Goal: Task Accomplishment & Management: Use online tool/utility

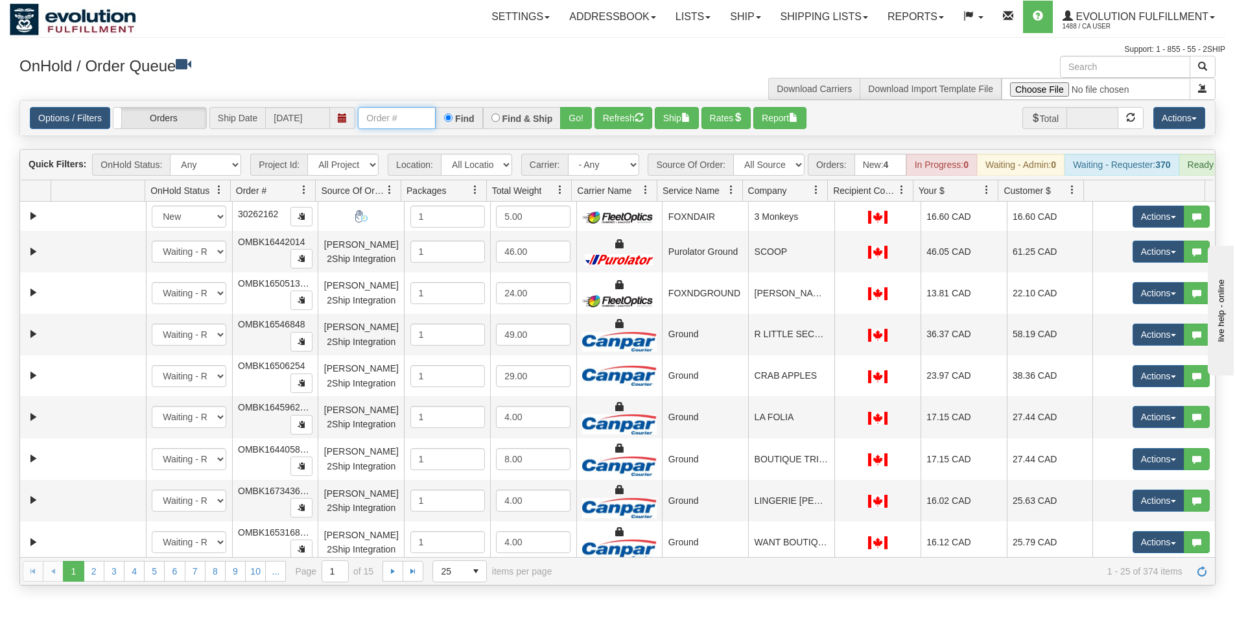
click at [397, 120] on input "text" at bounding box center [397, 118] width 78 height 22
click at [567, 119] on button "Go!" at bounding box center [576, 118] width 32 height 22
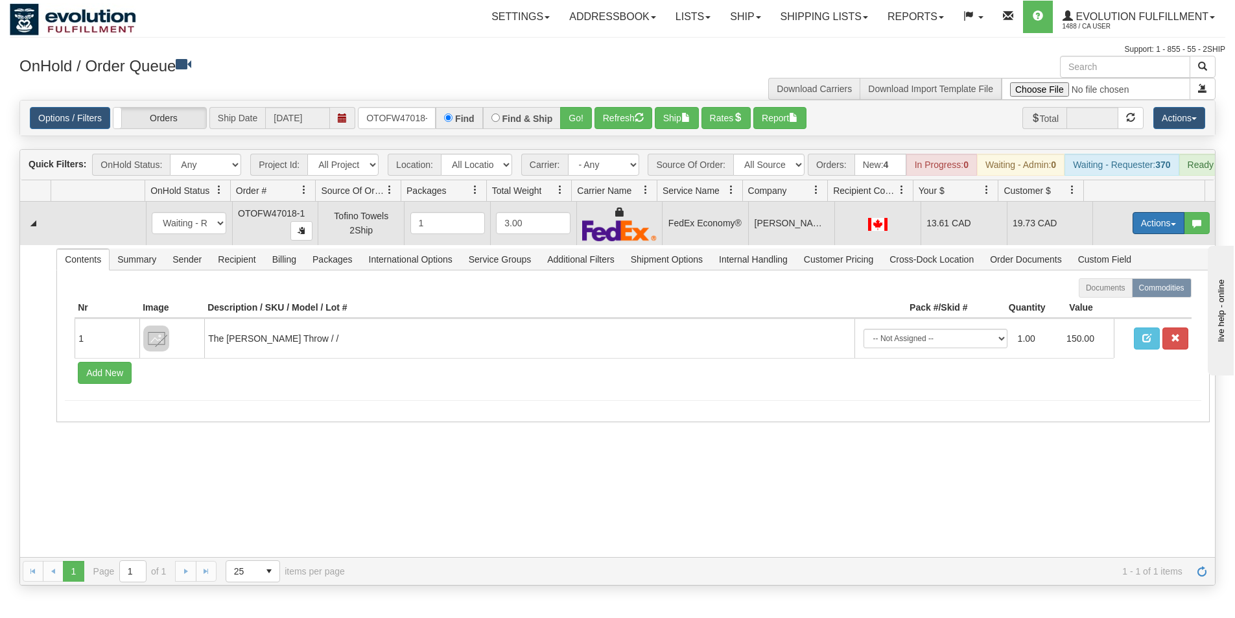
click at [1156, 232] on button "Actions" at bounding box center [1159, 223] width 52 height 22
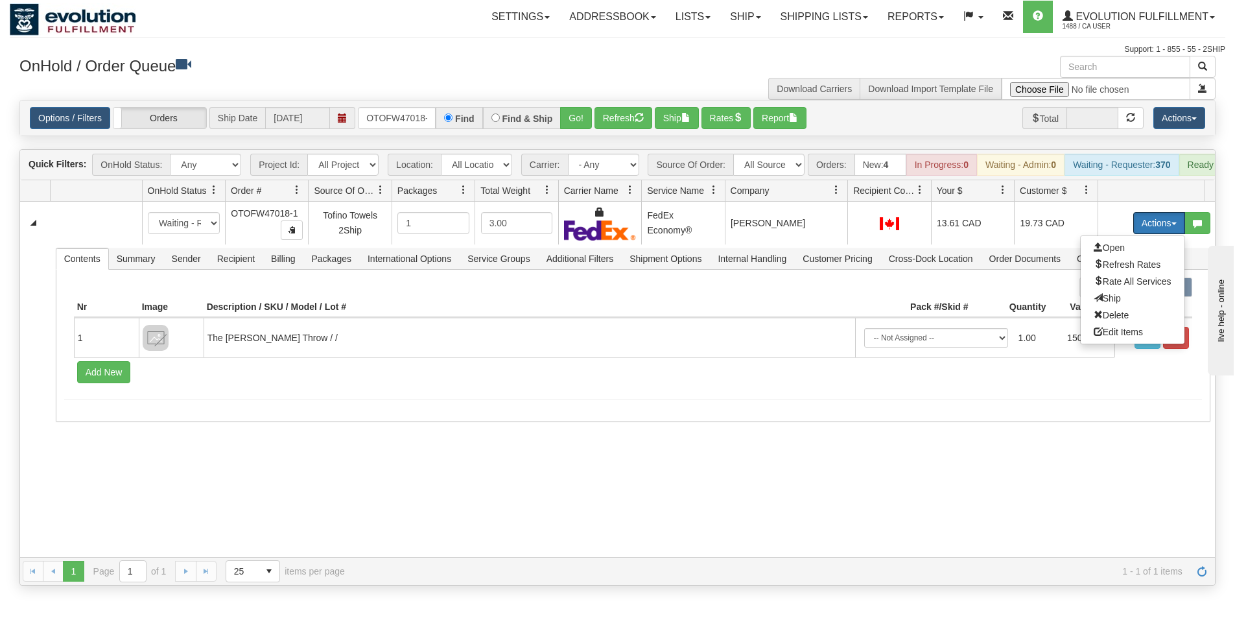
drag, startPoint x: 826, startPoint y: 192, endPoint x: 838, endPoint y: 194, distance: 12.5
click at [838, 194] on div "Id Location Request Id Reply Id OnHold Status Order # Source Of Order Packages …" at bounding box center [612, 190] width 1185 height 21
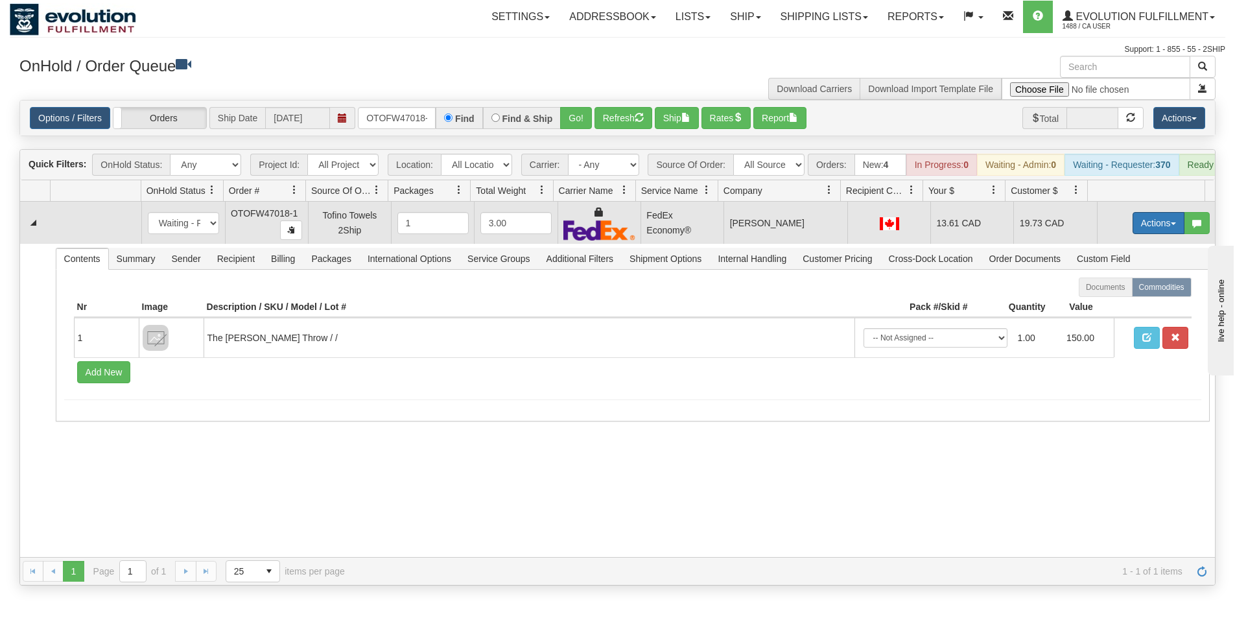
click at [1133, 231] on button "Actions" at bounding box center [1159, 223] width 52 height 22
click at [1112, 307] on link "Ship" at bounding box center [1132, 298] width 104 height 17
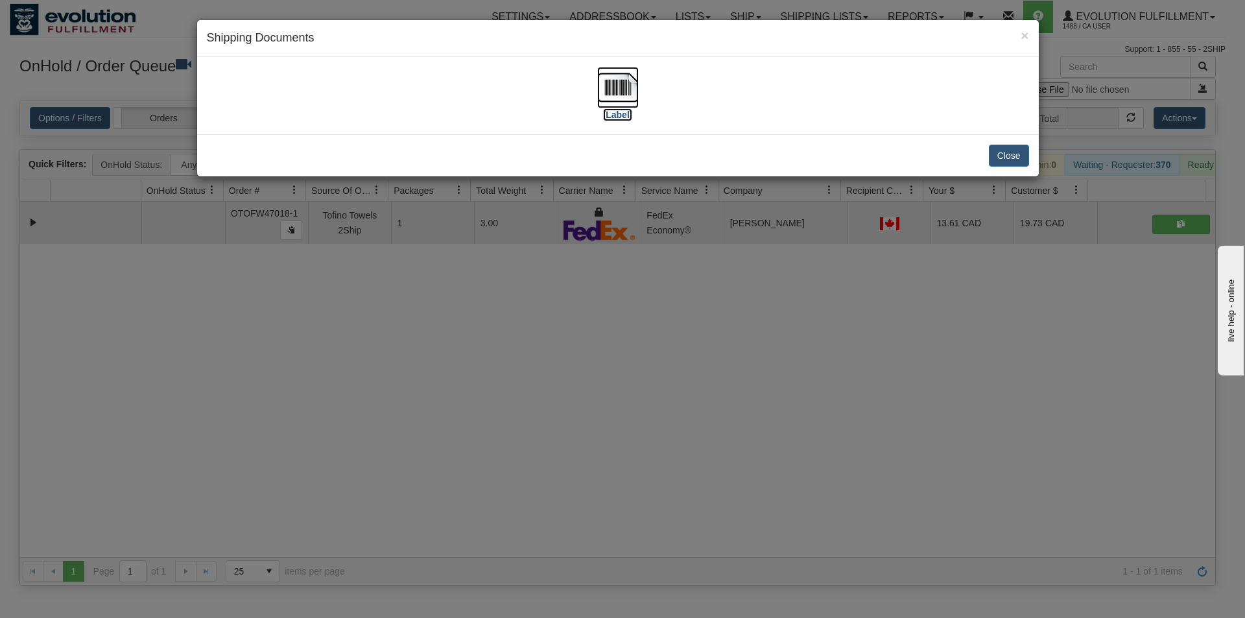
click at [617, 89] on img at bounding box center [617, 87] width 41 height 41
drag, startPoint x: 547, startPoint y: 372, endPoint x: 545, endPoint y: 366, distance: 6.8
click at [546, 372] on div "× Shipping Documents [Label] Close" at bounding box center [622, 309] width 1245 height 618
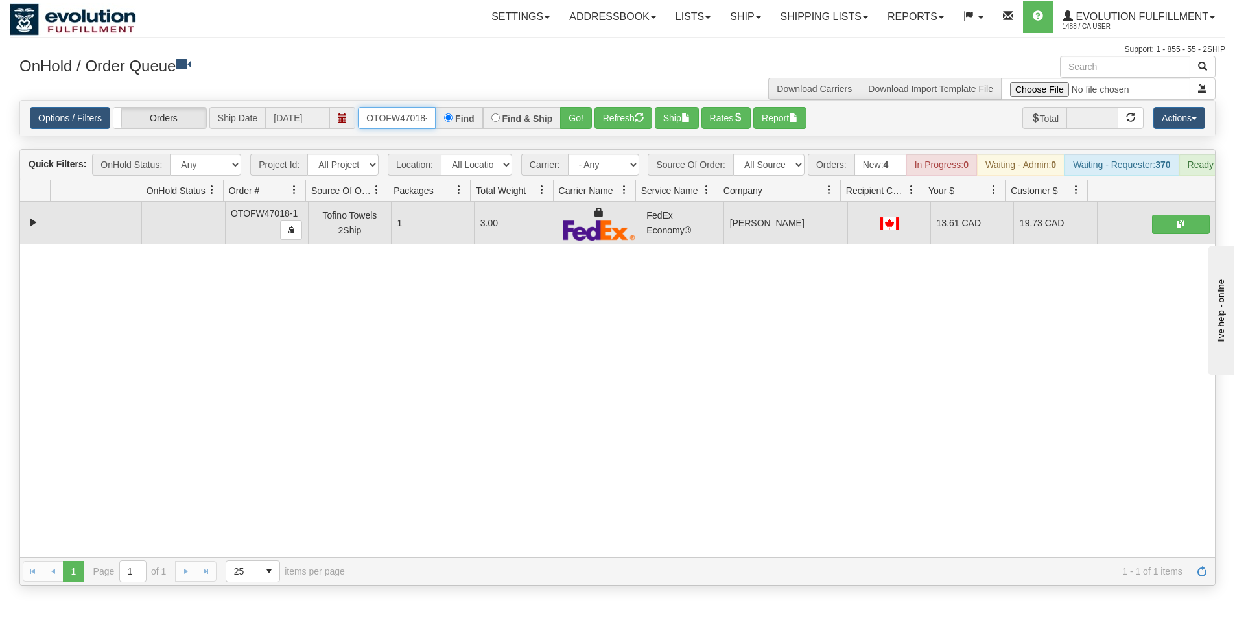
scroll to position [0, 6]
drag, startPoint x: 366, startPoint y: 115, endPoint x: 482, endPoint y: 132, distance: 117.3
click at [482, 132] on div "Options / Filters Group Shipments Orders Ship Date [DATE] OTOFW47018-1 Find Fin…" at bounding box center [617, 117] width 1195 height 35
type input "OTOFW47008-1"
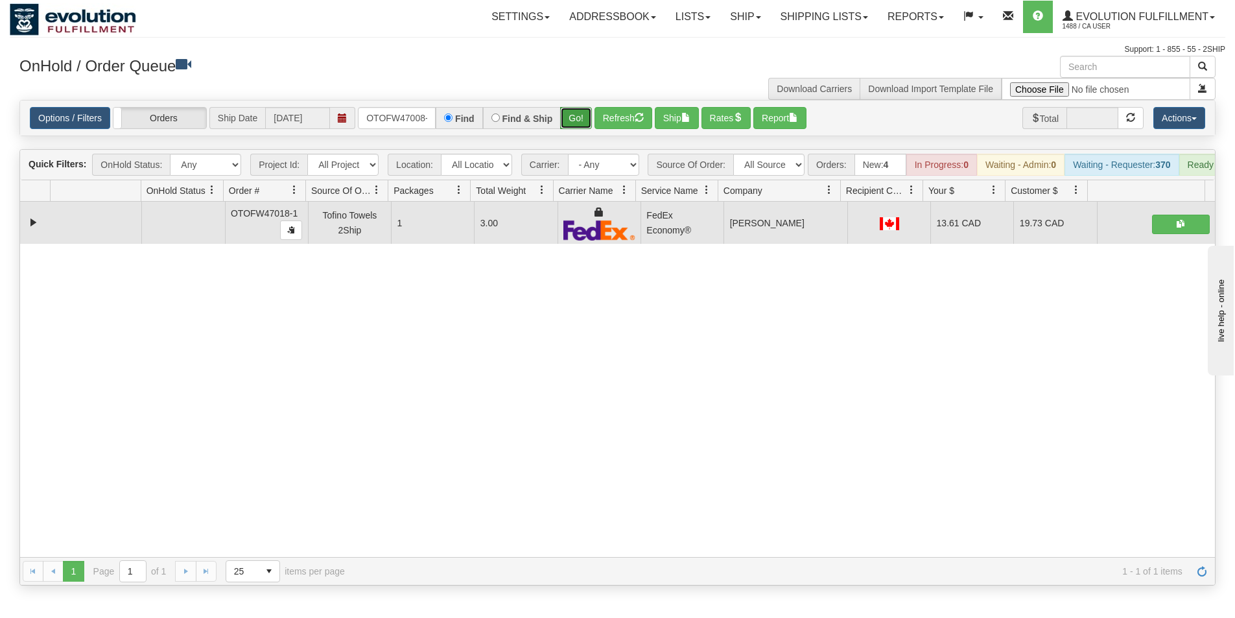
click at [567, 119] on button "Go!" at bounding box center [576, 118] width 32 height 22
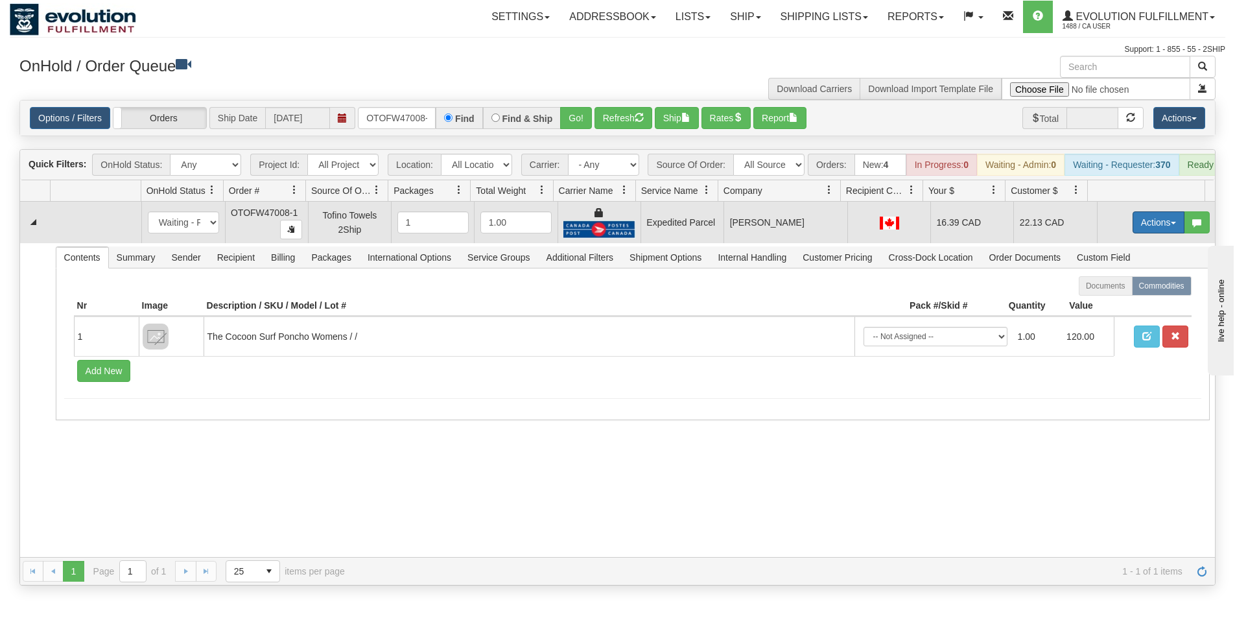
click at [1155, 232] on button "Actions" at bounding box center [1159, 222] width 52 height 22
click at [1098, 303] on span "Ship" at bounding box center [1106, 297] width 27 height 10
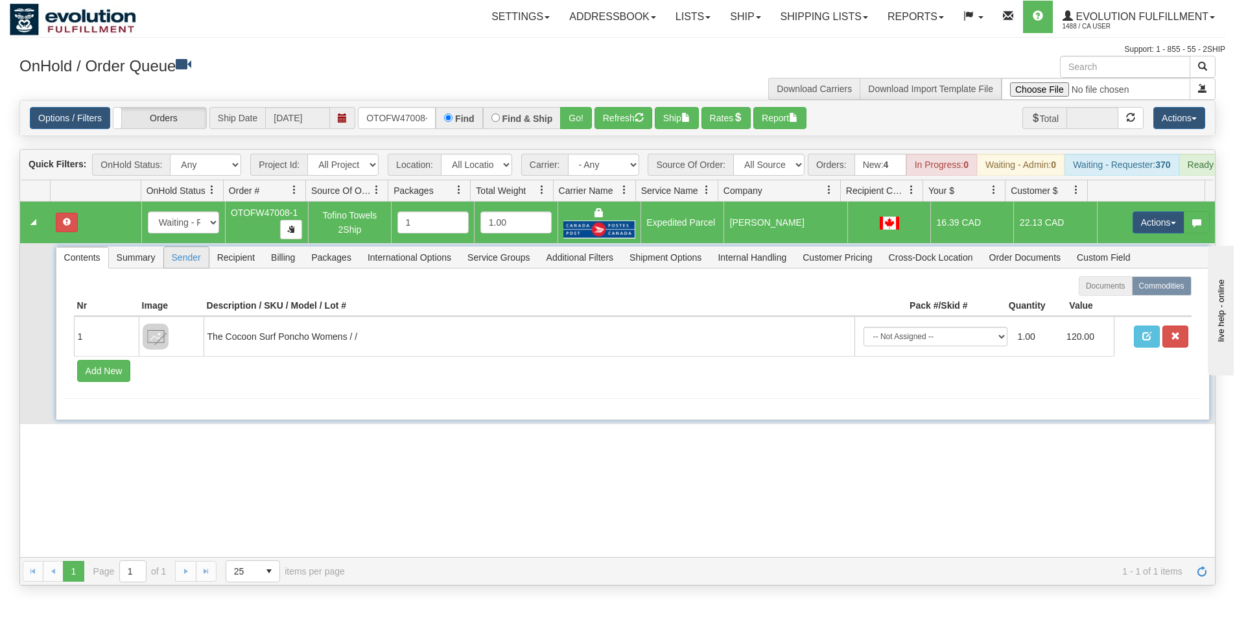
click at [189, 267] on span "Sender" at bounding box center [186, 257] width 45 height 21
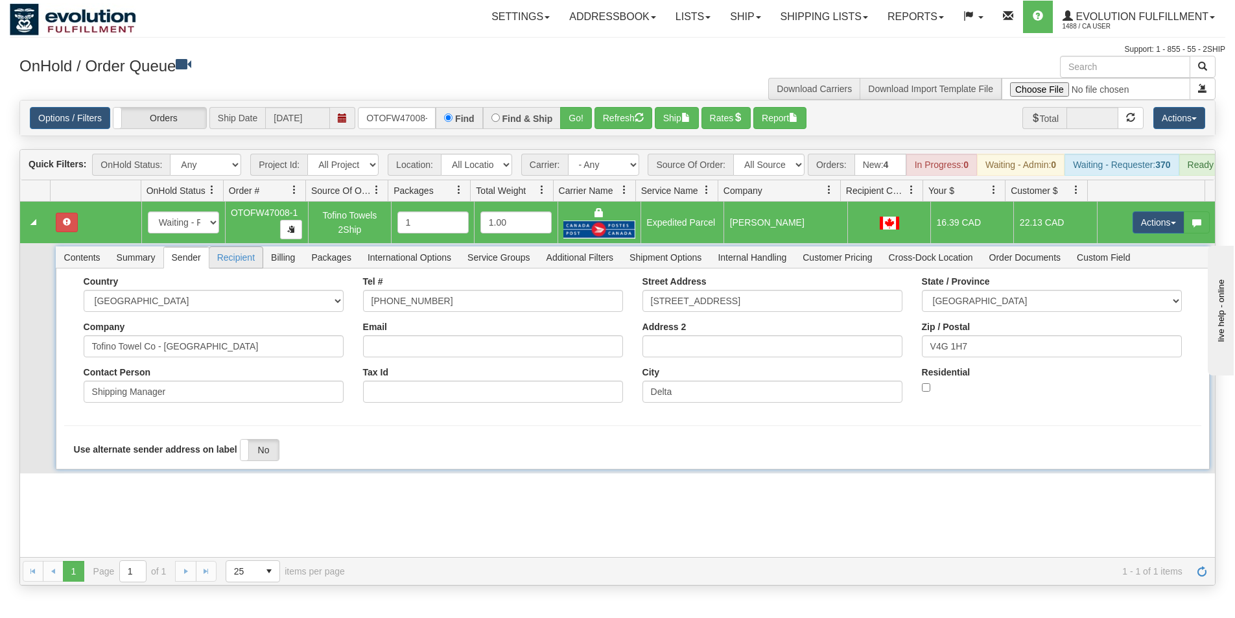
click at [241, 266] on span "Recipient" at bounding box center [235, 257] width 53 height 21
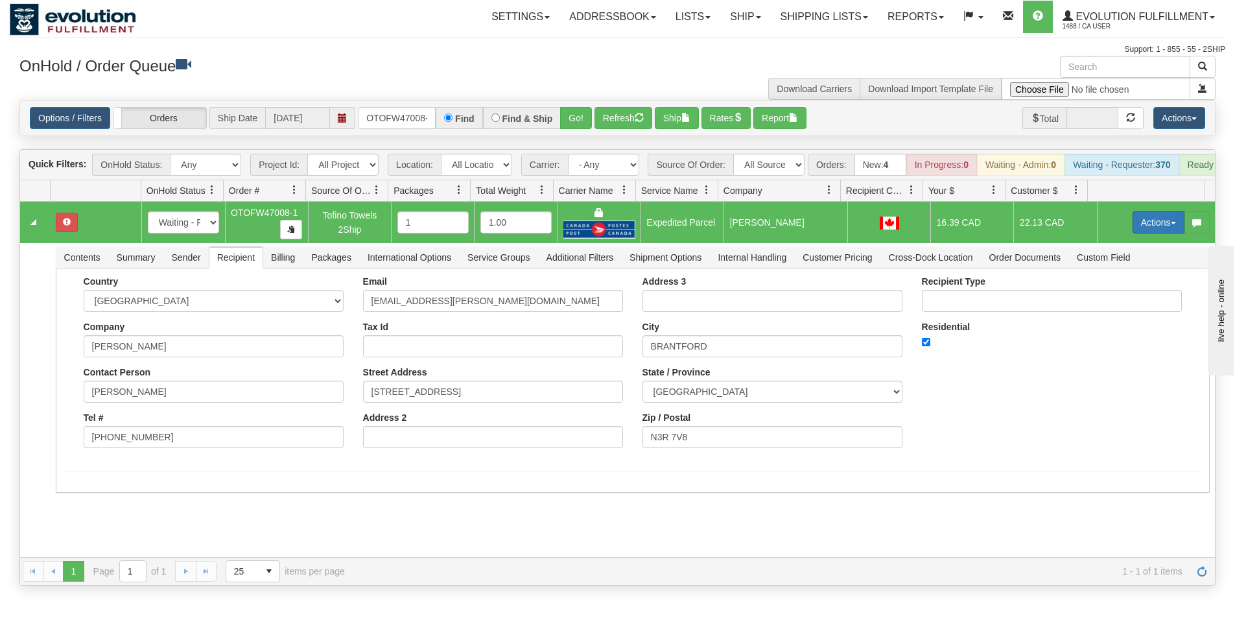
click at [1137, 233] on button "Actions" at bounding box center [1159, 222] width 52 height 22
click at [1102, 303] on span "Ship" at bounding box center [1106, 297] width 27 height 10
drag, startPoint x: 361, startPoint y: 115, endPoint x: 437, endPoint y: 123, distance: 76.3
click at [437, 123] on div "OTOFW47008-1 Find Find & Ship Go!" at bounding box center [475, 118] width 234 height 22
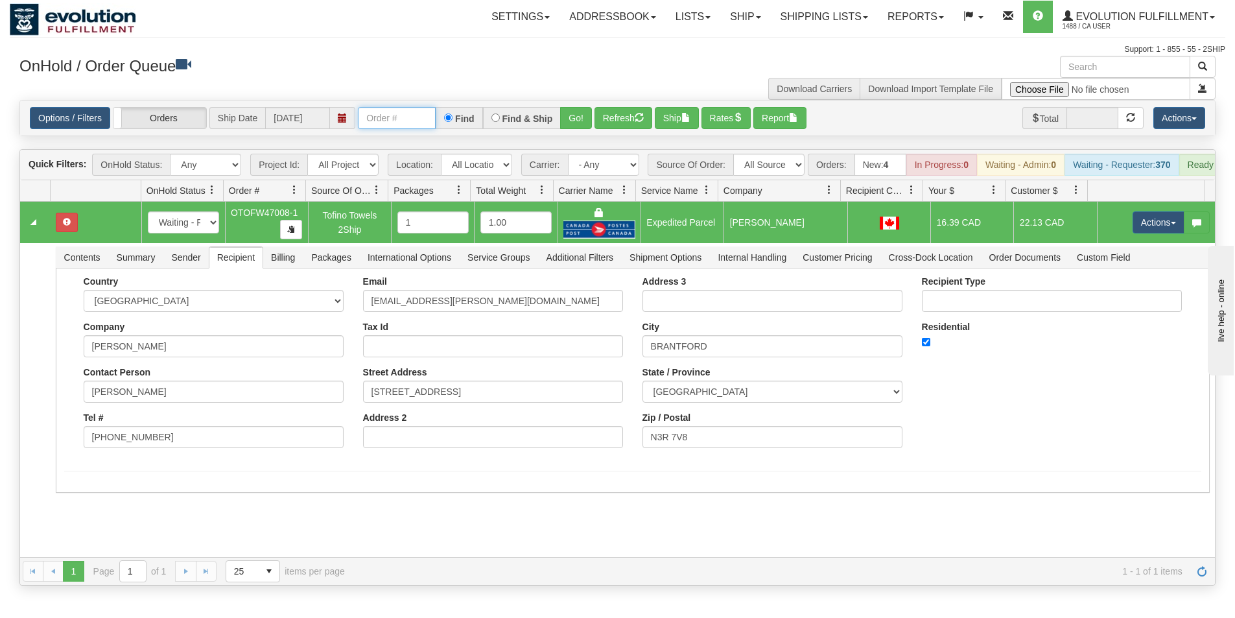
scroll to position [0, 0]
click at [615, 116] on button "Refresh" at bounding box center [624, 118] width 58 height 22
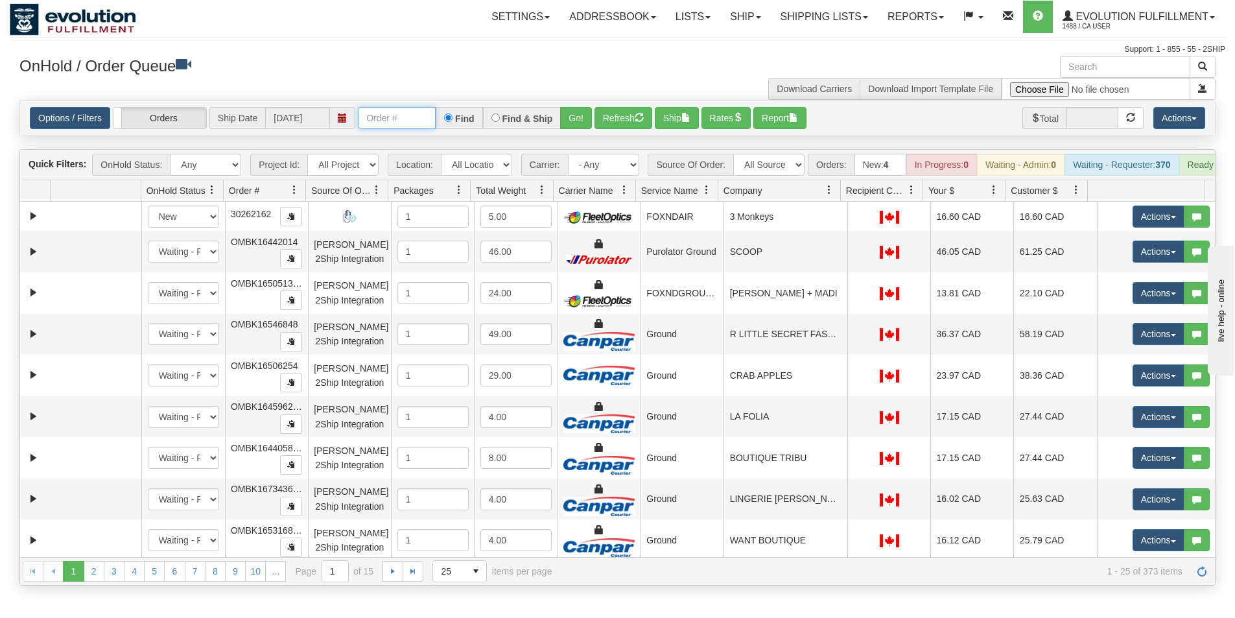
click at [388, 121] on input "text" at bounding box center [397, 118] width 78 height 22
click at [573, 123] on button "Go!" at bounding box center [576, 118] width 32 height 22
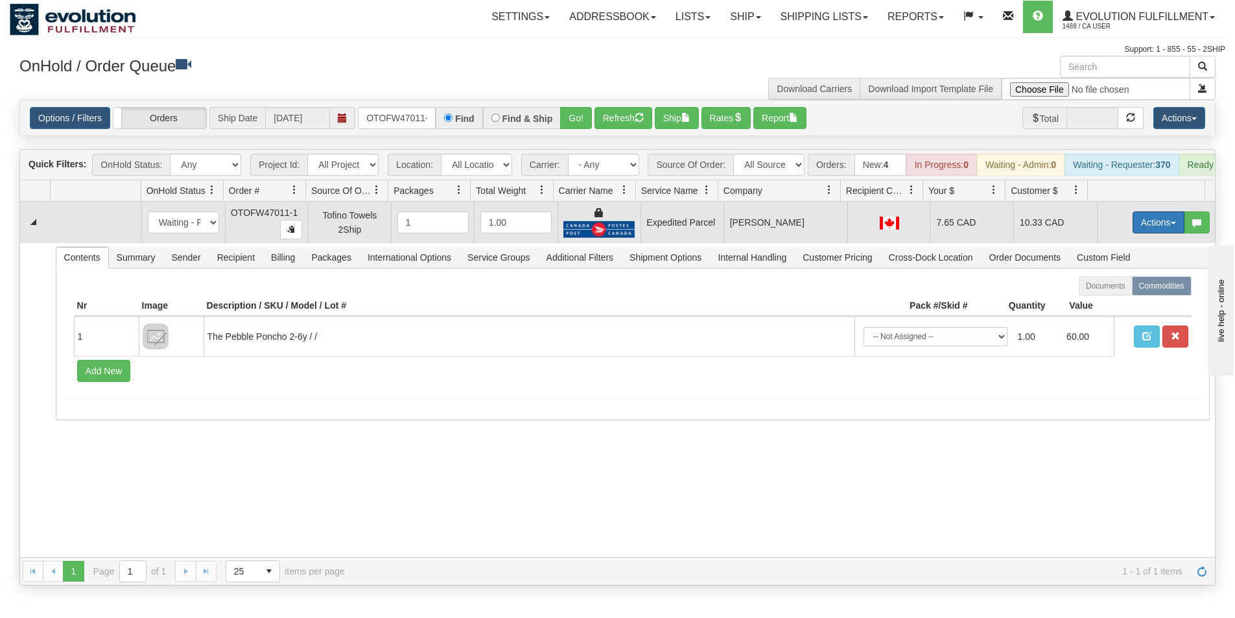
click at [1139, 233] on button "Actions" at bounding box center [1159, 222] width 52 height 22
click at [1104, 303] on span "Ship" at bounding box center [1106, 297] width 27 height 10
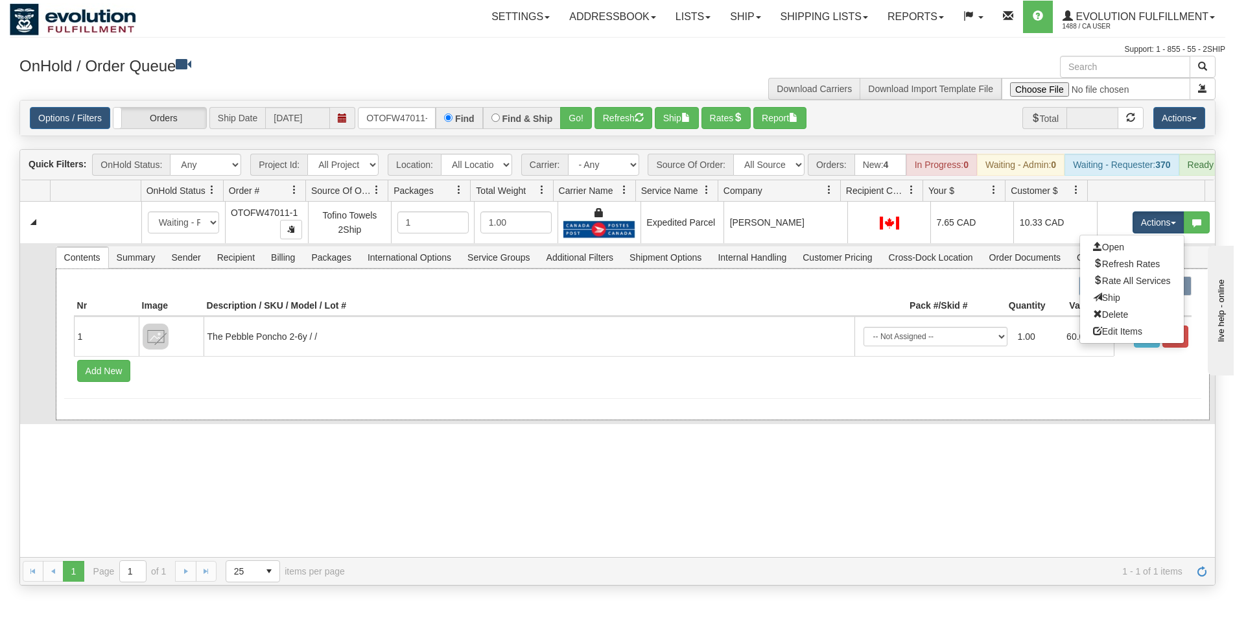
click at [1114, 306] on th at bounding box center [1153, 306] width 78 height 21
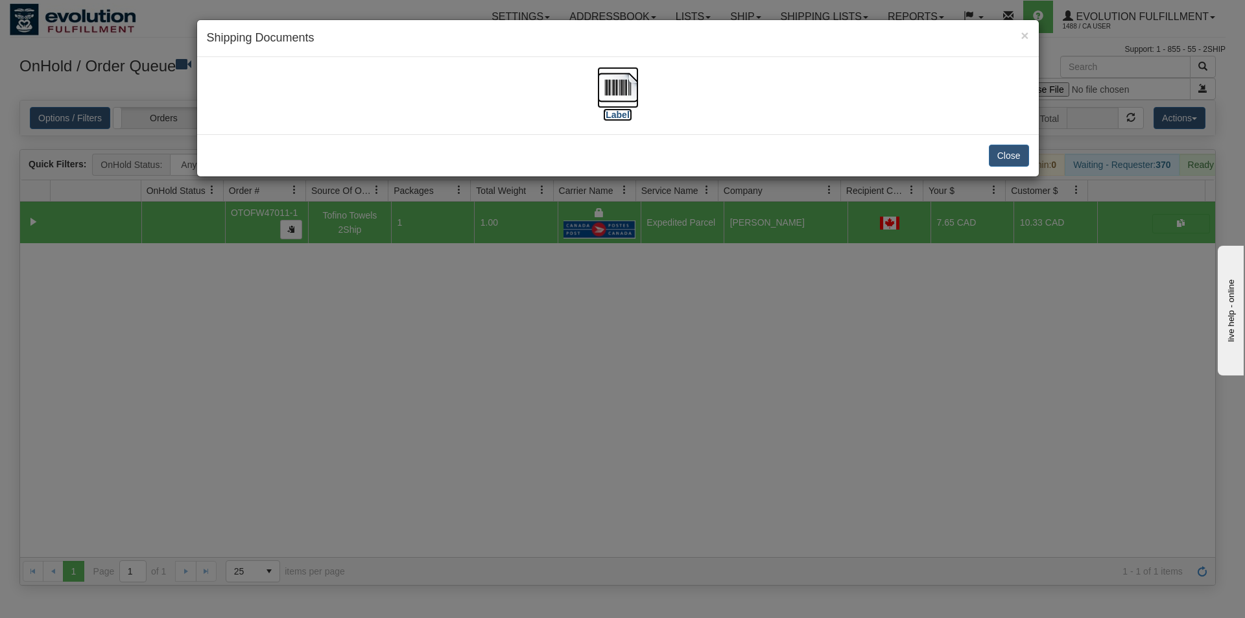
click at [609, 77] on img at bounding box center [617, 87] width 41 height 41
click at [1000, 156] on button "Close" at bounding box center [1009, 156] width 40 height 22
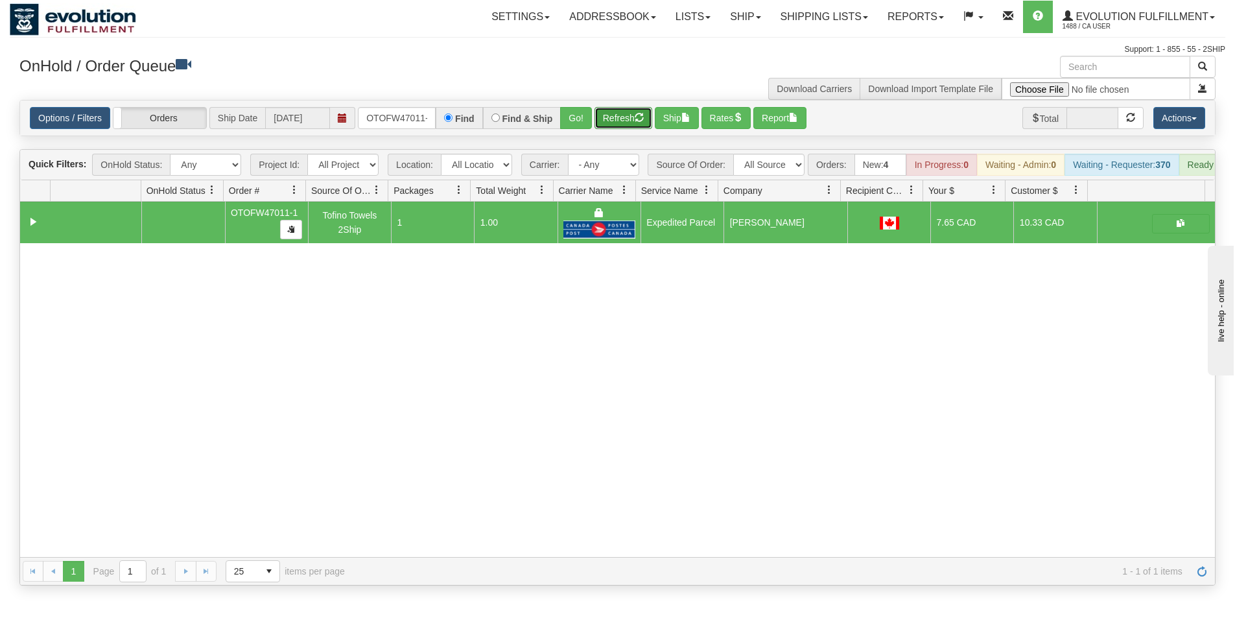
click at [607, 116] on button "Refresh" at bounding box center [624, 118] width 58 height 22
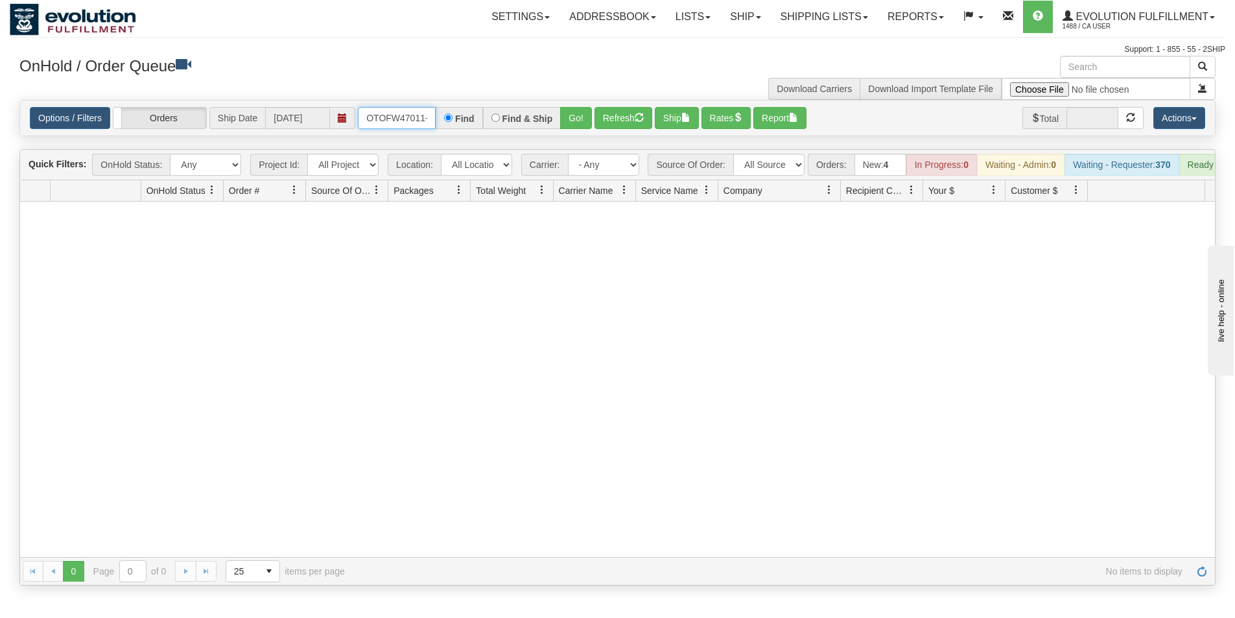
scroll to position [0, 5]
drag, startPoint x: 367, startPoint y: 114, endPoint x: 445, endPoint y: 131, distance: 79.6
click at [444, 131] on div "Options / Filters Group Shipments Orders Ship Date [DATE] OTOFW47011-1 Find Fin…" at bounding box center [617, 117] width 1195 height 35
click at [578, 115] on button "Go!" at bounding box center [576, 118] width 32 height 22
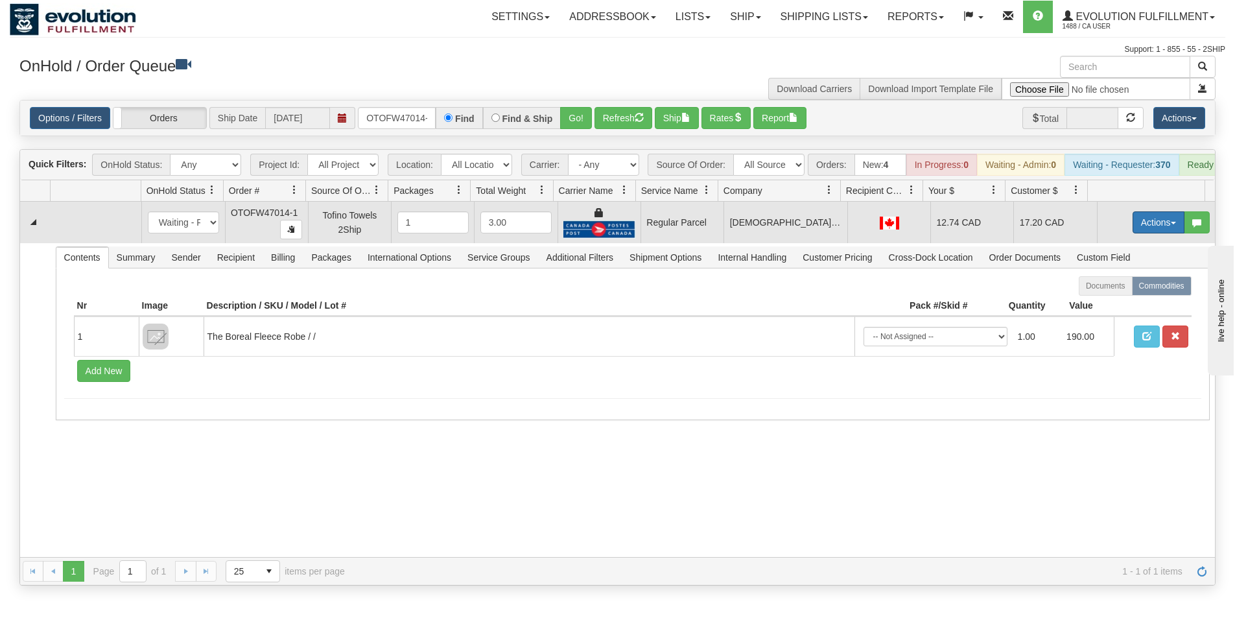
click at [1150, 233] on button "Actions" at bounding box center [1159, 222] width 52 height 22
click at [1120, 286] on span "Rate All Services" at bounding box center [1132, 281] width 78 height 10
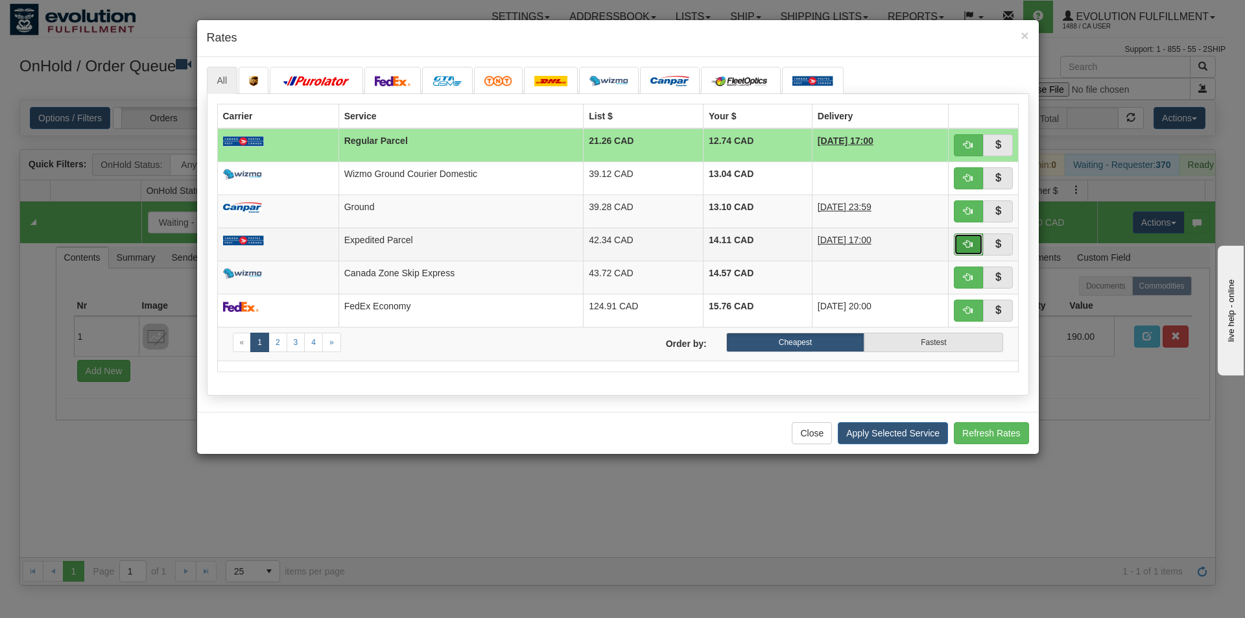
click at [966, 242] on span "button" at bounding box center [967, 243] width 9 height 9
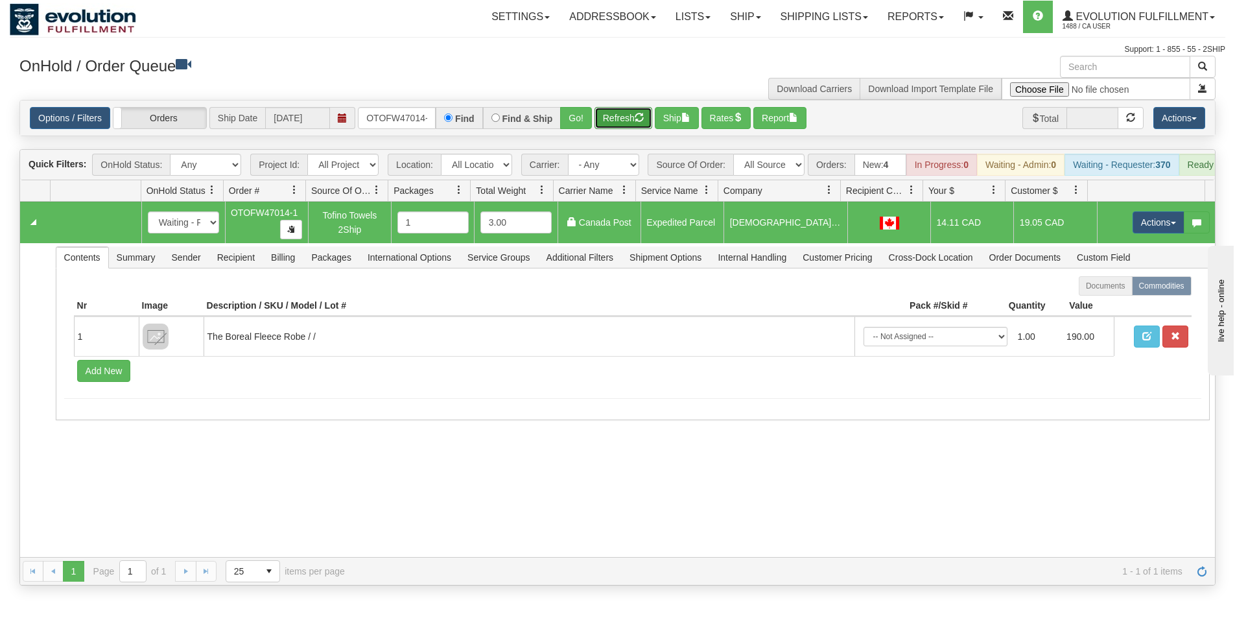
click at [628, 122] on button "Refresh" at bounding box center [624, 118] width 58 height 22
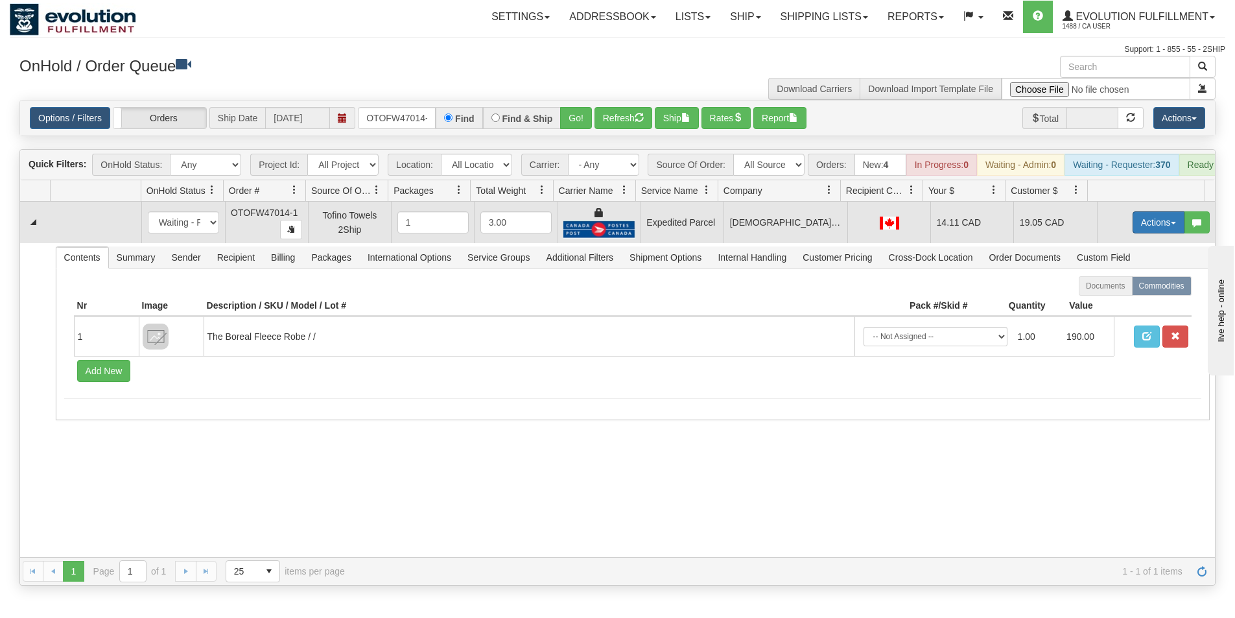
click at [1145, 230] on button "Actions" at bounding box center [1159, 222] width 52 height 22
click at [1100, 303] on span "Ship" at bounding box center [1106, 297] width 27 height 10
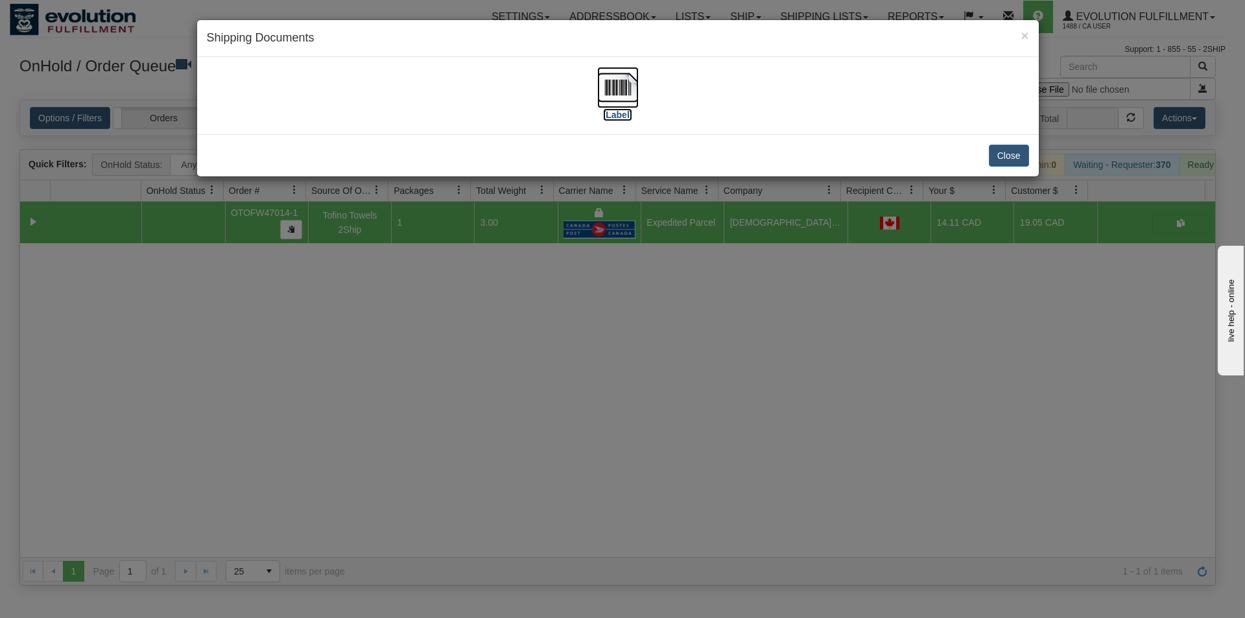
click at [622, 85] on img at bounding box center [617, 87] width 41 height 41
click at [794, 373] on div "× Shipping Documents [Label] Close" at bounding box center [622, 309] width 1245 height 618
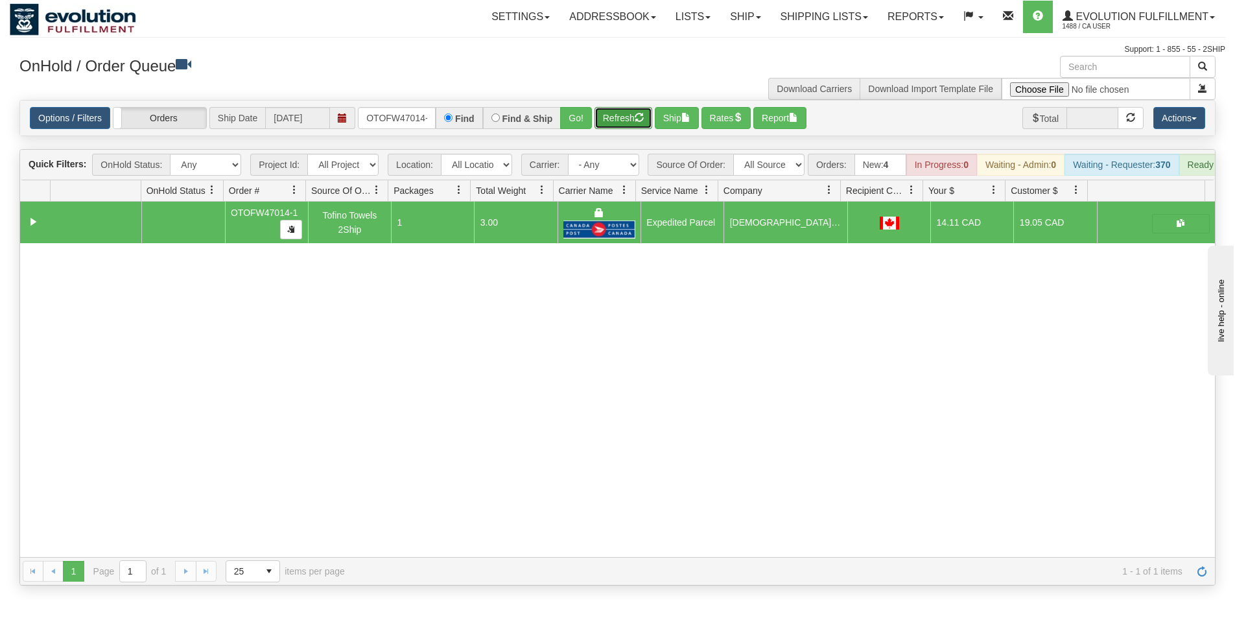
click at [631, 121] on button "Refresh" at bounding box center [624, 118] width 58 height 22
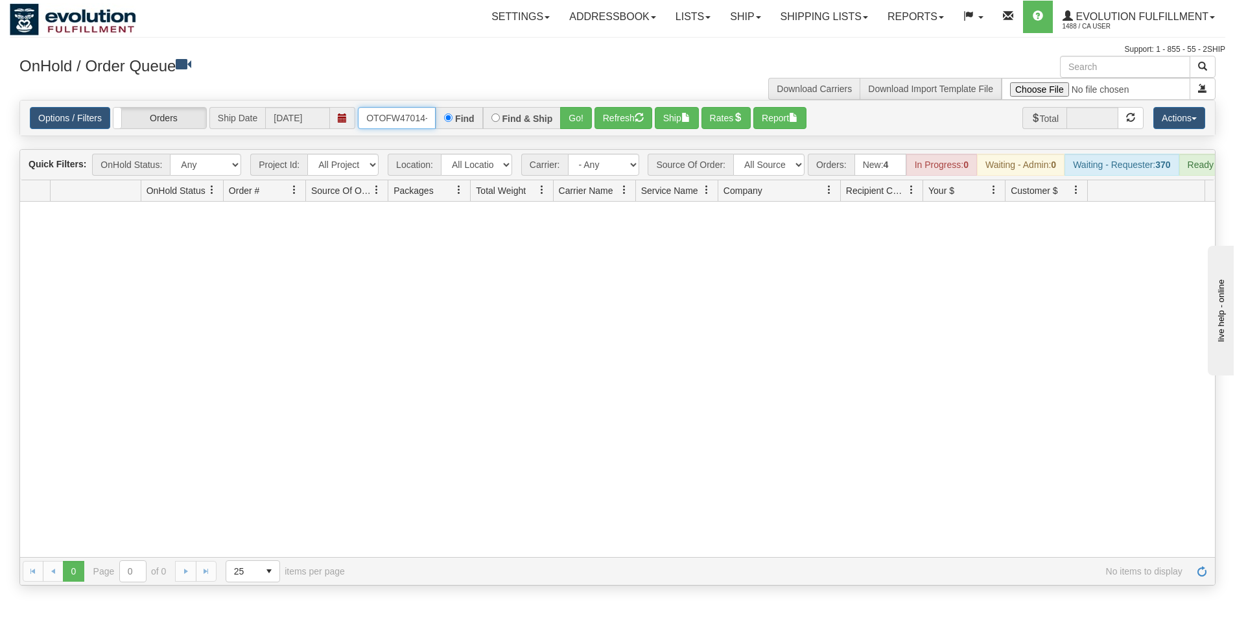
scroll to position [0, 6]
drag, startPoint x: 367, startPoint y: 113, endPoint x: 442, endPoint y: 119, distance: 74.8
click at [442, 119] on div "OTOFW47014-1 Find Find & Ship Go!" at bounding box center [475, 118] width 234 height 22
click at [568, 115] on button "Go!" at bounding box center [576, 118] width 32 height 22
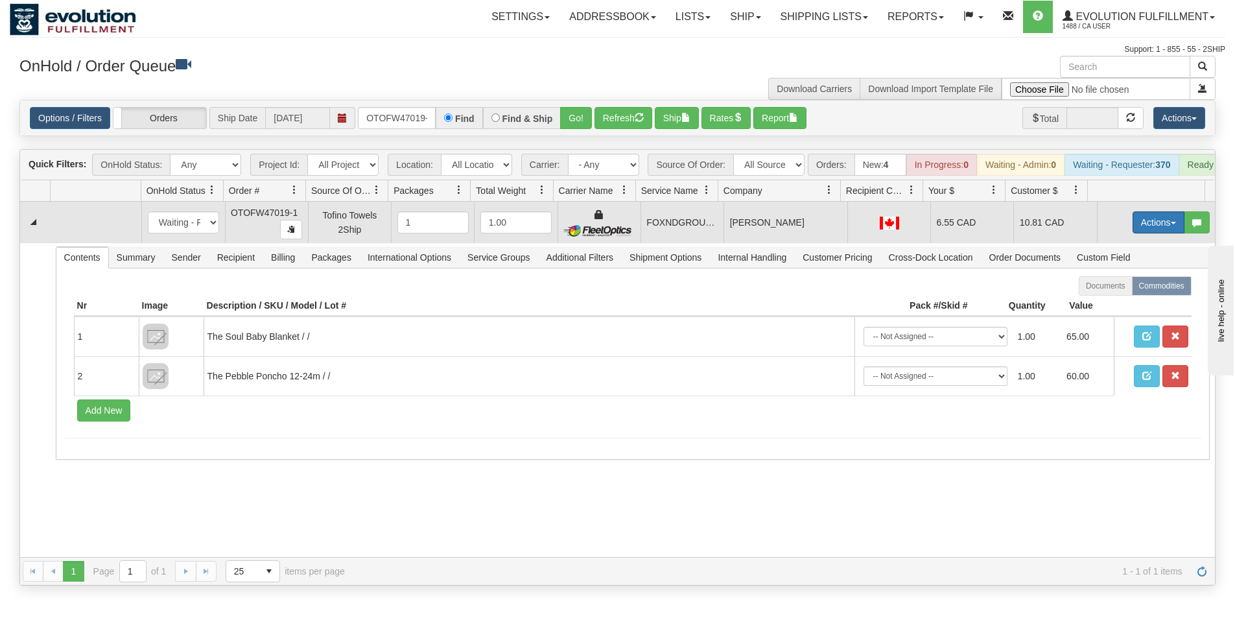
click at [1140, 227] on button "Actions" at bounding box center [1159, 222] width 52 height 22
click at [1100, 303] on span "Ship" at bounding box center [1106, 297] width 27 height 10
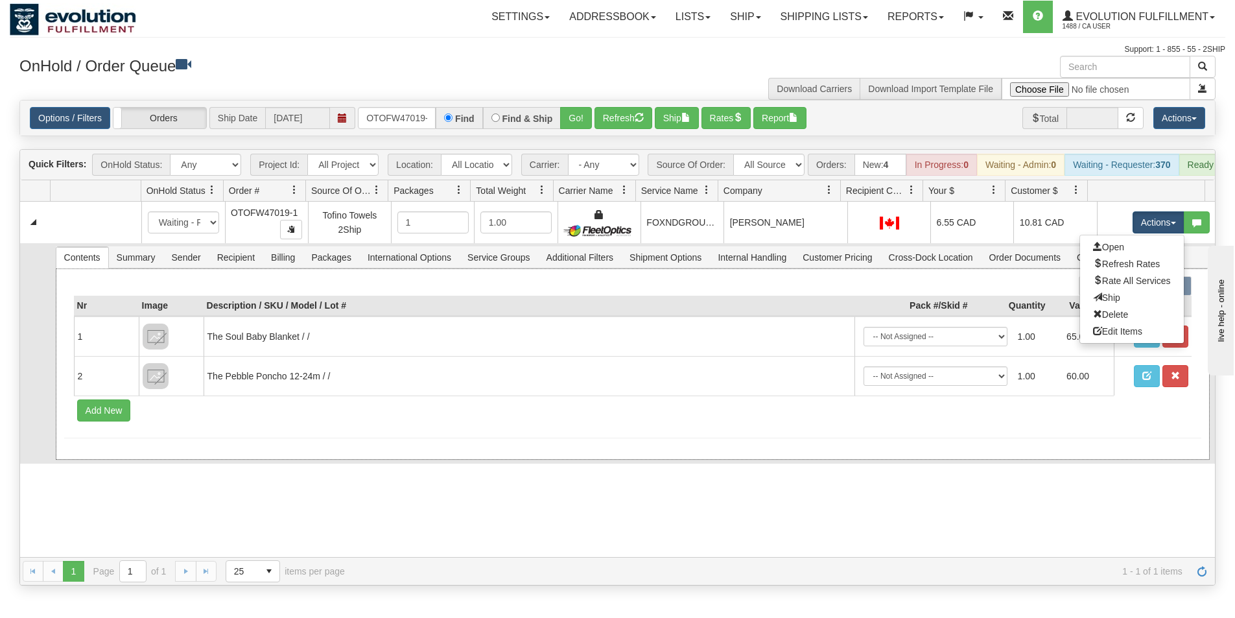
click at [1100, 307] on th "Value" at bounding box center [1081, 306] width 65 height 21
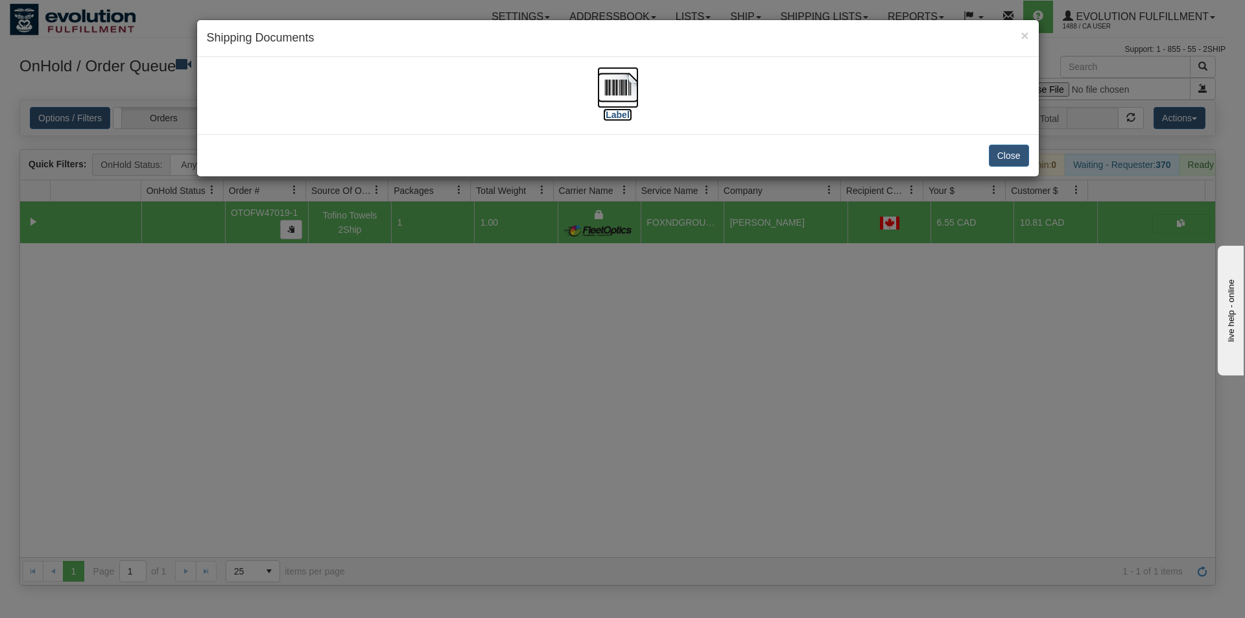
click at [626, 86] on img at bounding box center [617, 87] width 41 height 41
click at [624, 368] on div "× Shipping Documents [Label] Close" at bounding box center [622, 309] width 1245 height 618
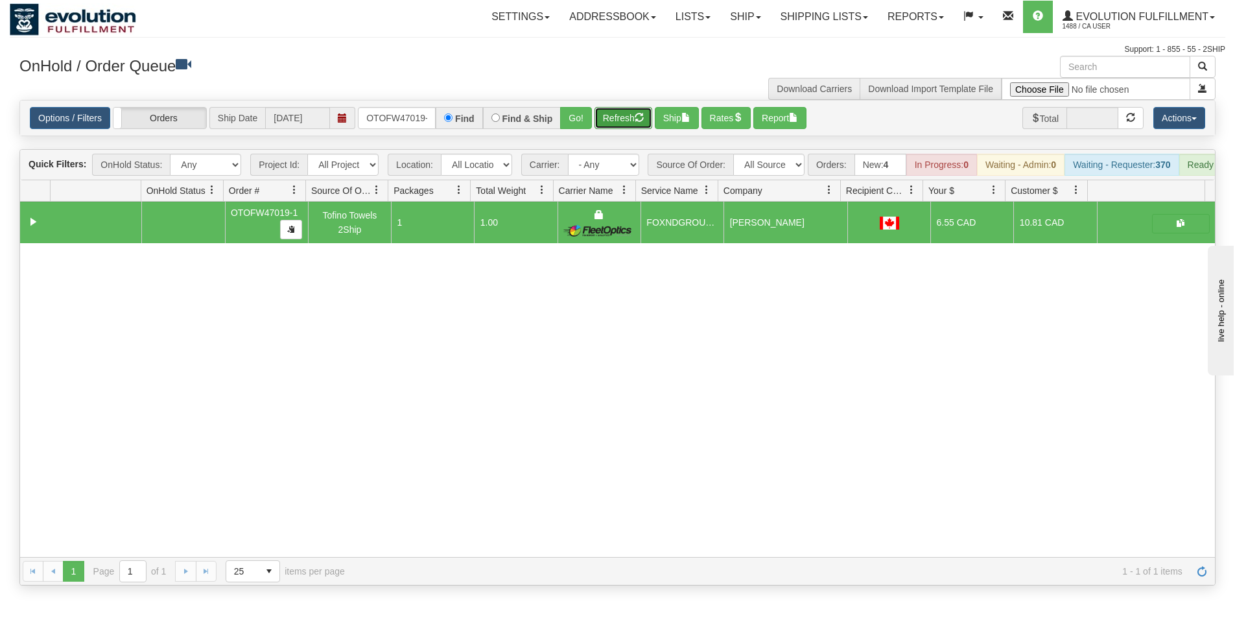
click at [619, 116] on button "Refresh" at bounding box center [624, 118] width 58 height 22
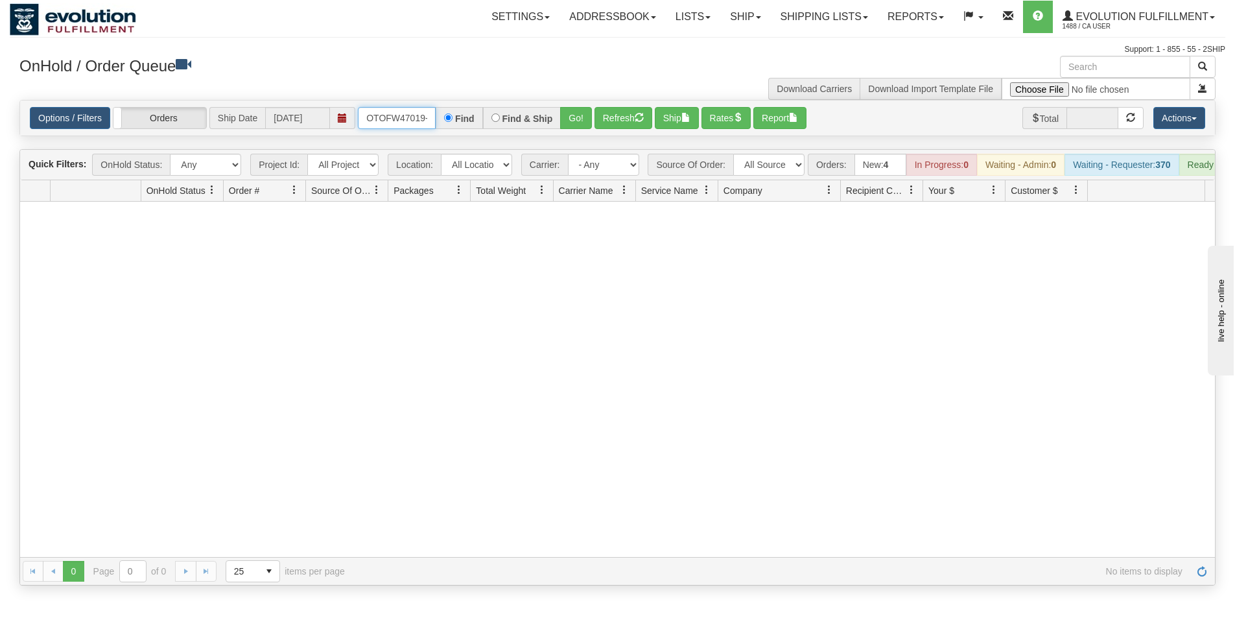
scroll to position [0, 6]
drag, startPoint x: 367, startPoint y: 117, endPoint x: 449, endPoint y: 123, distance: 81.9
click at [449, 123] on div "OTOFW47019-1 Find Find & Ship Go!" at bounding box center [475, 118] width 234 height 22
click at [584, 130] on div "Options / Filters Group Shipments Orders Ship Date [DATE] OTOFW47026-1 Find Fin…" at bounding box center [617, 117] width 1195 height 35
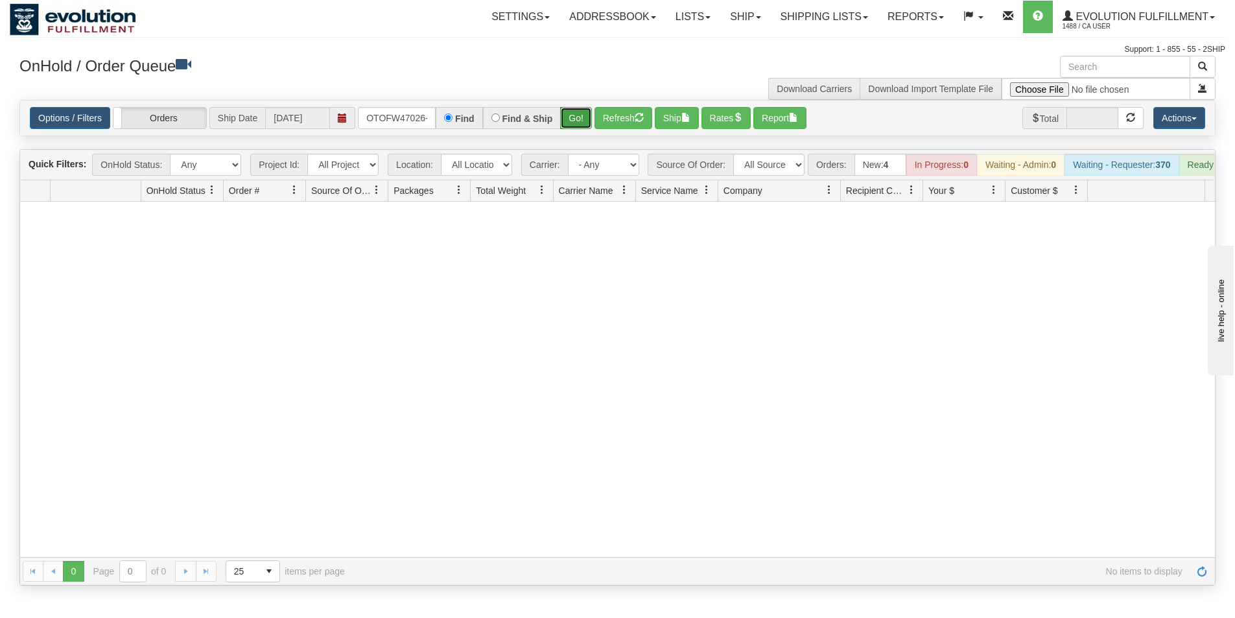
click at [580, 128] on button "Go!" at bounding box center [576, 118] width 32 height 22
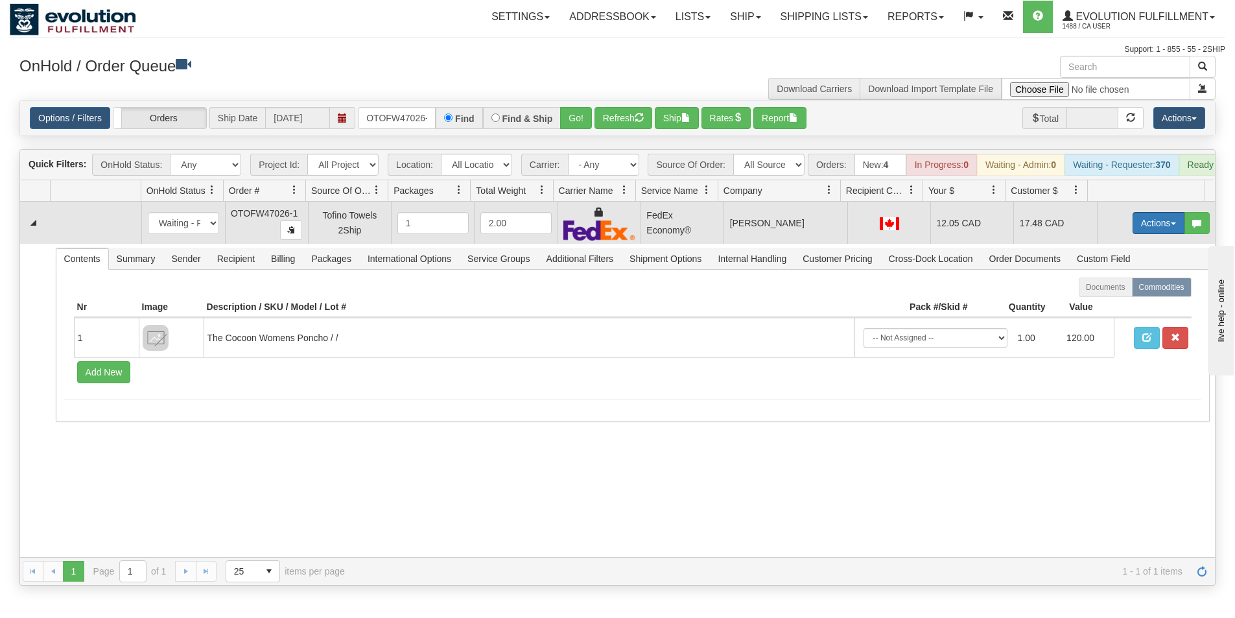
click at [1141, 231] on button "Actions" at bounding box center [1159, 223] width 52 height 22
click at [1110, 307] on link "Ship" at bounding box center [1132, 298] width 104 height 17
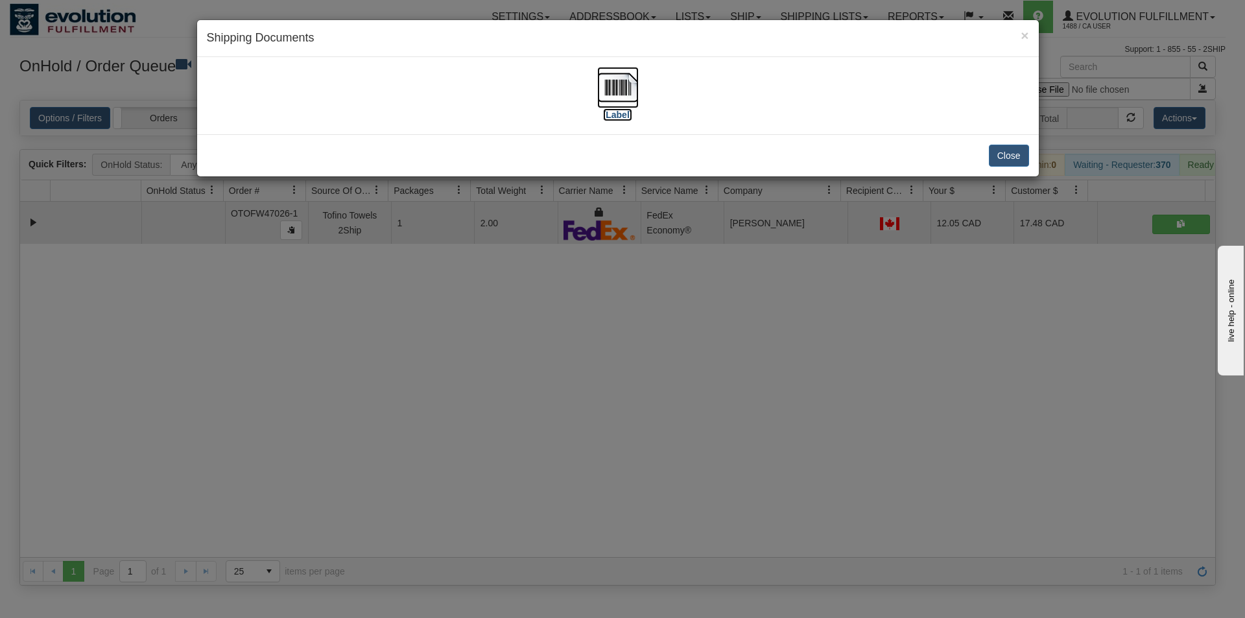
click at [609, 96] on img at bounding box center [617, 87] width 41 height 41
click at [375, 490] on div "× Shipping Documents [Label] Close" at bounding box center [622, 309] width 1245 height 618
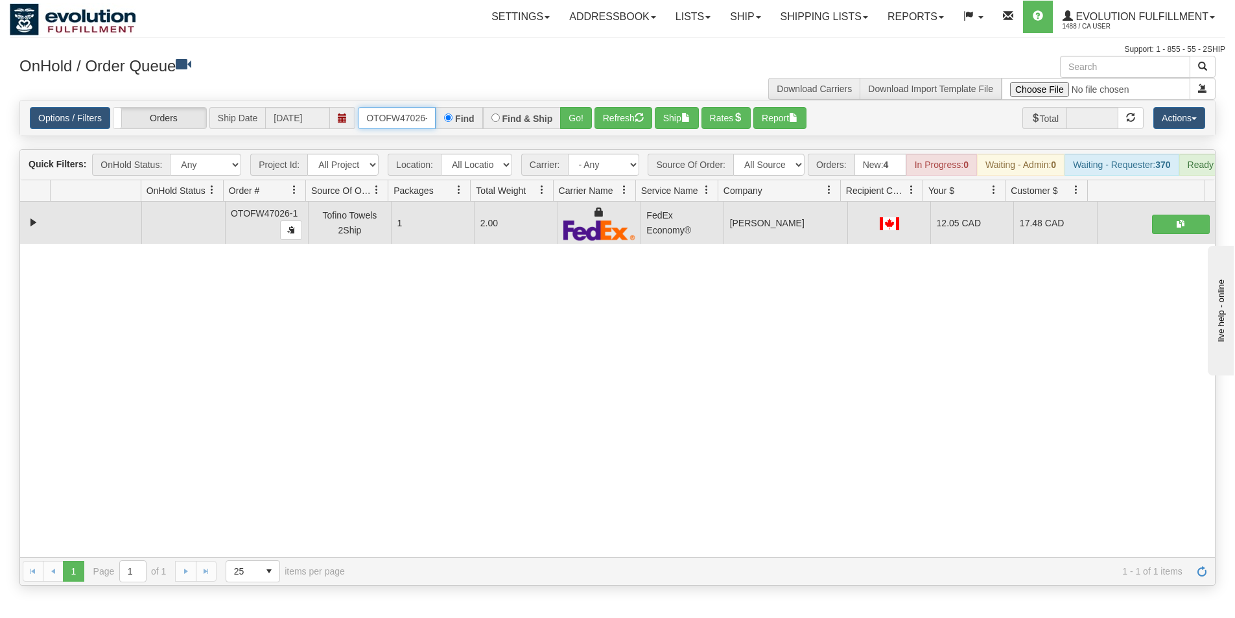
scroll to position [0, 6]
drag, startPoint x: 366, startPoint y: 117, endPoint x: 450, endPoint y: 141, distance: 86.8
click at [450, 141] on div "Is equal to Is not equal to Contains Does not contains CAD USD EUR ZAR [PERSON_…" at bounding box center [618, 343] width 1216 height 486
click at [565, 126] on button "Go!" at bounding box center [576, 118] width 32 height 22
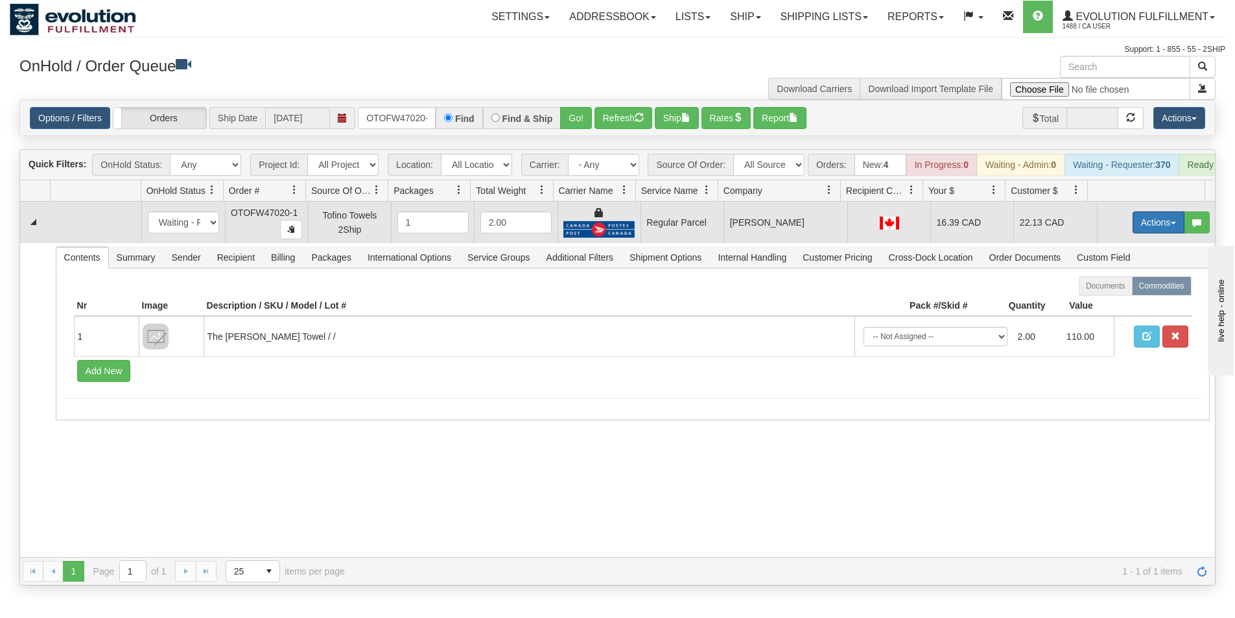
click at [1171, 224] on span "button" at bounding box center [1173, 223] width 5 height 3
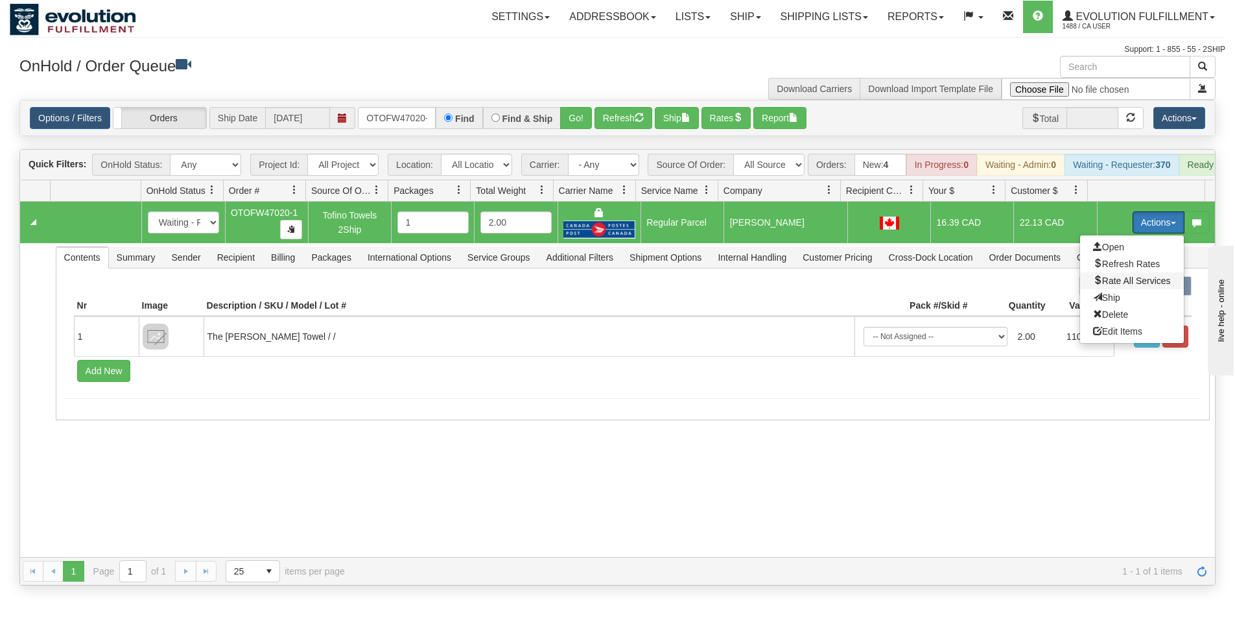
click at [1121, 286] on span "Rate All Services" at bounding box center [1132, 281] width 78 height 10
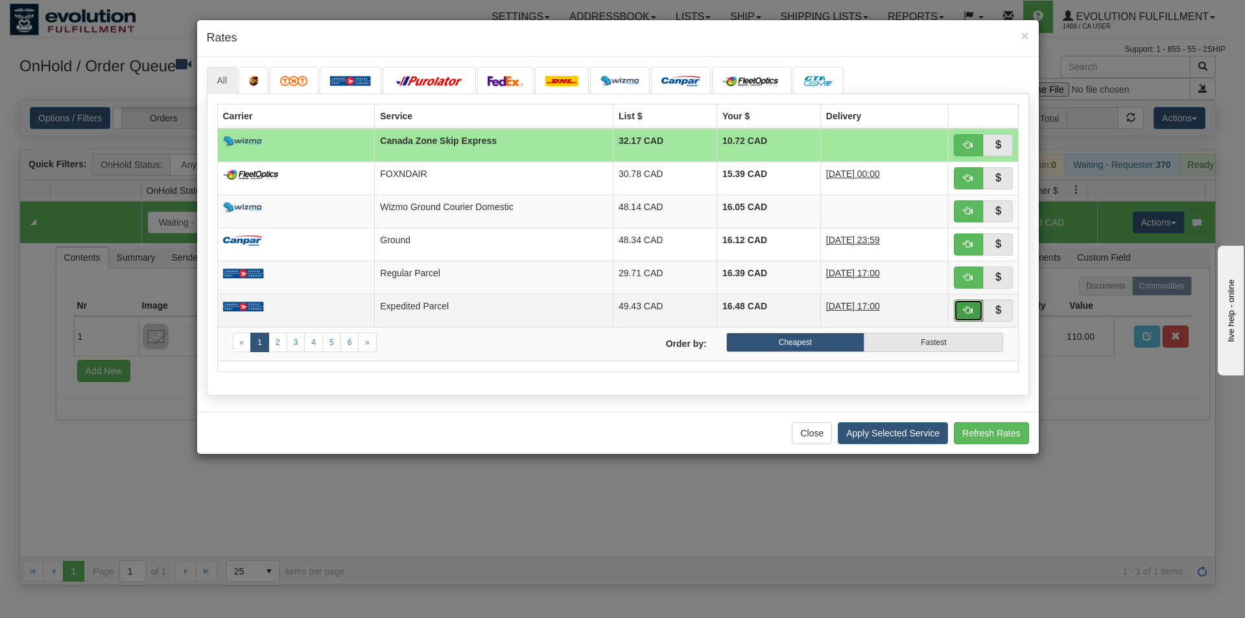
click at [960, 312] on button "button" at bounding box center [969, 311] width 30 height 22
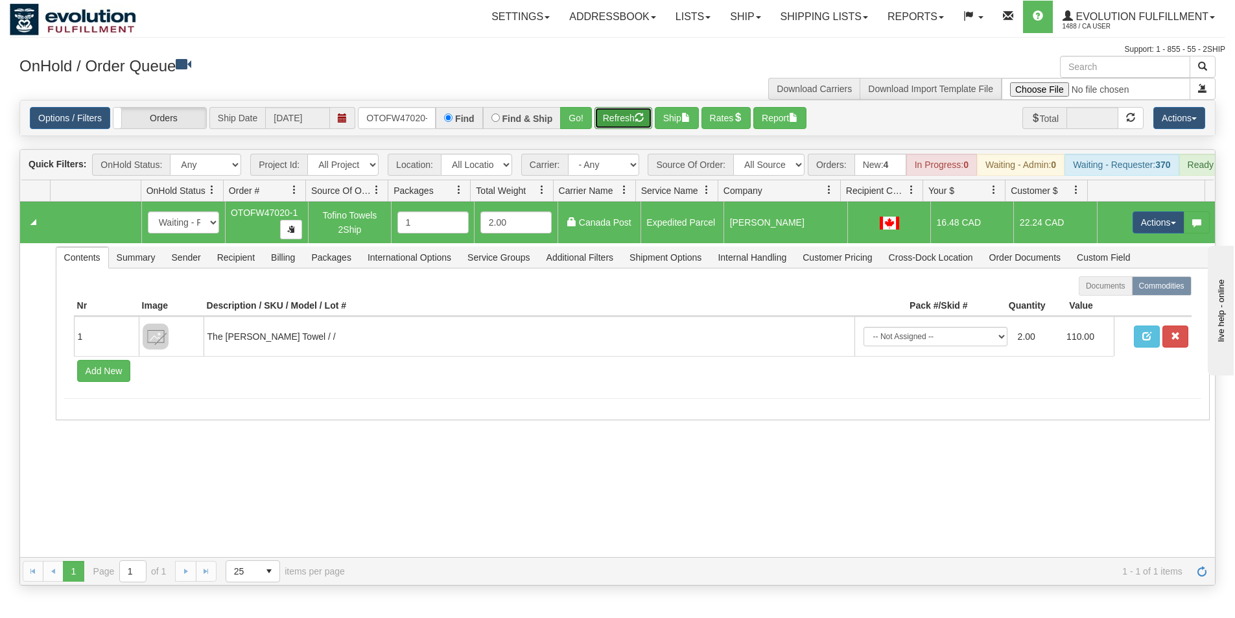
click at [622, 124] on button "Refresh" at bounding box center [624, 118] width 58 height 22
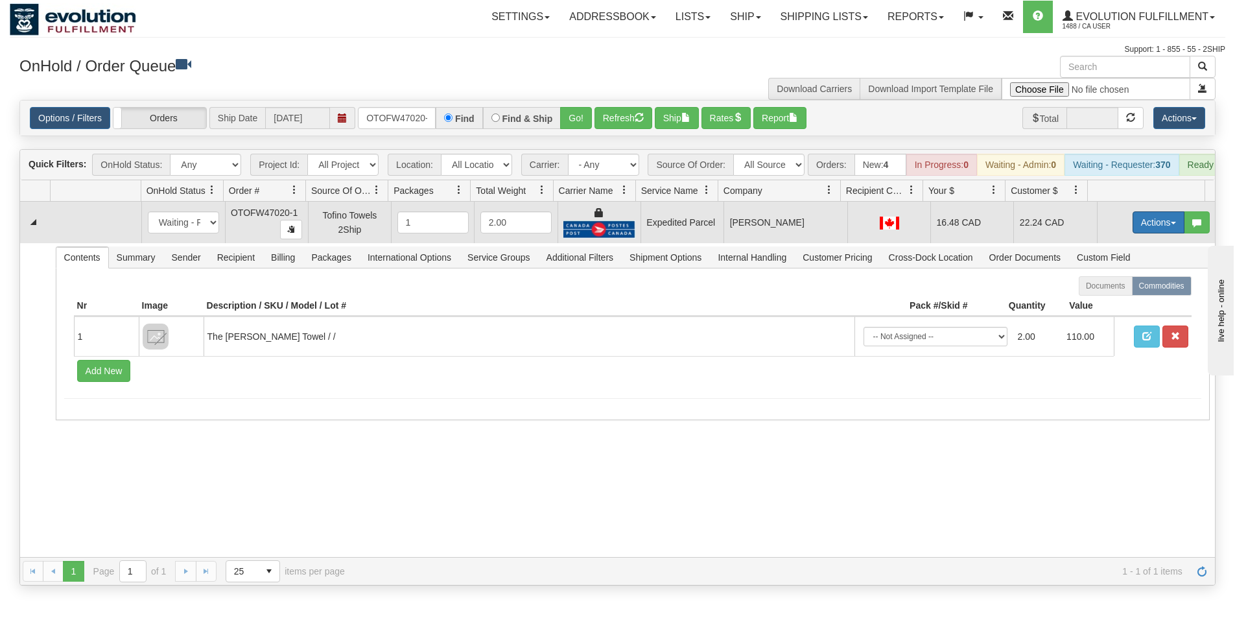
click at [1135, 232] on button "Actions" at bounding box center [1159, 222] width 52 height 22
click at [1104, 303] on span "Ship" at bounding box center [1106, 297] width 27 height 10
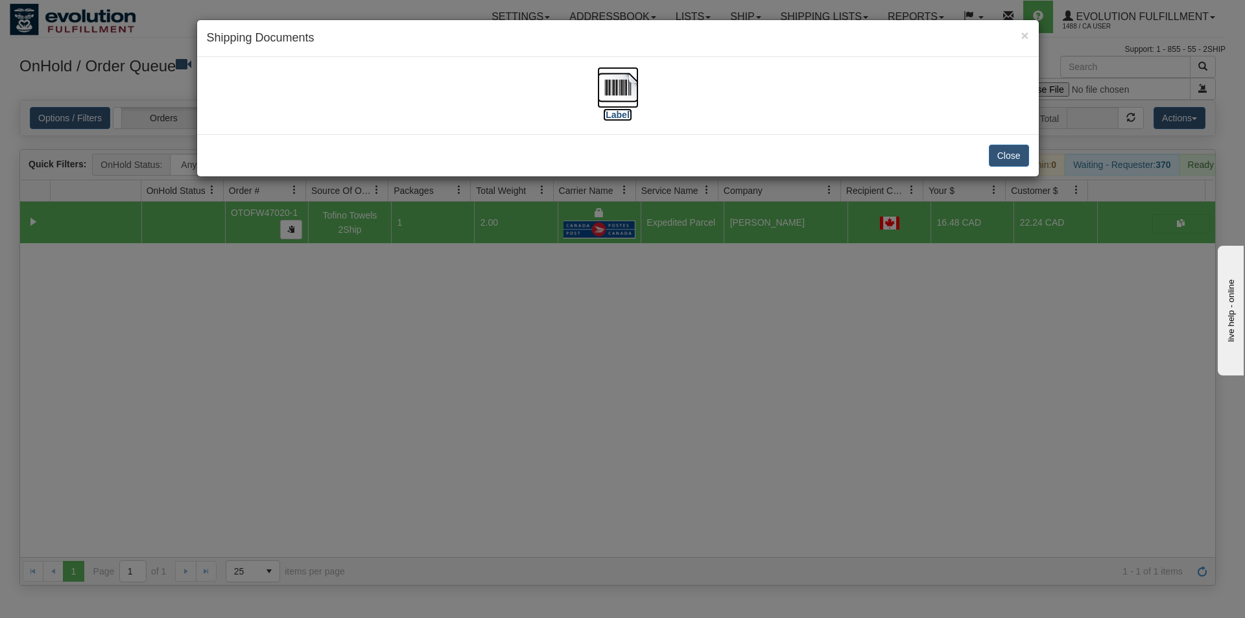
click at [622, 100] on img at bounding box center [617, 87] width 41 height 41
click at [432, 408] on div "× Shipping Documents [Label] Close" at bounding box center [622, 309] width 1245 height 618
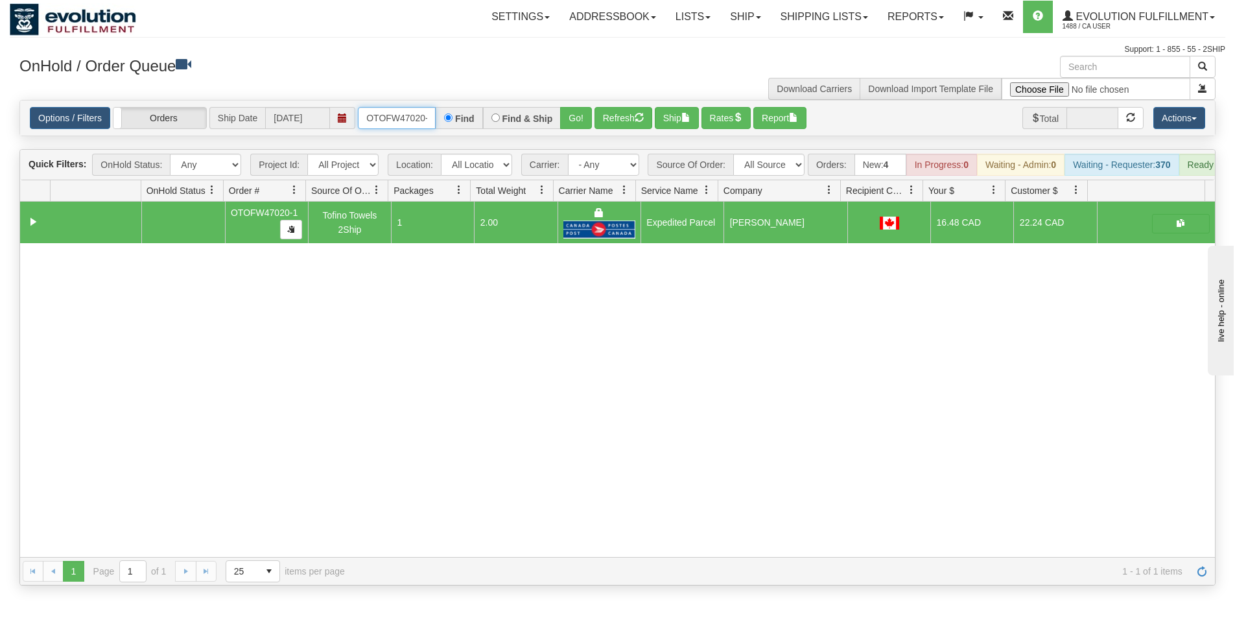
scroll to position [0, 6]
drag, startPoint x: 362, startPoint y: 117, endPoint x: 455, endPoint y: 125, distance: 93.7
click at [455, 125] on div "OTOFW47020-1 Find Find & Ship Go!" at bounding box center [475, 118] width 234 height 22
click at [574, 117] on button "Go!" at bounding box center [576, 118] width 32 height 22
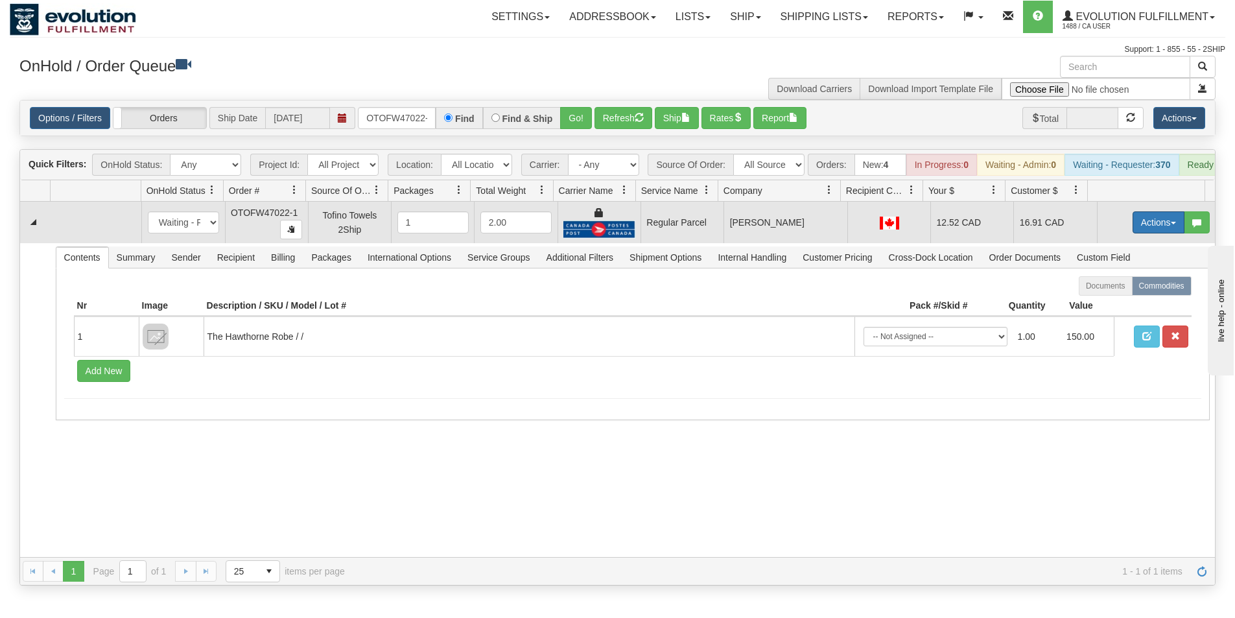
click at [1148, 233] on button "Actions" at bounding box center [1159, 222] width 52 height 22
click at [1116, 286] on span "Rate All Services" at bounding box center [1132, 281] width 78 height 10
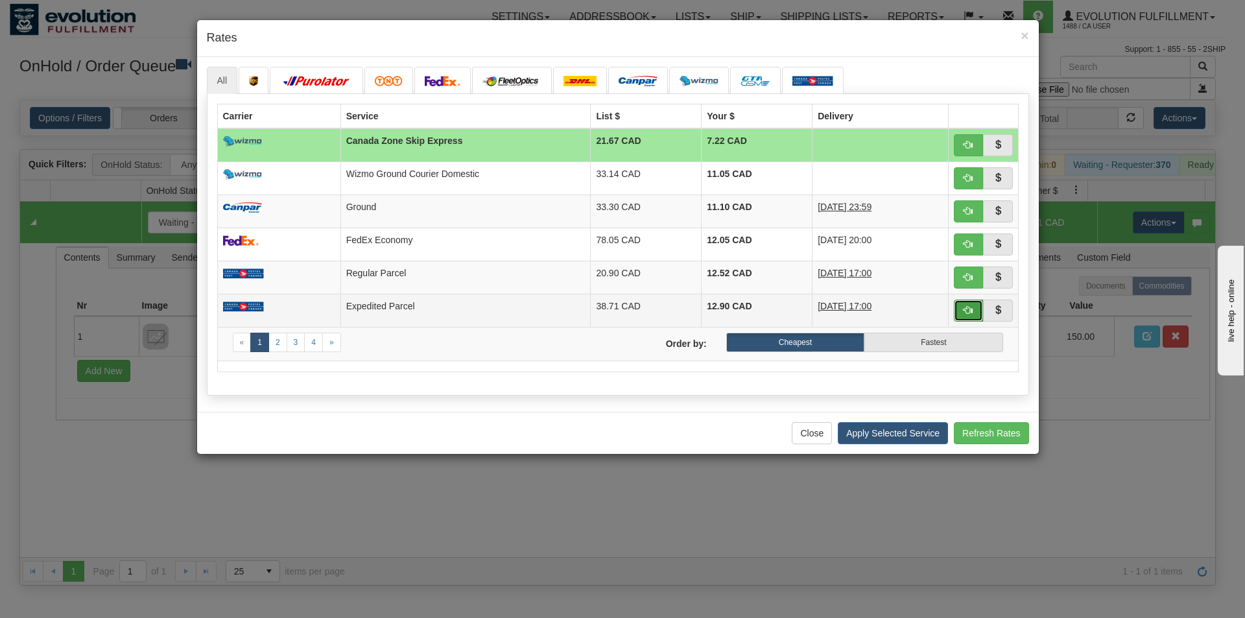
click at [971, 307] on span "button" at bounding box center [967, 309] width 9 height 9
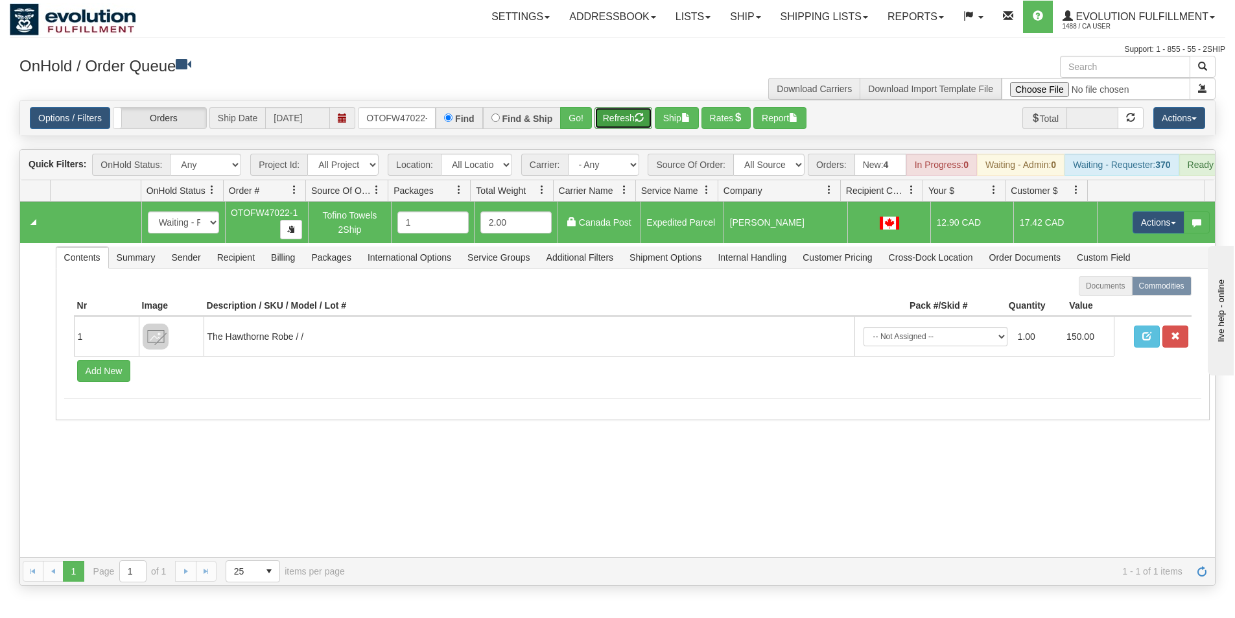
click at [622, 121] on button "Refresh" at bounding box center [624, 118] width 58 height 22
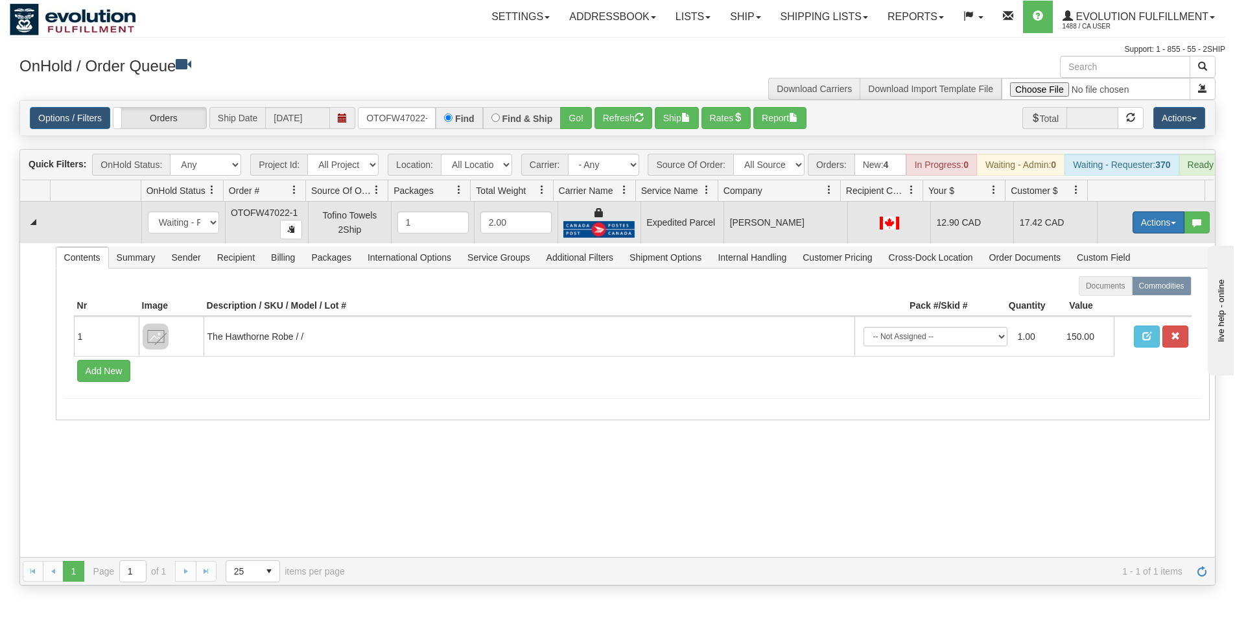
click at [1144, 233] on button "Actions" at bounding box center [1159, 222] width 52 height 22
click at [1097, 303] on span "Ship" at bounding box center [1106, 297] width 27 height 10
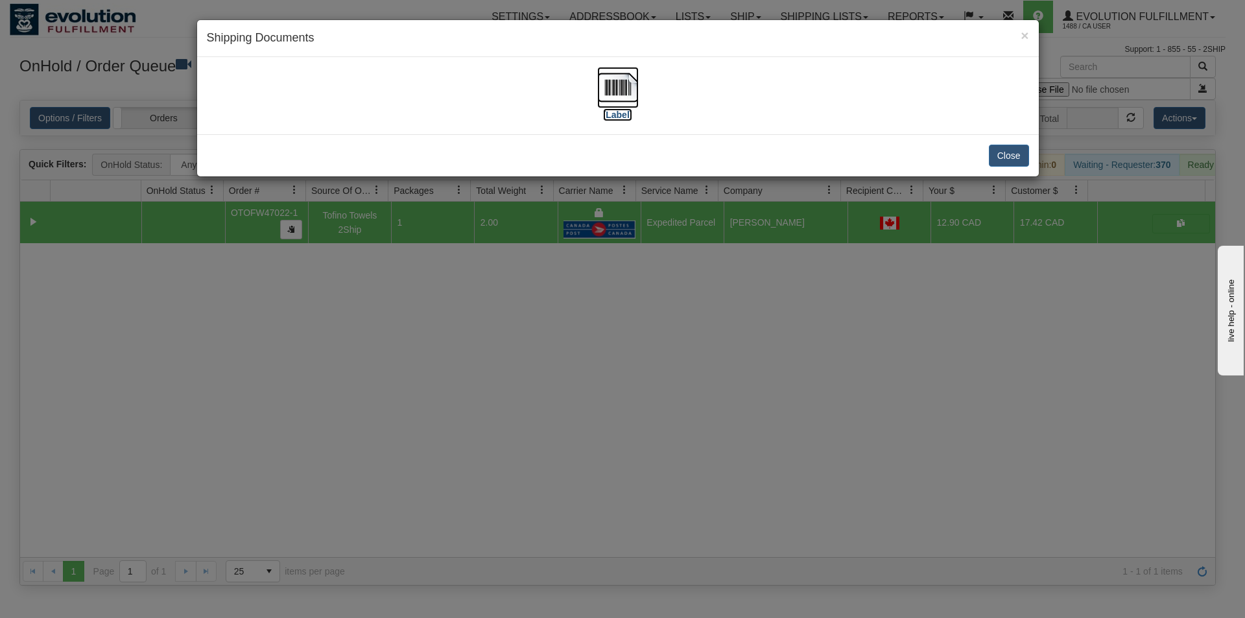
click at [633, 90] on img at bounding box center [617, 87] width 41 height 41
click at [635, 368] on div "× Shipping Documents [Label] Close" at bounding box center [622, 309] width 1245 height 618
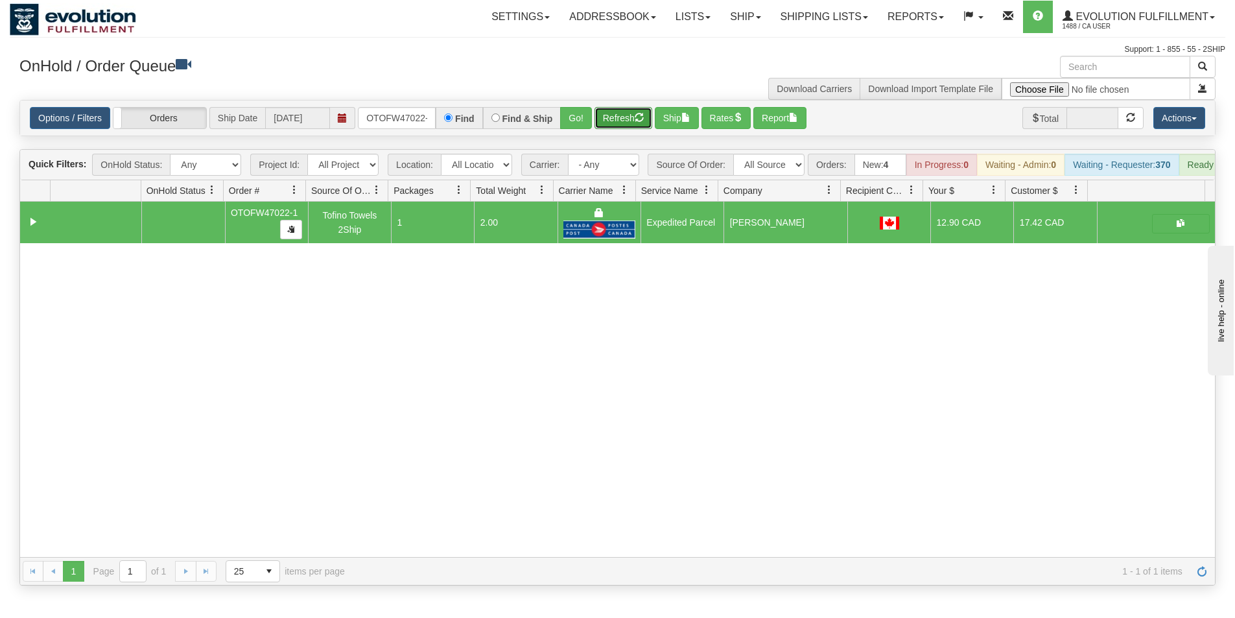
click at [634, 120] on button "Refresh" at bounding box center [624, 118] width 58 height 22
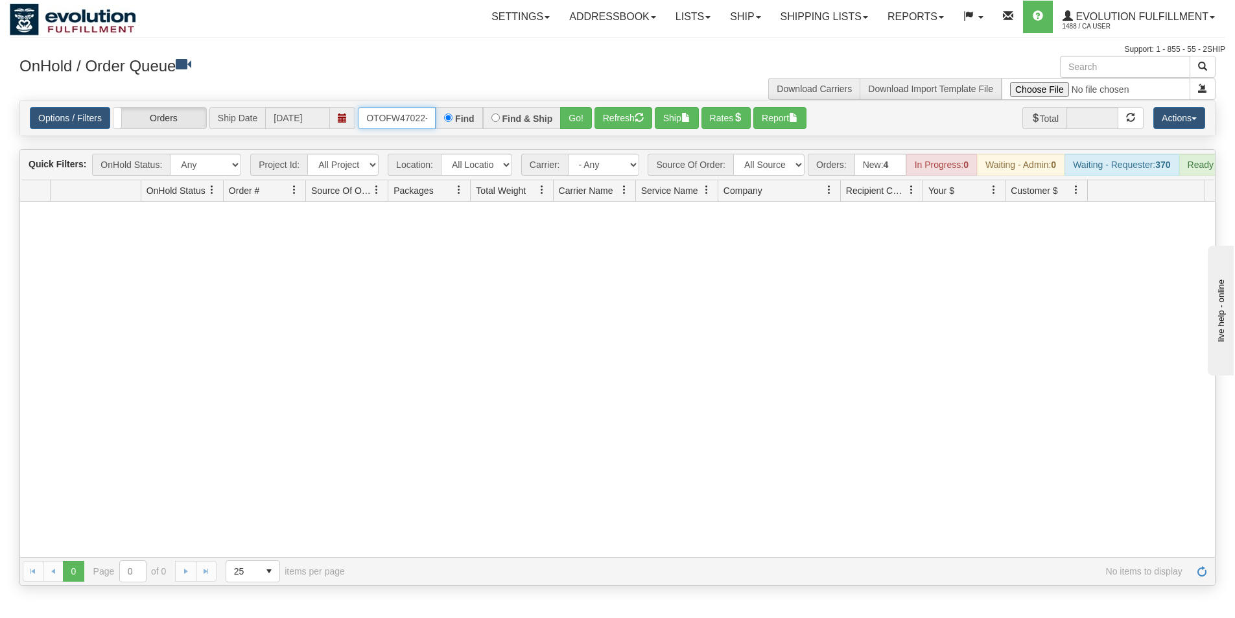
scroll to position [0, 6]
drag, startPoint x: 363, startPoint y: 119, endPoint x: 452, endPoint y: 136, distance: 90.3
click at [452, 136] on div "Options / Filters Group Shipments Orders Ship Date [DATE] OTOFW47022-1 Find Fin…" at bounding box center [617, 117] width 1195 height 35
click at [569, 124] on button "Go!" at bounding box center [576, 118] width 32 height 22
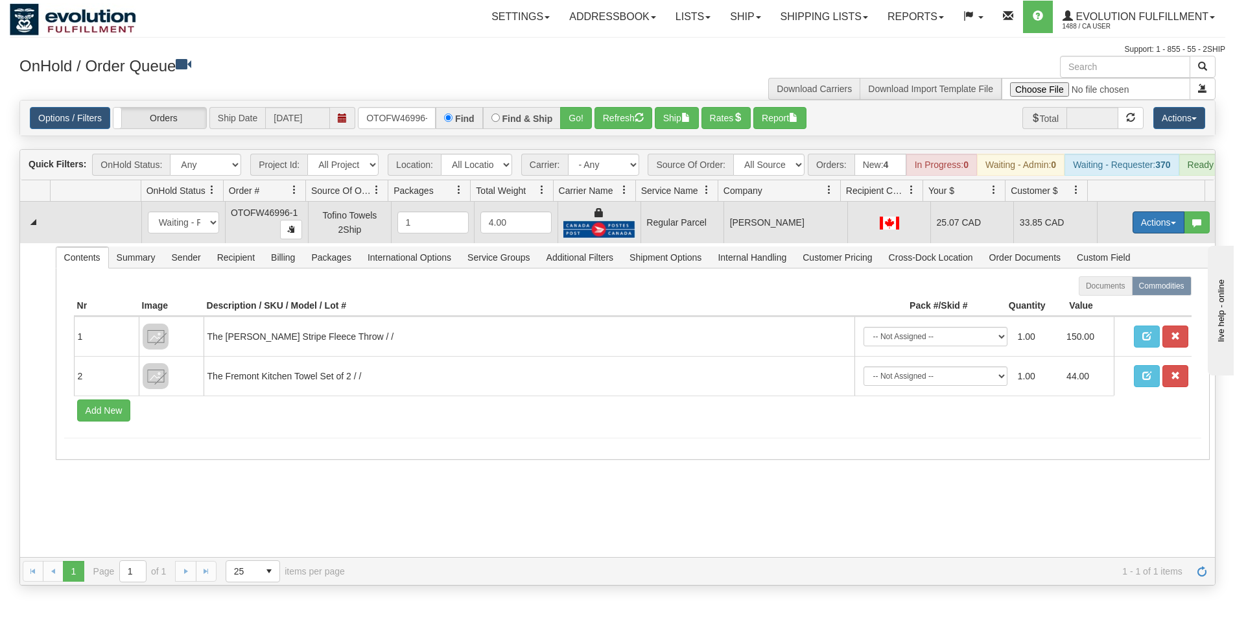
click at [1151, 228] on button "Actions" at bounding box center [1159, 222] width 52 height 22
click at [1118, 286] on span "Rate All Services" at bounding box center [1132, 281] width 78 height 10
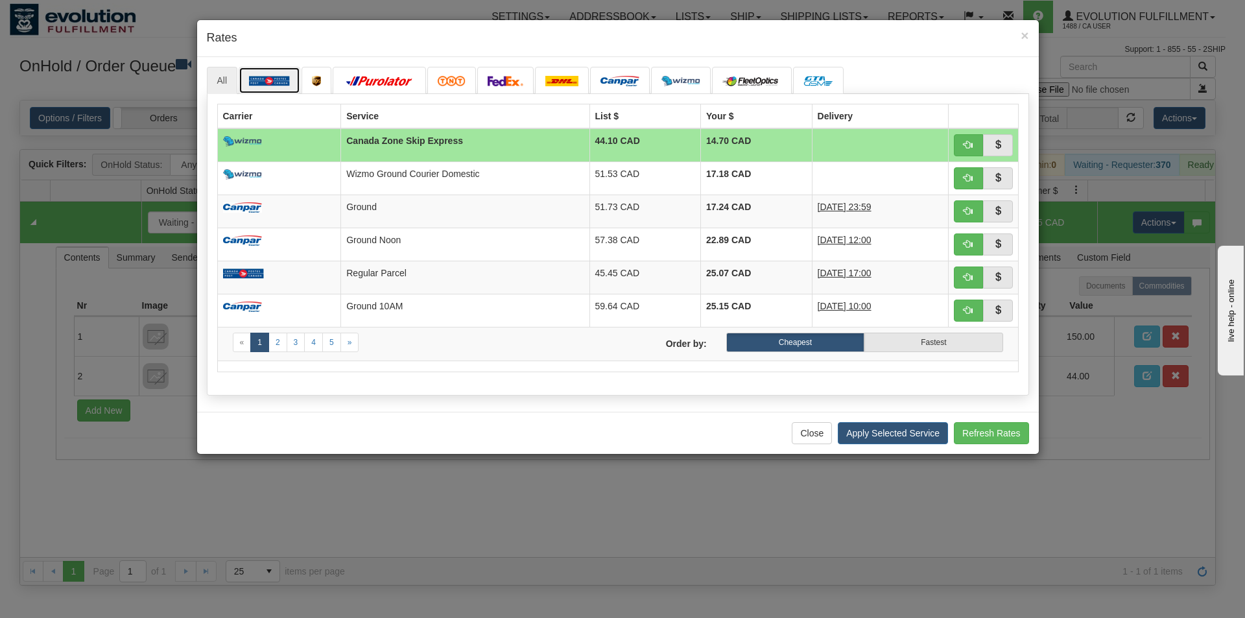
click at [276, 80] on img at bounding box center [269, 81] width 41 height 10
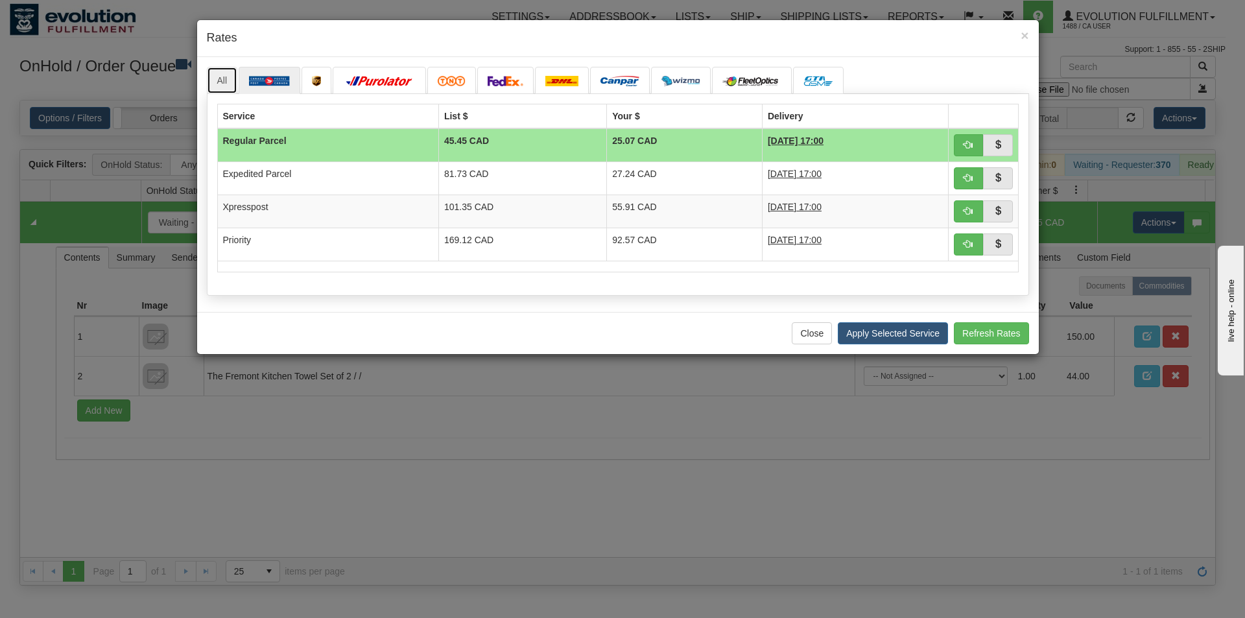
click at [220, 82] on link "All" at bounding box center [222, 80] width 31 height 27
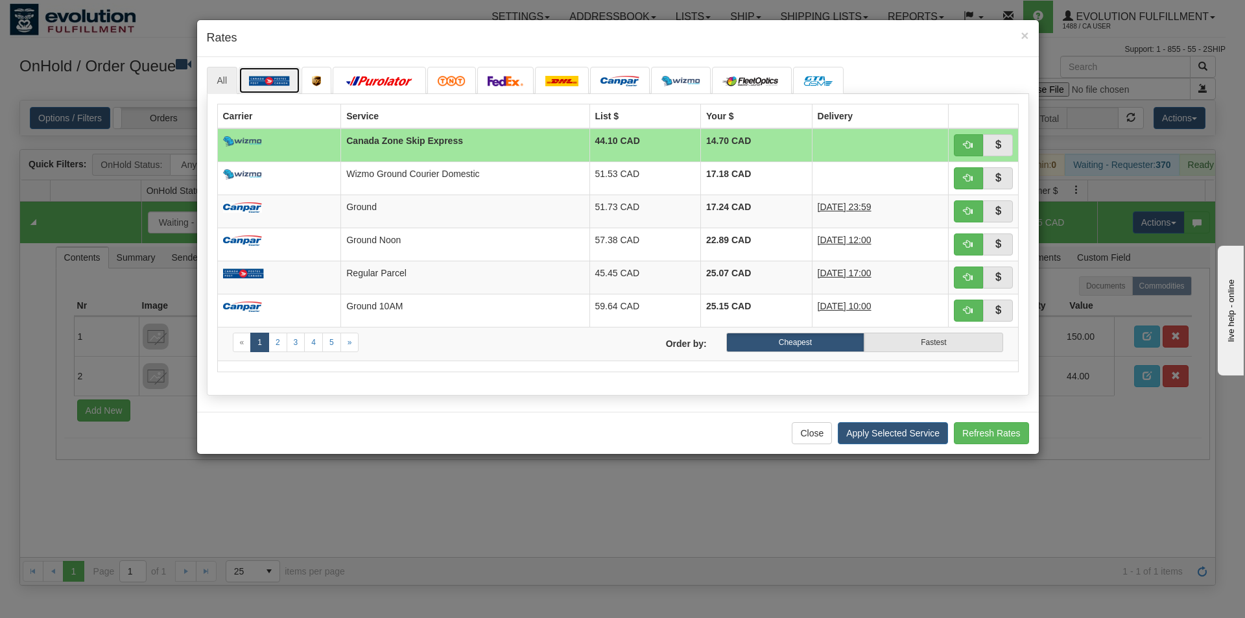
click at [272, 77] on img at bounding box center [269, 81] width 41 height 10
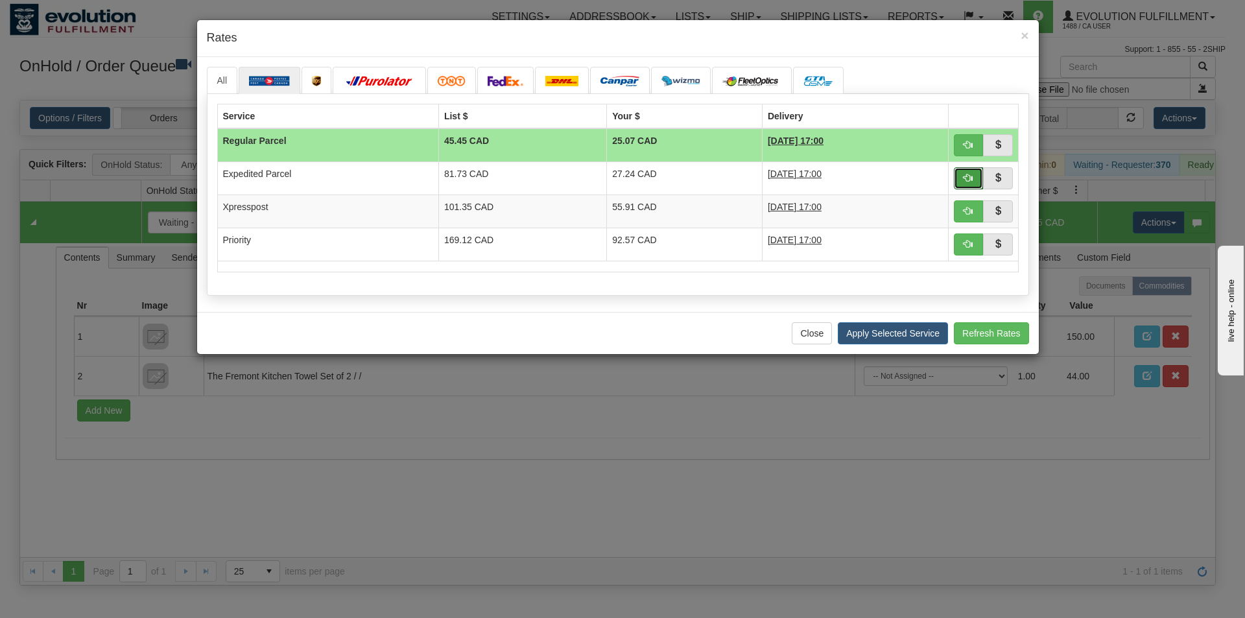
click at [965, 180] on span "button" at bounding box center [967, 177] width 9 height 9
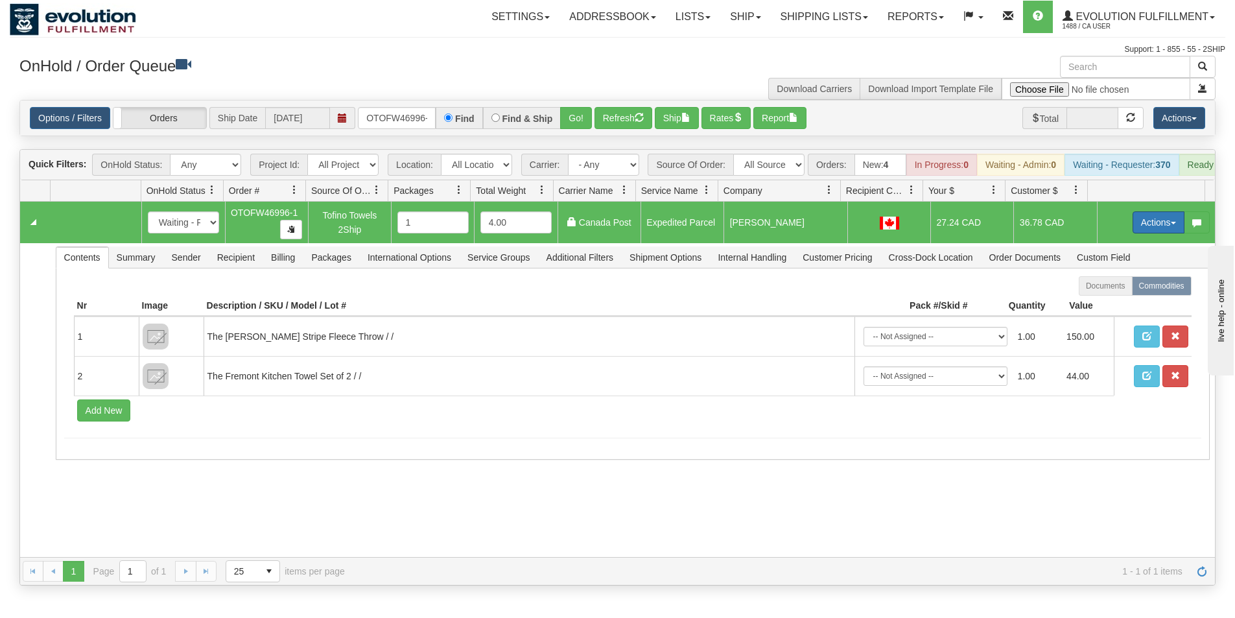
click at [1152, 233] on button "Actions" at bounding box center [1159, 222] width 52 height 22
click at [1105, 303] on span "Ship" at bounding box center [1106, 297] width 27 height 10
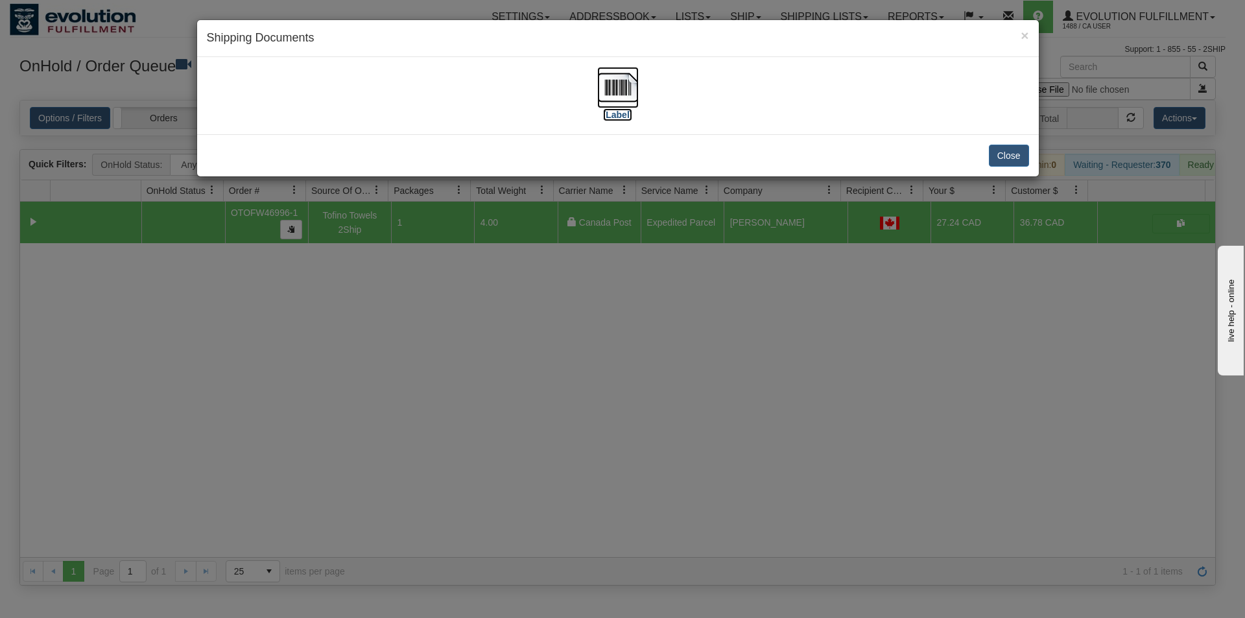
click at [633, 92] on img at bounding box center [617, 87] width 41 height 41
click at [744, 372] on div "× Shipping Documents [Label] Close" at bounding box center [622, 309] width 1245 height 618
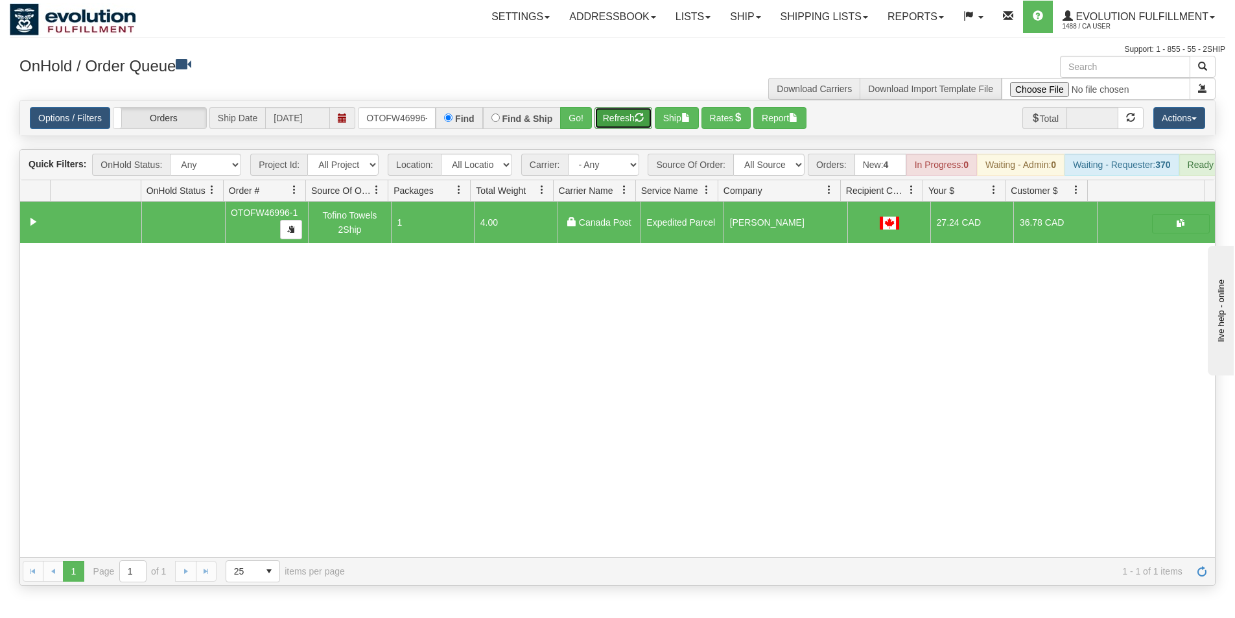
click at [630, 116] on button "Refresh" at bounding box center [624, 118] width 58 height 22
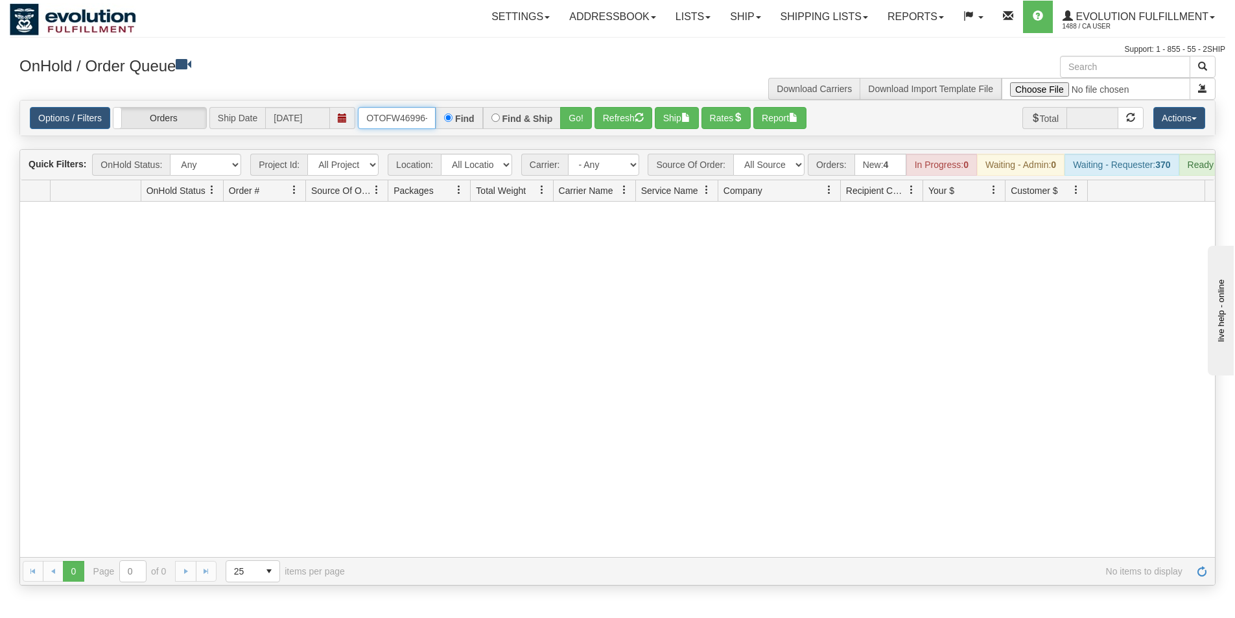
scroll to position [0, 6]
drag, startPoint x: 368, startPoint y: 119, endPoint x: 431, endPoint y: 131, distance: 63.5
click at [431, 131] on div "Options / Filters Group Shipments Orders Ship Date [DATE] OTOFW46996-1 Find Fin…" at bounding box center [617, 117] width 1195 height 35
click at [571, 123] on button "Go!" at bounding box center [576, 118] width 32 height 22
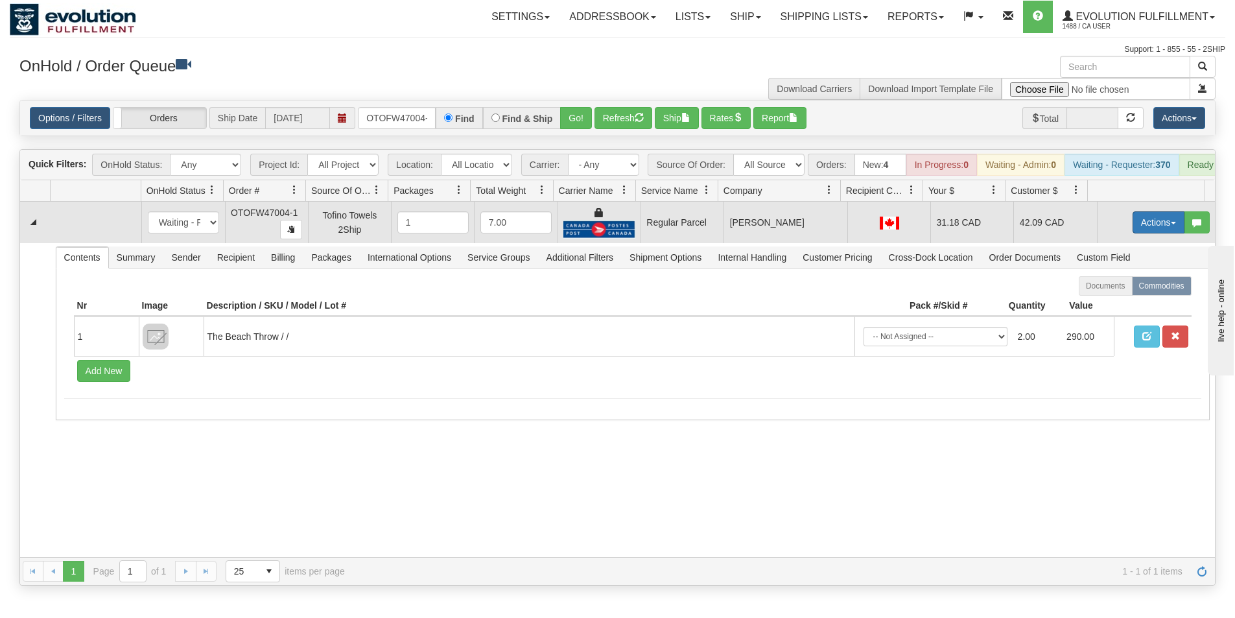
click at [1149, 230] on button "Actions" at bounding box center [1159, 222] width 52 height 22
click at [1112, 286] on span "Rate All Services" at bounding box center [1132, 281] width 78 height 10
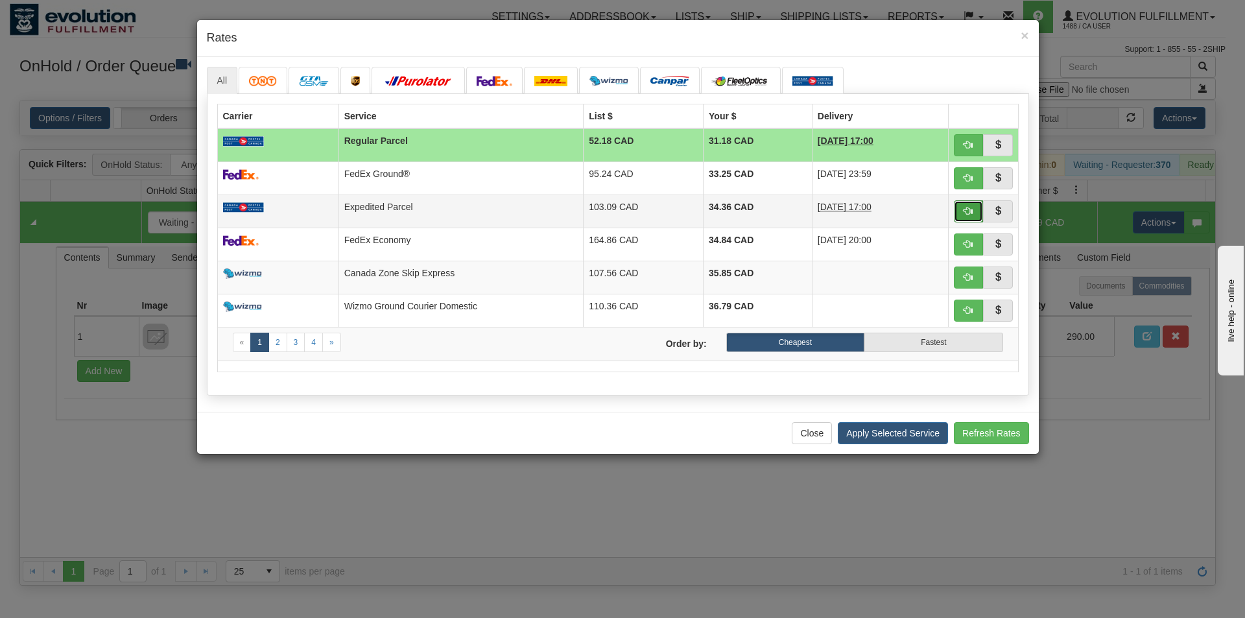
click at [960, 213] on button "button" at bounding box center [969, 211] width 30 height 22
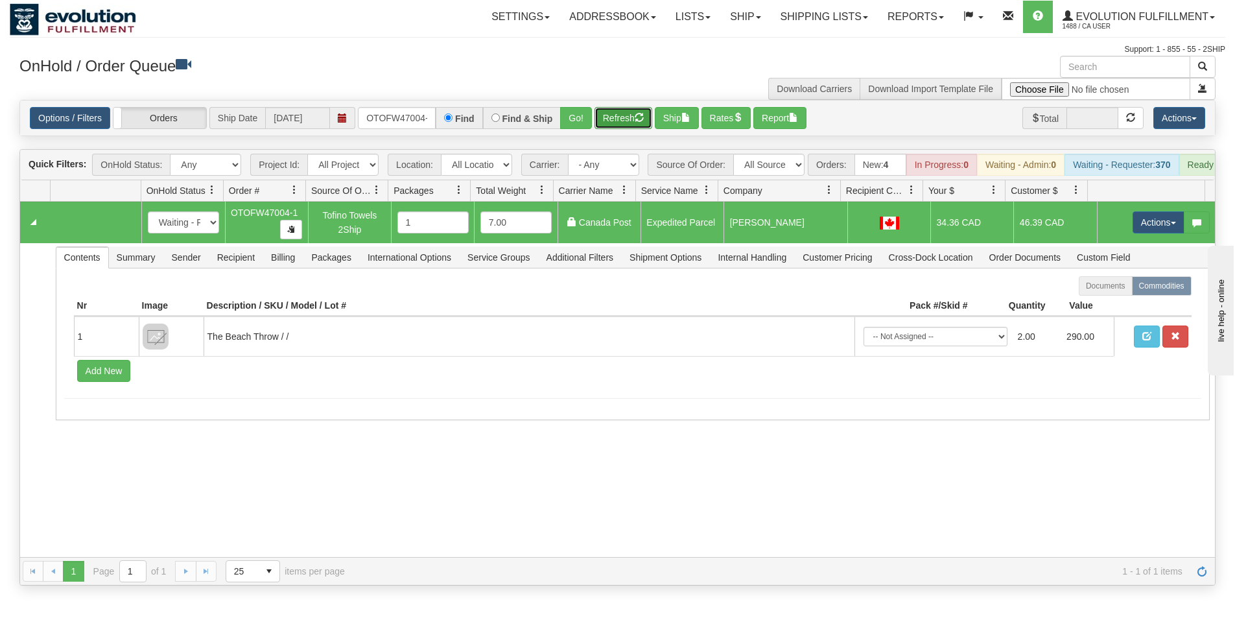
click at [639, 120] on span "button" at bounding box center [639, 117] width 9 height 9
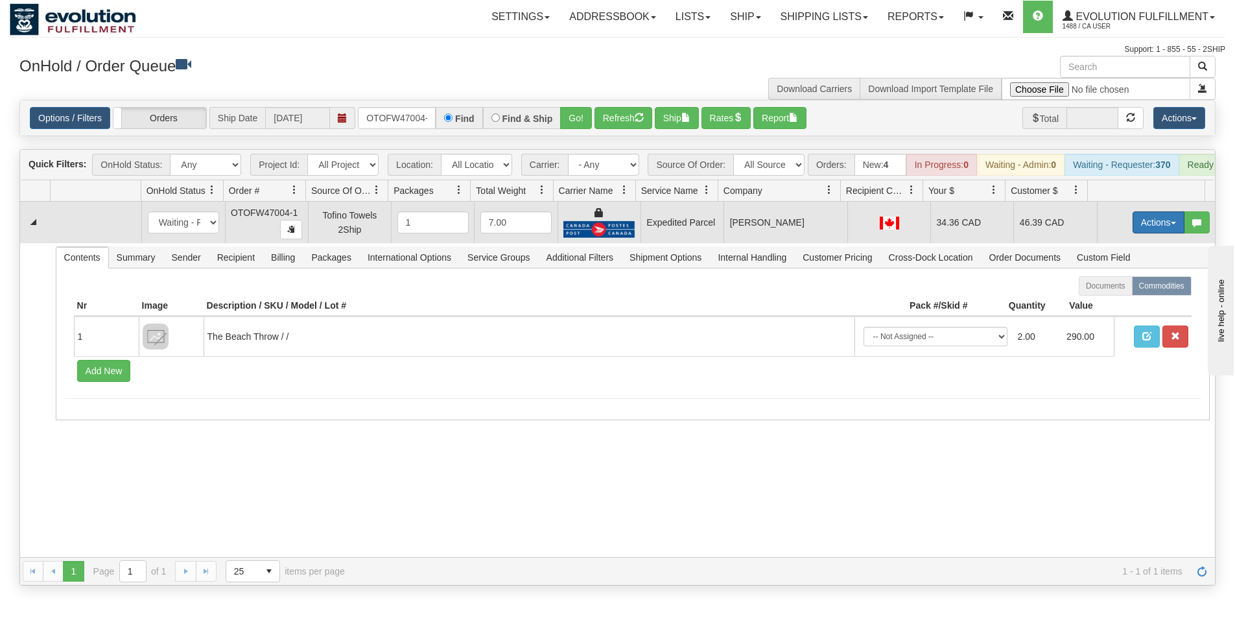
click at [1133, 230] on button "Actions" at bounding box center [1159, 222] width 52 height 22
click at [1100, 303] on span "Ship" at bounding box center [1106, 297] width 27 height 10
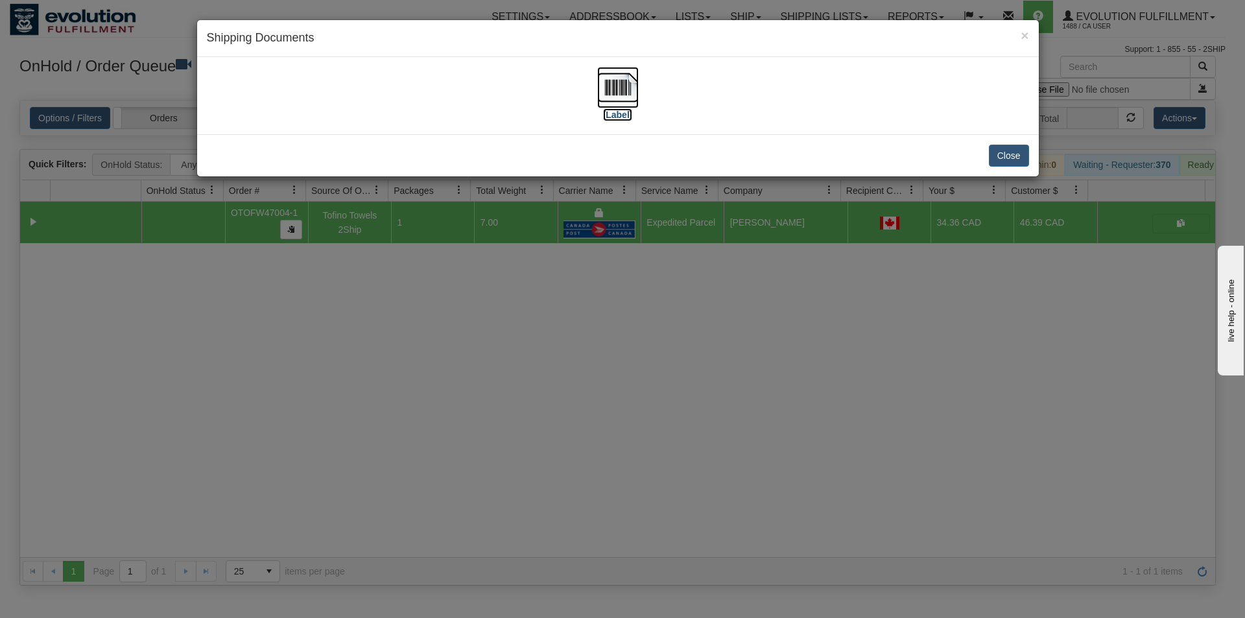
click at [605, 89] on img at bounding box center [617, 87] width 41 height 41
click at [698, 455] on div "× Shipping Documents [Label] Close" at bounding box center [622, 309] width 1245 height 618
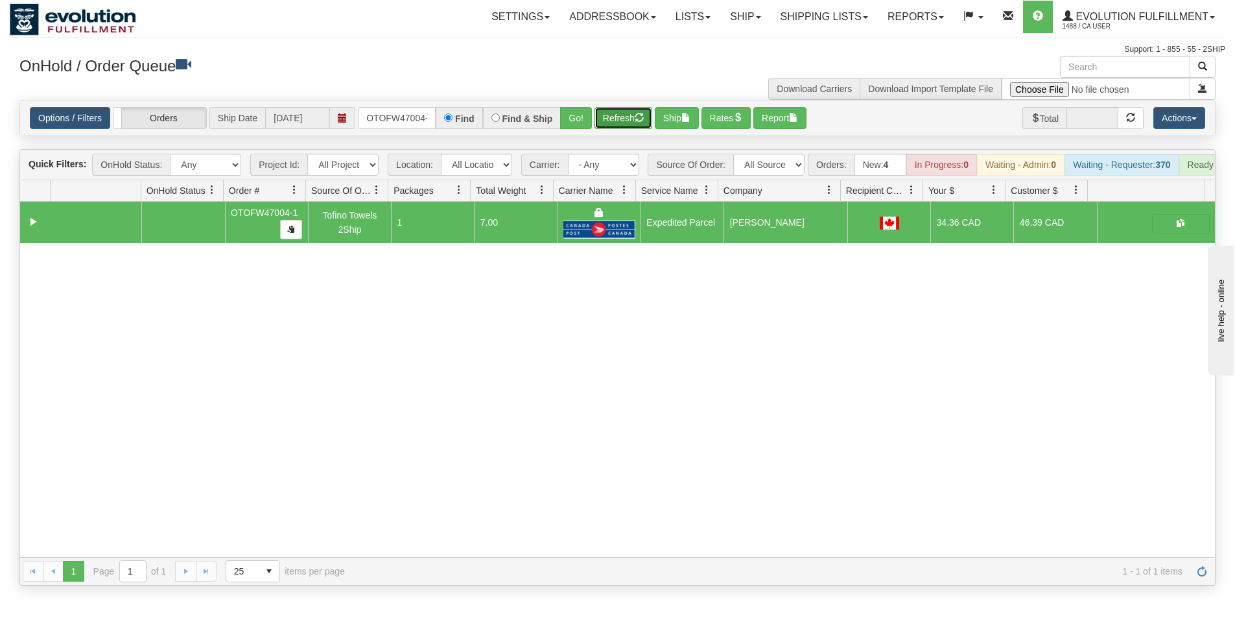
click at [618, 128] on button "Refresh" at bounding box center [624, 118] width 58 height 22
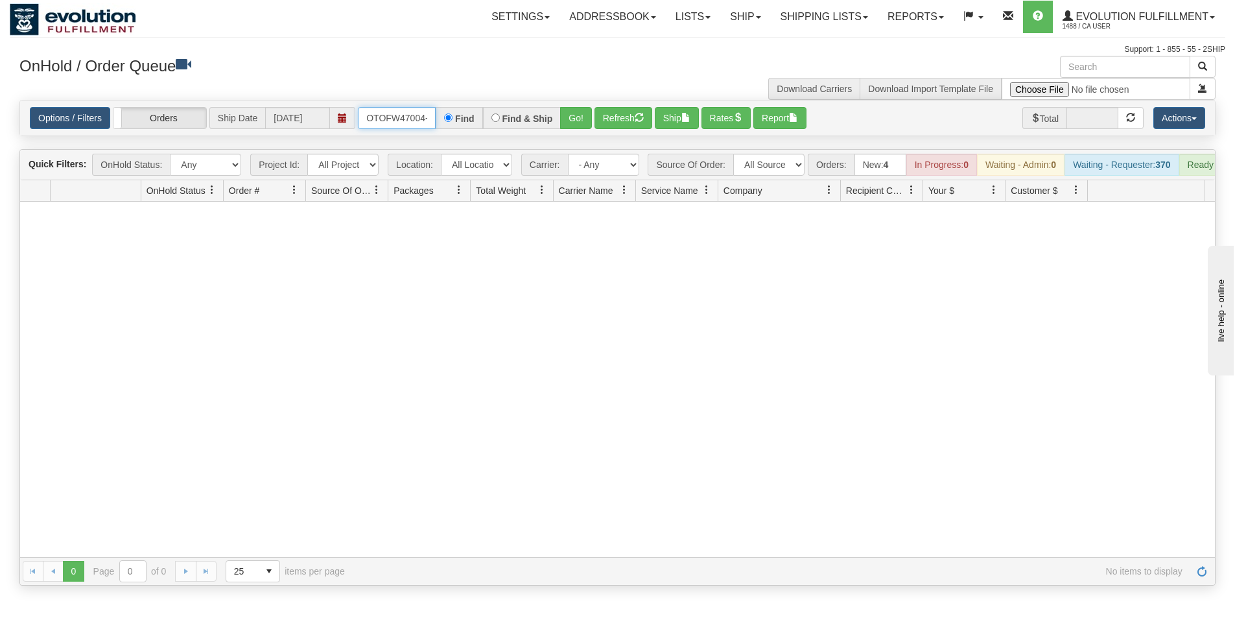
scroll to position [0, 6]
drag, startPoint x: 360, startPoint y: 122, endPoint x: 464, endPoint y: 145, distance: 106.3
click at [459, 146] on div "Is equal to Is not equal to Contains Does not contains CAD USD EUR ZAR [PERSON_…" at bounding box center [618, 343] width 1216 height 486
click at [577, 119] on button "Go!" at bounding box center [576, 118] width 32 height 22
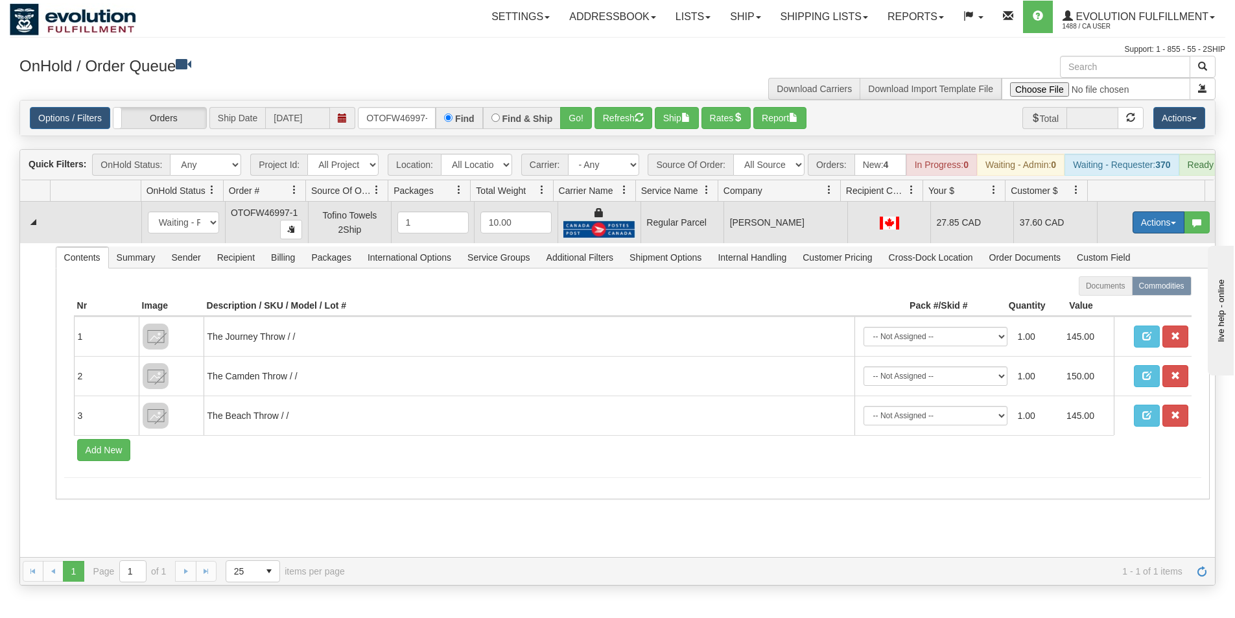
click at [1135, 233] on button "Actions" at bounding box center [1159, 222] width 52 height 22
click at [1112, 286] on span "Rate All Services" at bounding box center [1132, 281] width 78 height 10
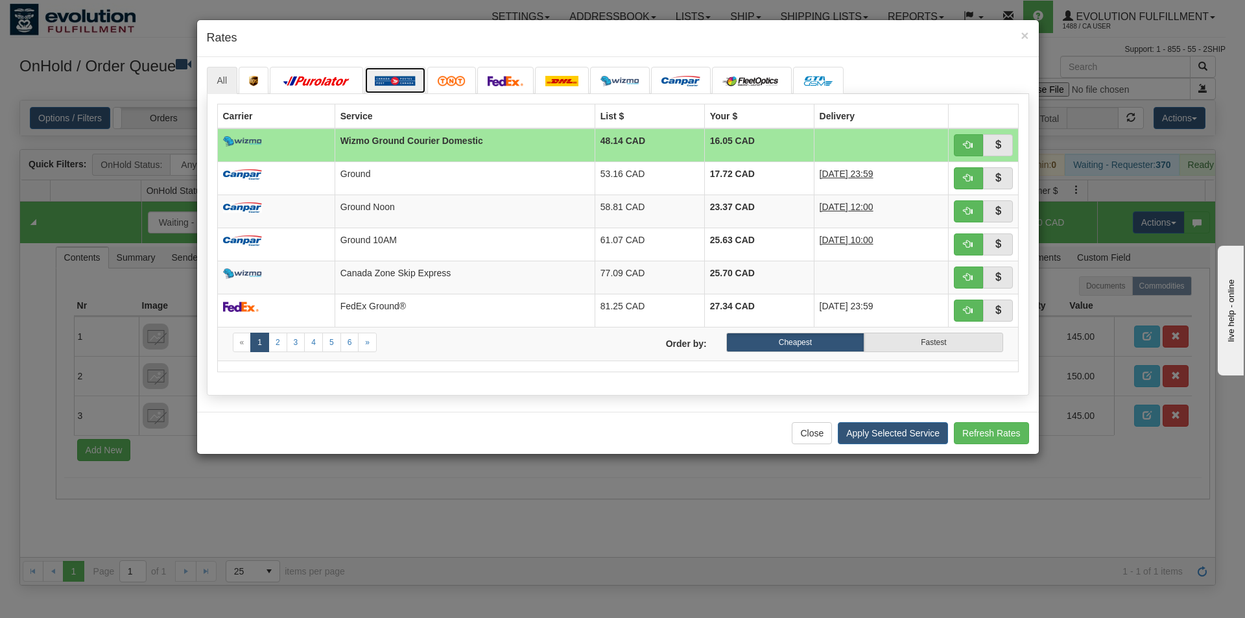
click at [400, 77] on img at bounding box center [395, 81] width 41 height 10
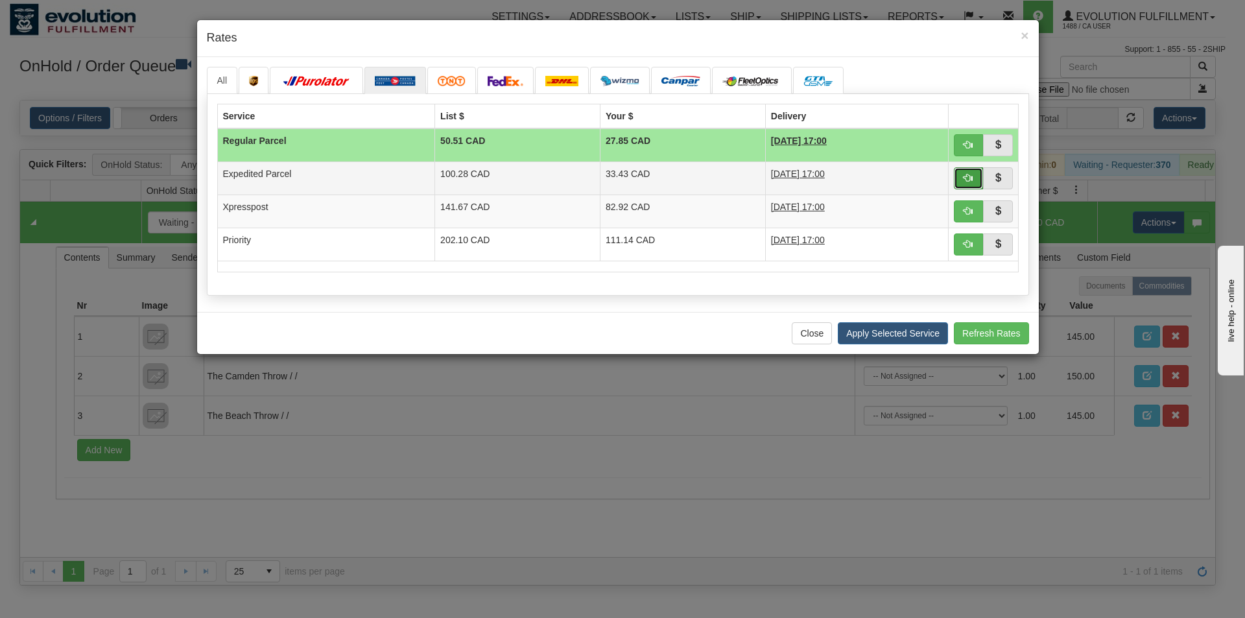
click at [967, 178] on span "button" at bounding box center [967, 177] width 9 height 9
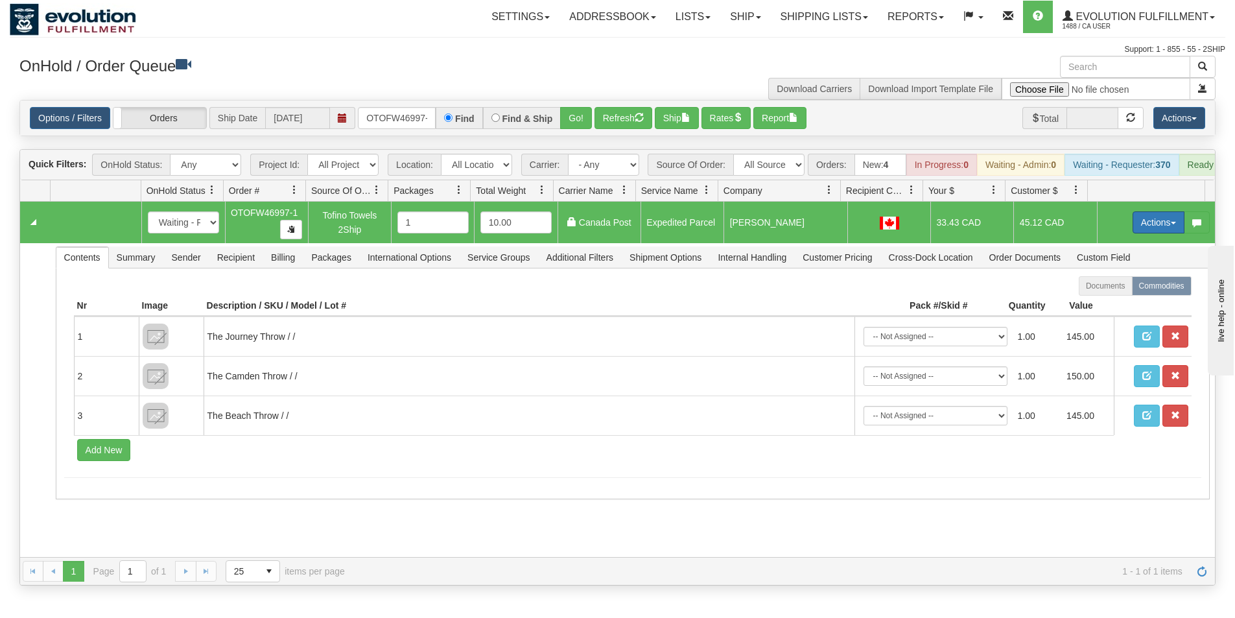
click at [1152, 229] on button "Actions" at bounding box center [1159, 222] width 52 height 22
click at [1106, 303] on span "Ship" at bounding box center [1106, 297] width 27 height 10
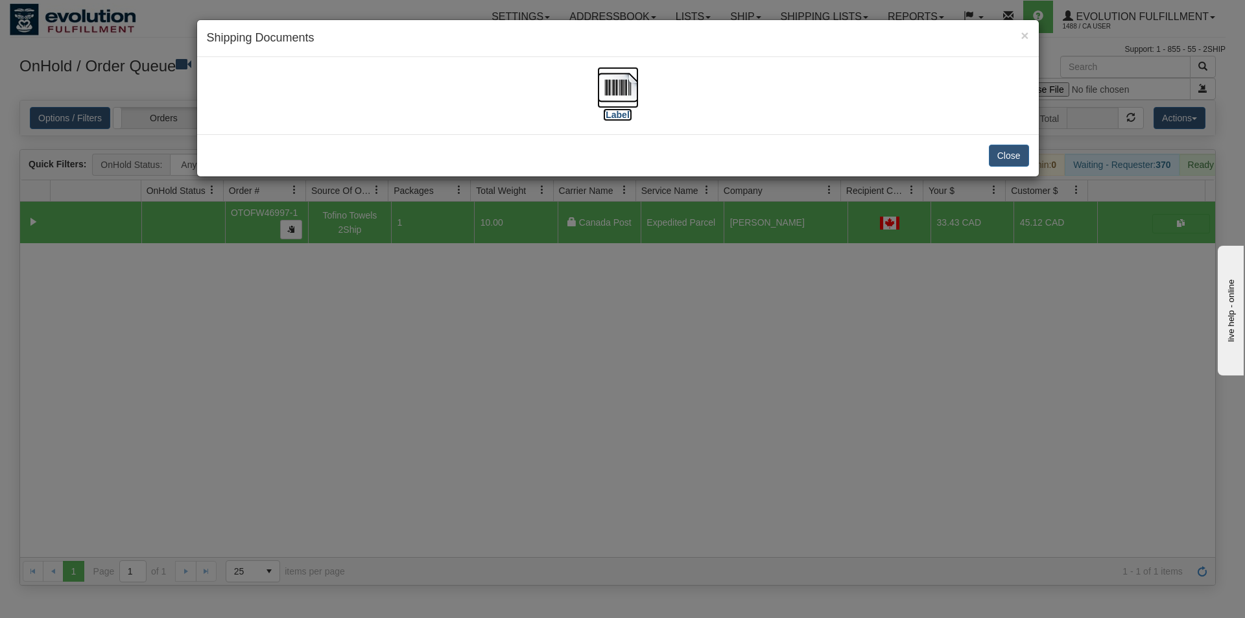
click at [607, 86] on img at bounding box center [617, 87] width 41 height 41
click at [440, 430] on div "× Shipping Documents [Label] Close" at bounding box center [622, 309] width 1245 height 618
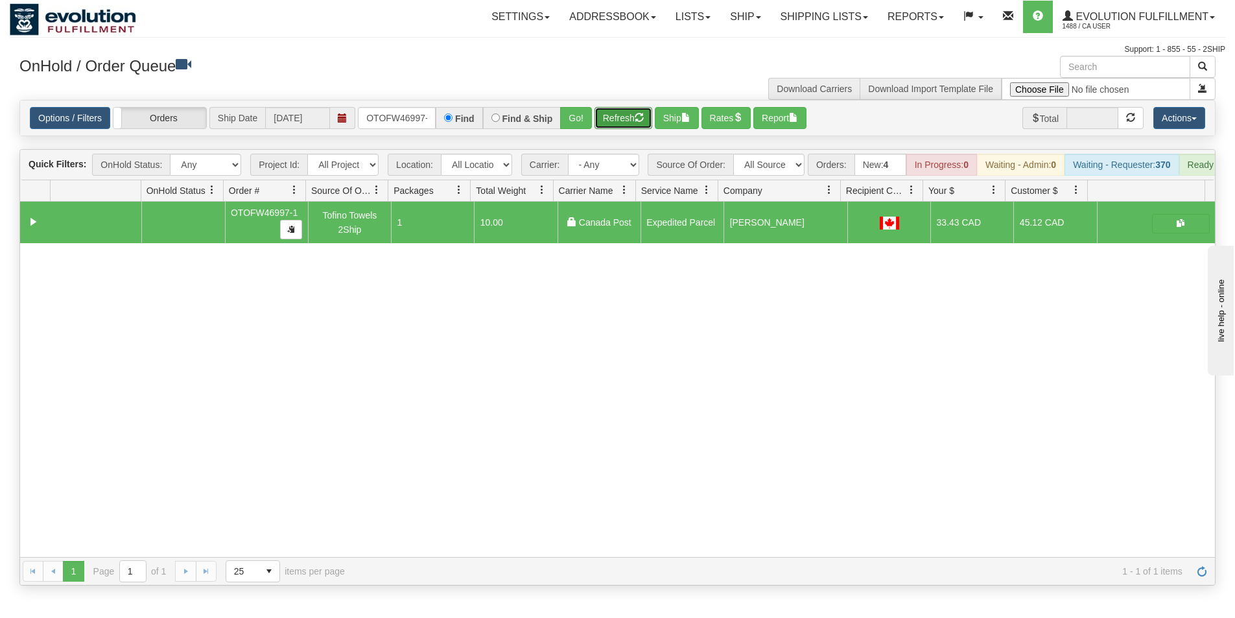
click at [608, 114] on button "Refresh" at bounding box center [624, 118] width 58 height 22
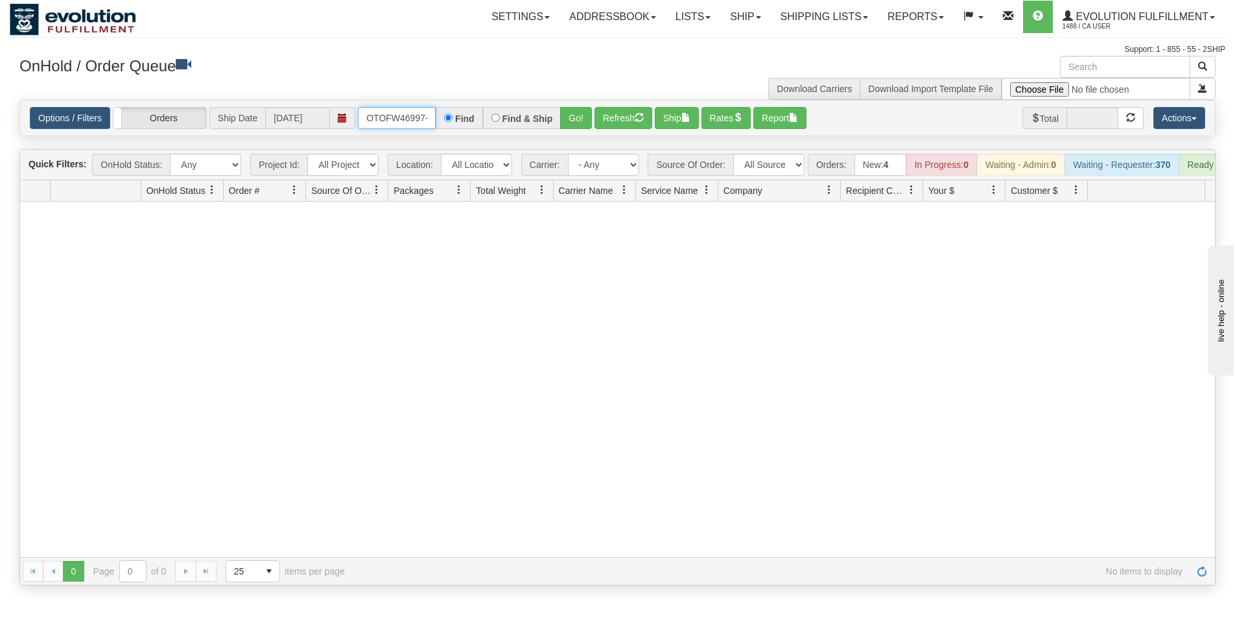
scroll to position [0, 6]
drag, startPoint x: 365, startPoint y: 116, endPoint x: 445, endPoint y: 134, distance: 82.3
click at [445, 134] on div "Options / Filters Group Shipments Orders Ship Date [DATE] OTOFW46997-1 Find Fin…" at bounding box center [617, 117] width 1195 height 35
click at [574, 126] on button "Go!" at bounding box center [576, 118] width 32 height 22
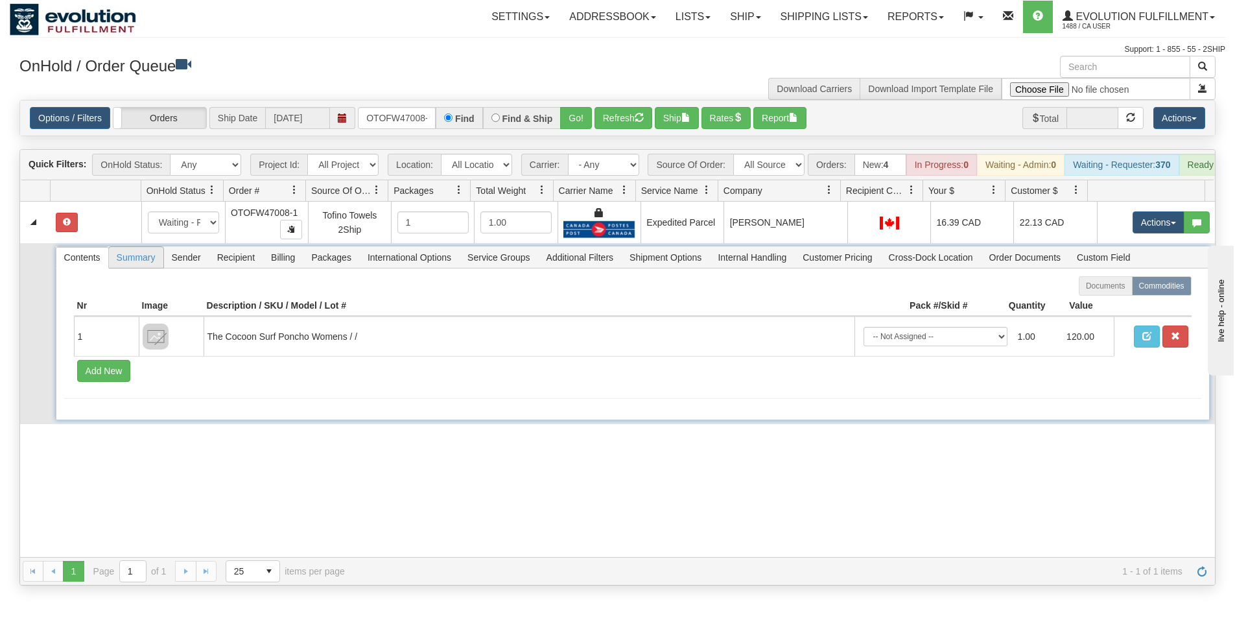
click at [141, 266] on span "Summary" at bounding box center [136, 257] width 54 height 21
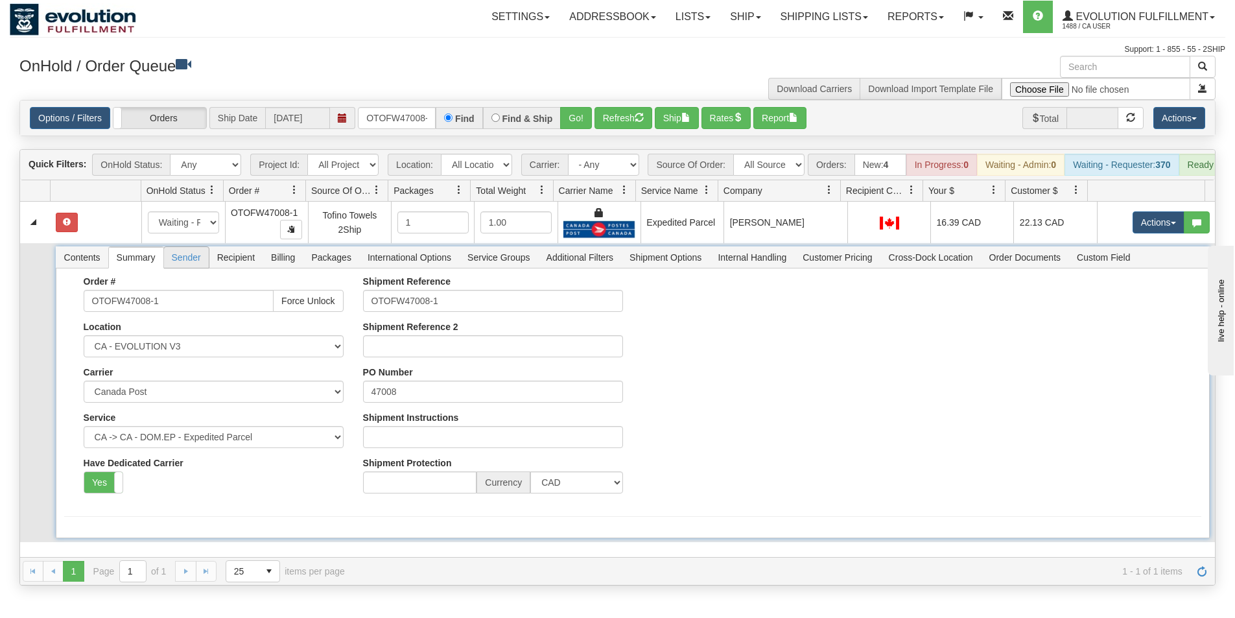
click at [195, 267] on span "Sender" at bounding box center [186, 257] width 45 height 21
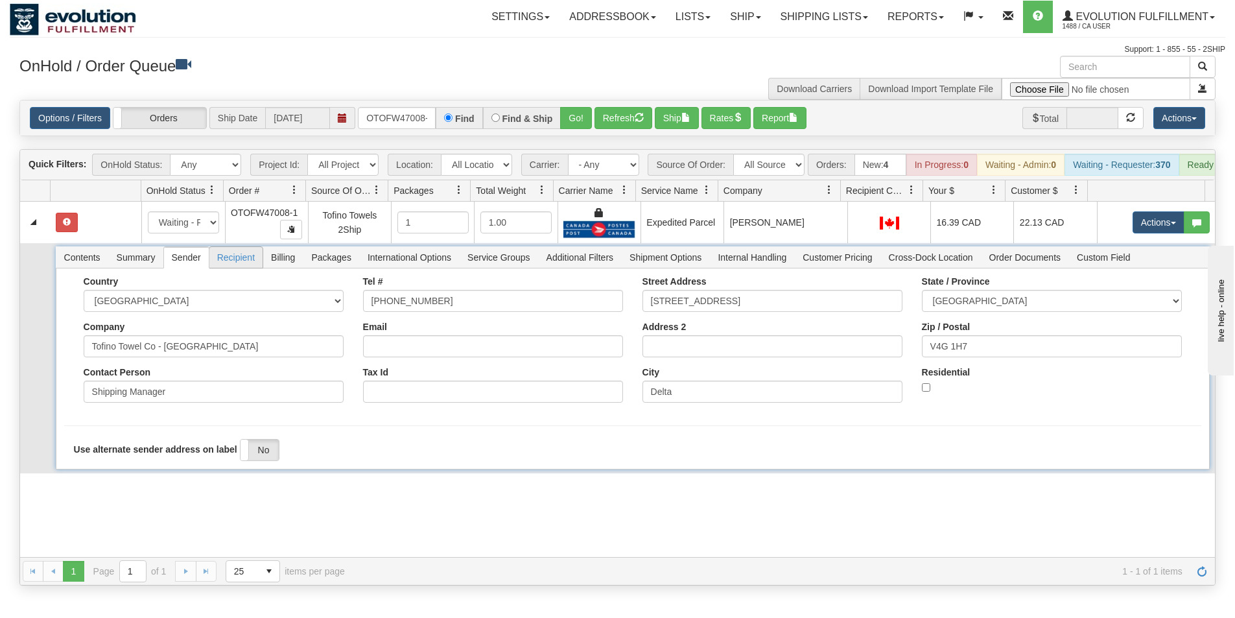
click at [230, 268] on span "Recipient" at bounding box center [235, 257] width 53 height 21
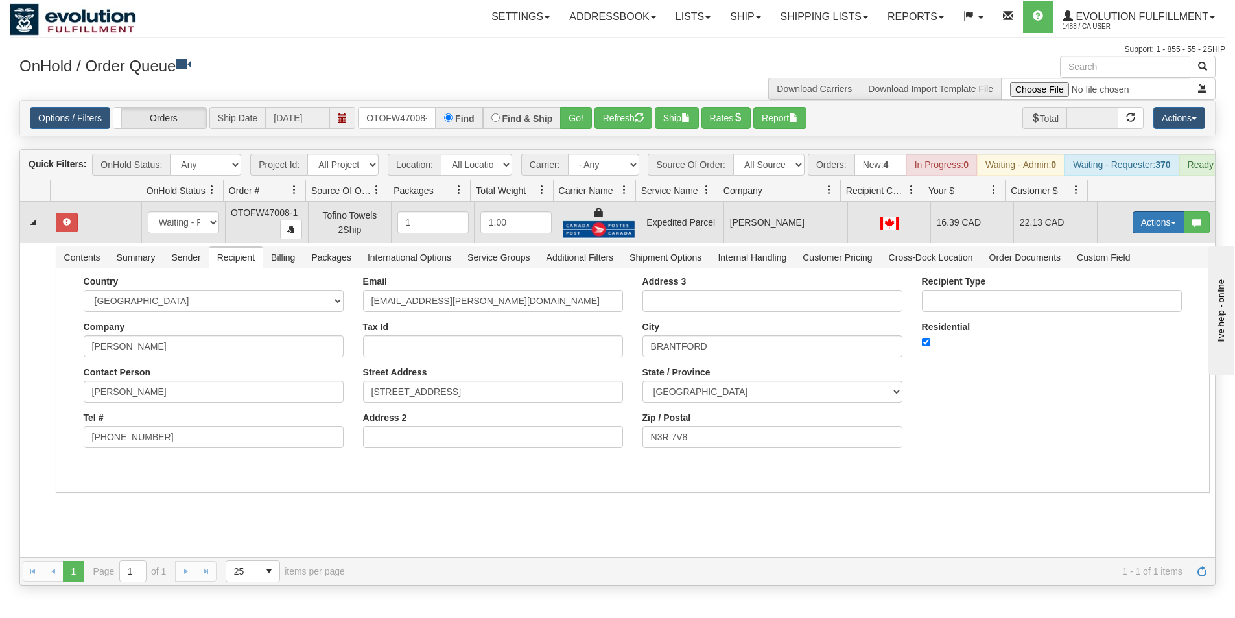
click at [1154, 233] on button "Actions" at bounding box center [1159, 222] width 52 height 22
click at [1110, 306] on link "Ship" at bounding box center [1132, 297] width 104 height 17
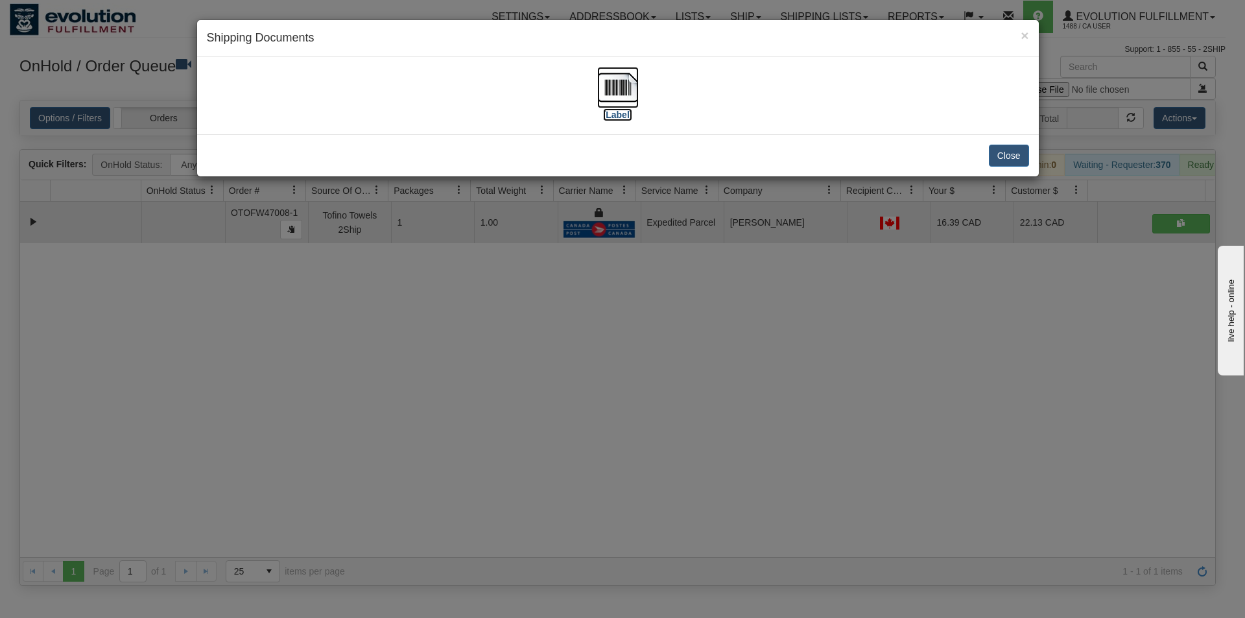
click at [624, 91] on img at bounding box center [617, 87] width 41 height 41
click at [711, 407] on div "× Shipping Documents [Label] Close" at bounding box center [622, 309] width 1245 height 618
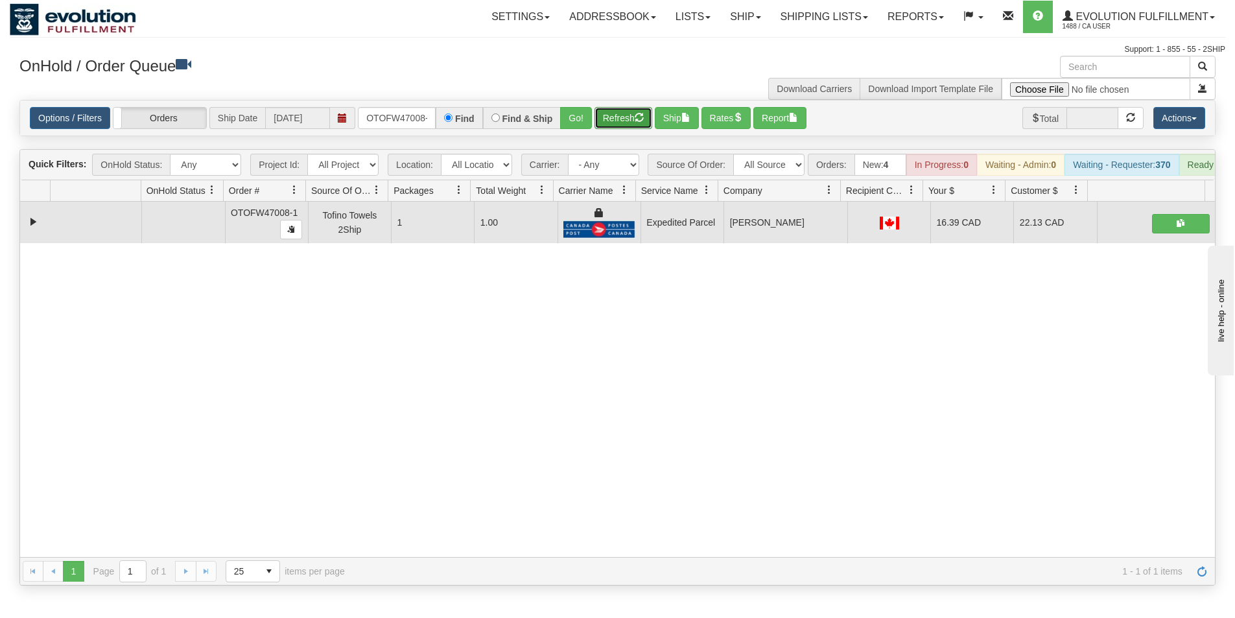
click at [604, 117] on button "Refresh" at bounding box center [624, 118] width 58 height 22
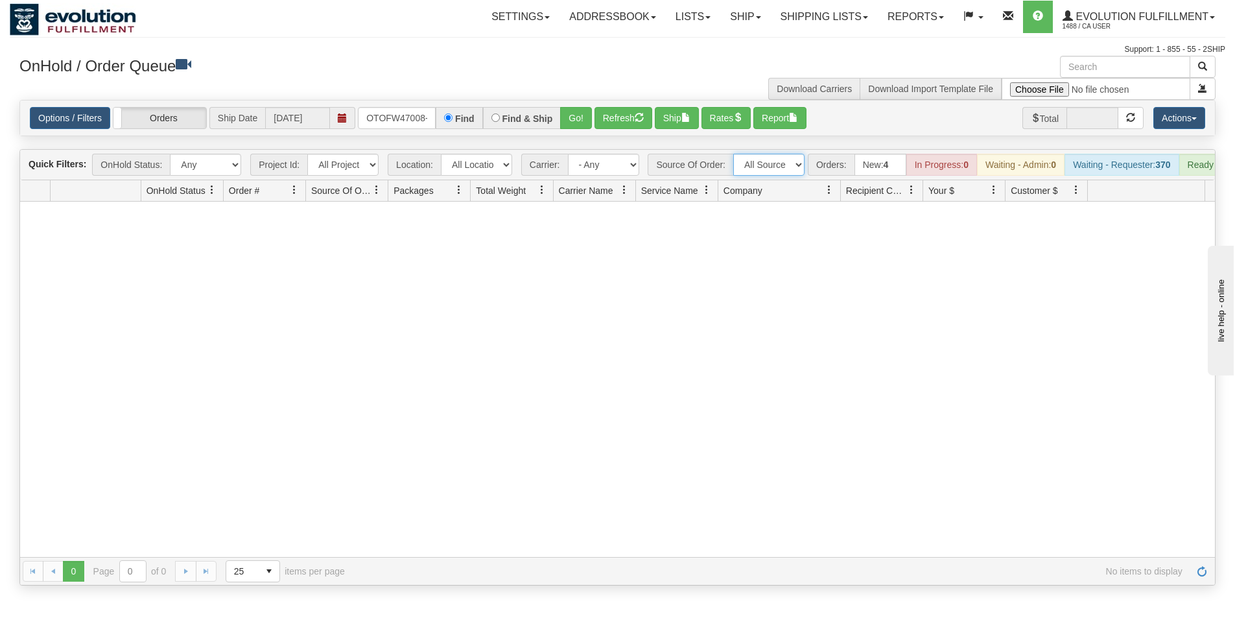
click at [764, 167] on select "All Sources AirBlaster 2Ship Integration Ambler Apparel 2Ship Integration Blast…" at bounding box center [768, 165] width 71 height 22
click at [543, 395] on div at bounding box center [617, 379] width 1195 height 355
click at [783, 164] on select "All Sources AirBlaster 2Ship Integration Ambler Apparel 2Ship Integration Blast…" at bounding box center [768, 165] width 71 height 22
drag, startPoint x: 367, startPoint y: 117, endPoint x: 430, endPoint y: 124, distance: 63.3
click at [424, 123] on input "OTOFW47008-1" at bounding box center [397, 118] width 78 height 22
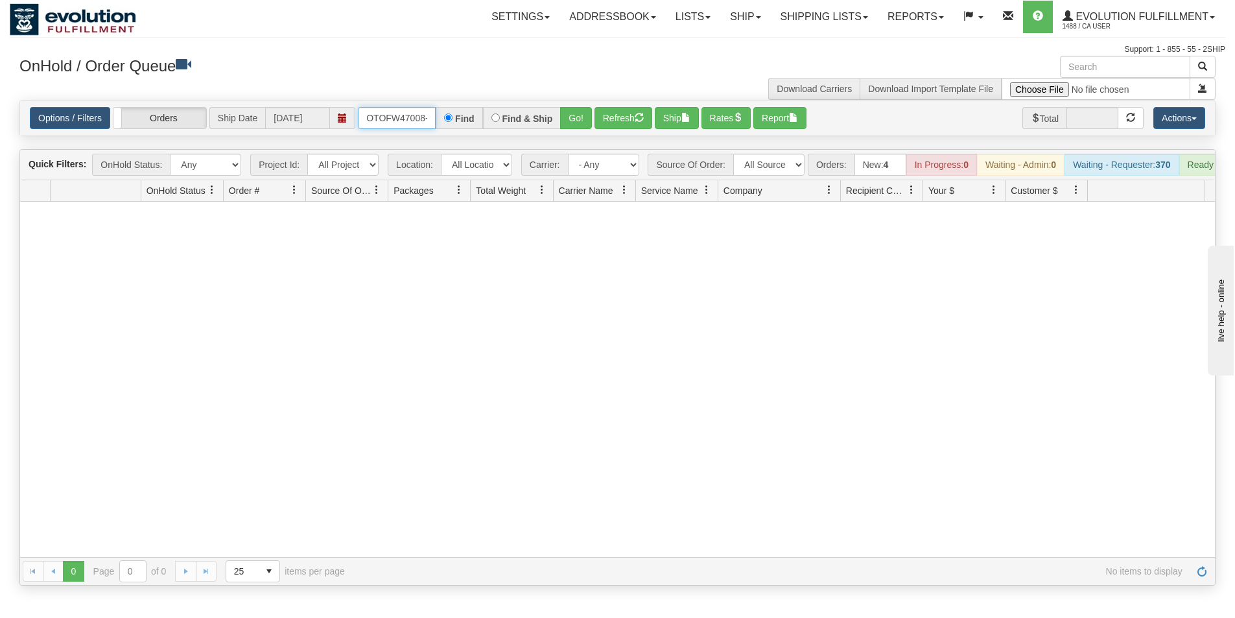
scroll to position [0, 6]
click at [432, 124] on input "OTOFW47008-1" at bounding box center [397, 118] width 78 height 22
drag, startPoint x: 431, startPoint y: 118, endPoint x: 358, endPoint y: 122, distance: 73.4
click at [358, 122] on input "OTOFW47008-1" at bounding box center [397, 118] width 78 height 22
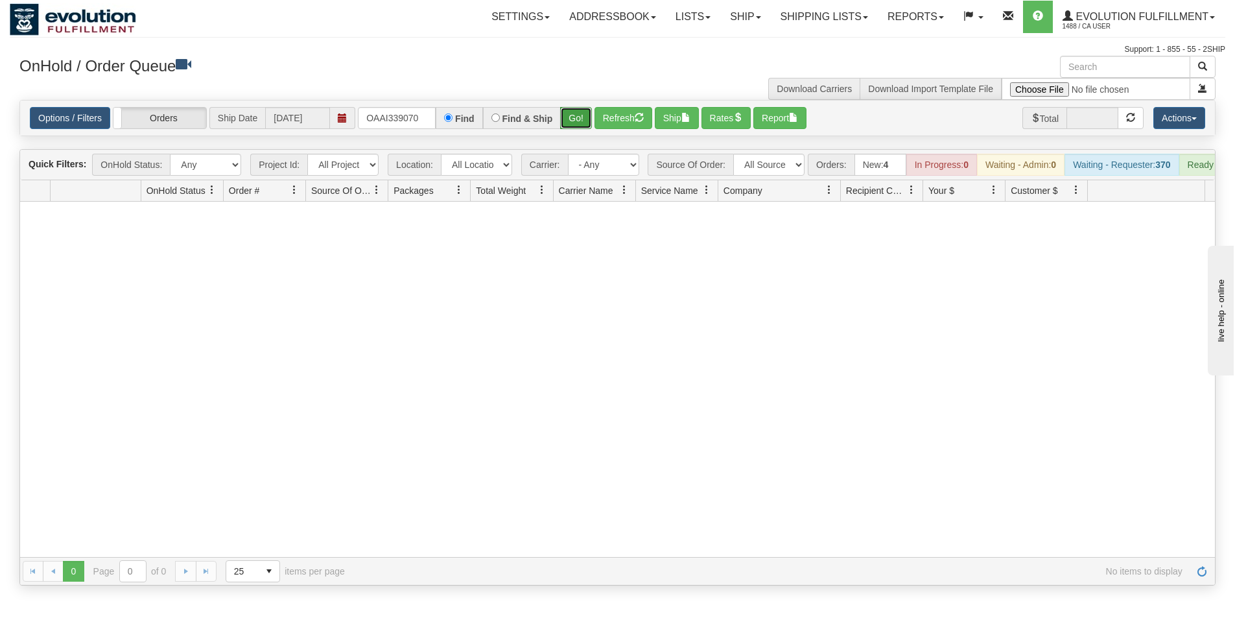
click at [573, 122] on button "Go!" at bounding box center [576, 118] width 32 height 22
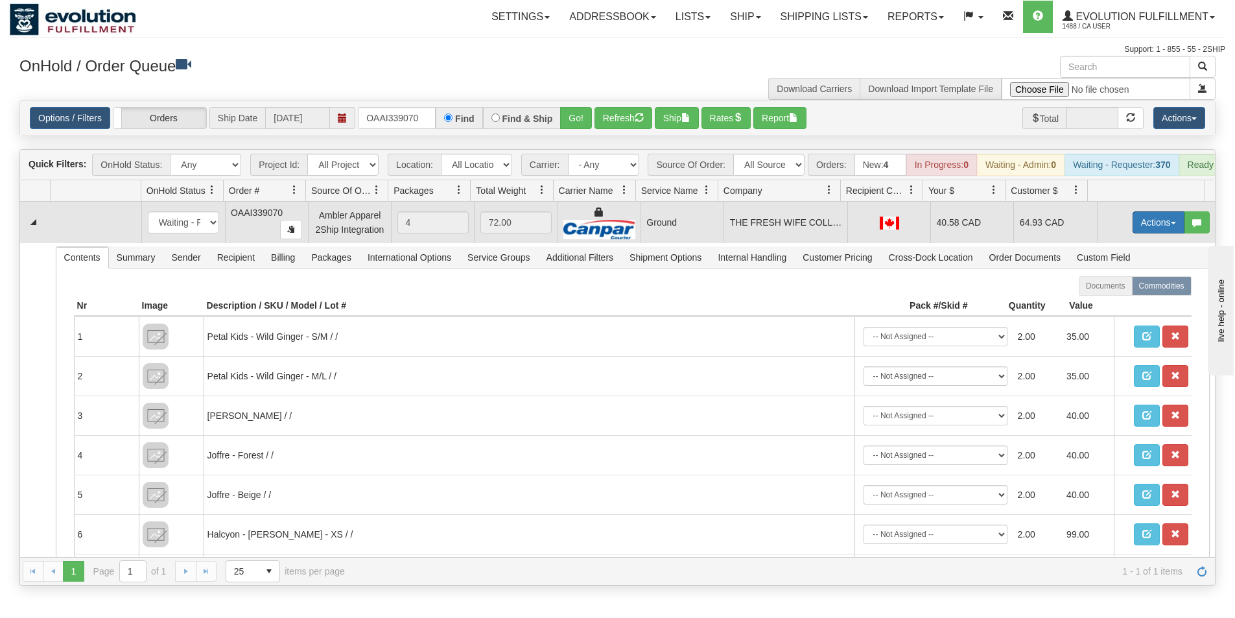
click at [1143, 233] on button "Actions" at bounding box center [1159, 222] width 52 height 22
click at [1105, 303] on span "Ship" at bounding box center [1106, 297] width 27 height 10
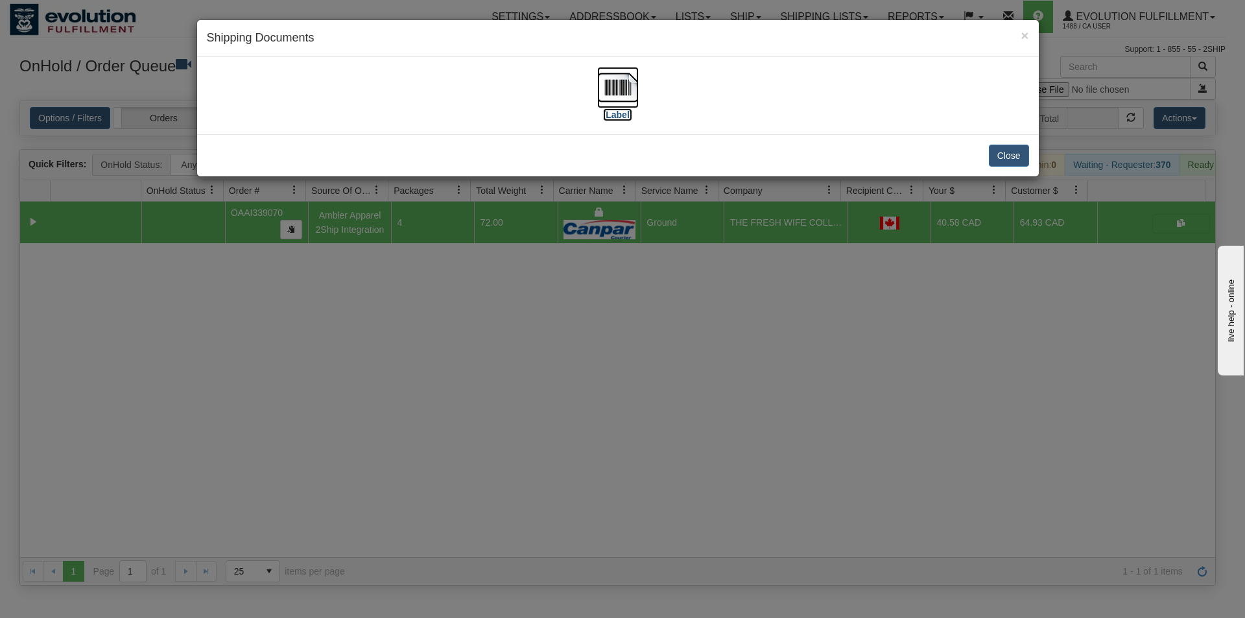
click at [625, 96] on img at bounding box center [617, 87] width 41 height 41
click at [704, 324] on div "× Shipping Documents [Label] Close" at bounding box center [622, 309] width 1245 height 618
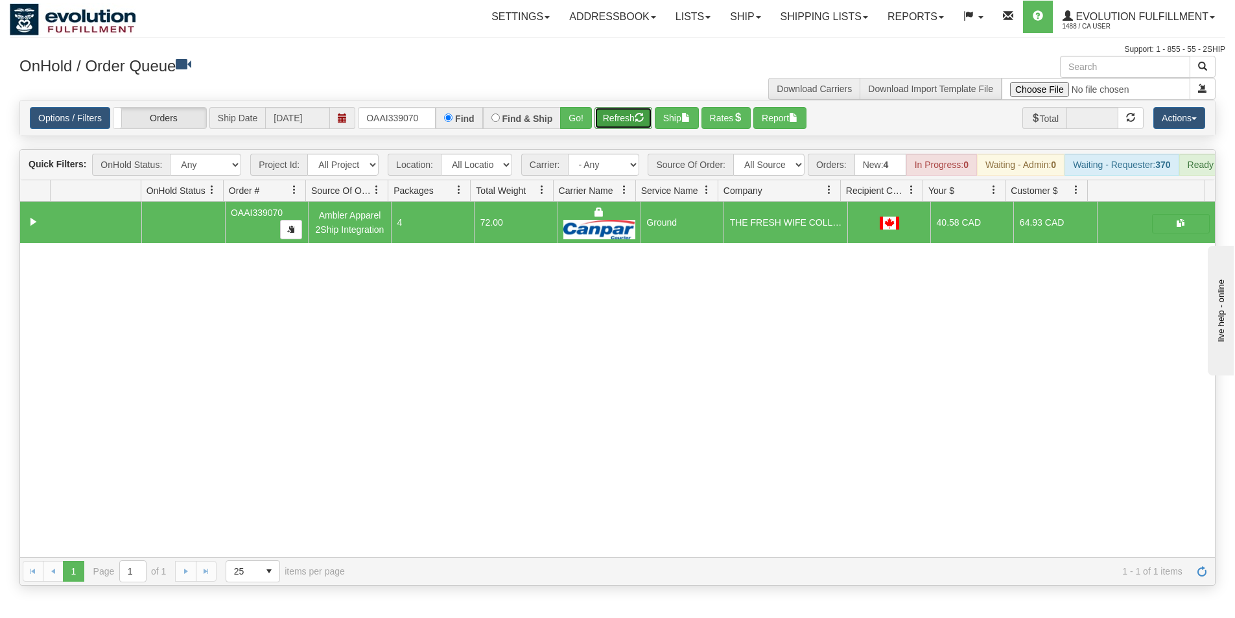
click at [614, 120] on button "Refresh" at bounding box center [624, 118] width 58 height 22
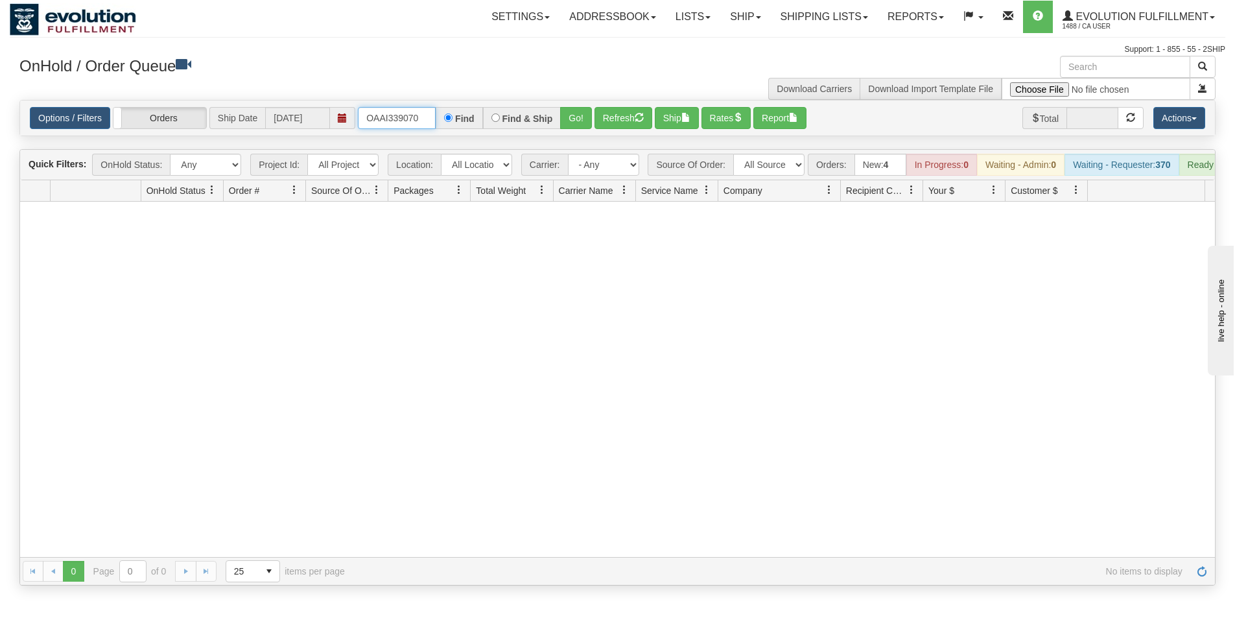
drag, startPoint x: 366, startPoint y: 121, endPoint x: 460, endPoint y: 143, distance: 96.6
click at [460, 143] on div "Is equal to Is not equal to Contains Does not contains CAD USD EUR ZAR [PERSON_…" at bounding box center [618, 343] width 1216 height 486
click at [582, 115] on button "Go!" at bounding box center [576, 118] width 32 height 22
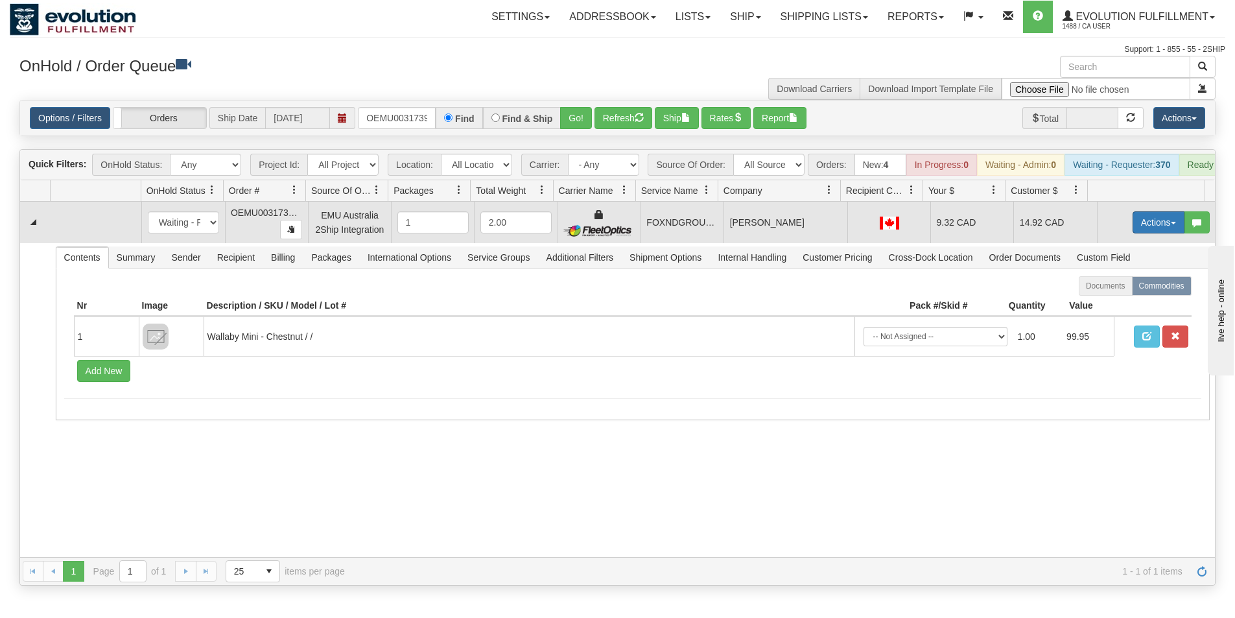
click at [1152, 233] on button "Actions" at bounding box center [1159, 222] width 52 height 22
click at [1101, 303] on span "Ship" at bounding box center [1106, 297] width 27 height 10
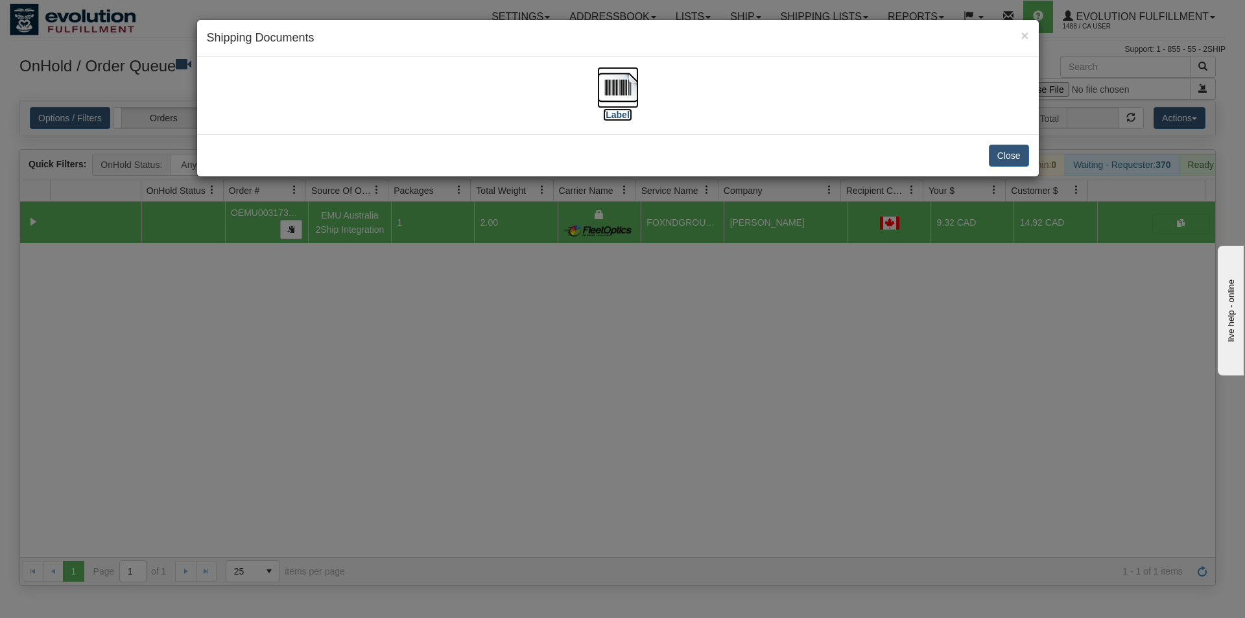
click at [622, 96] on img at bounding box center [617, 87] width 41 height 41
click at [558, 436] on div "× Shipping Documents [Label] Close" at bounding box center [622, 309] width 1245 height 618
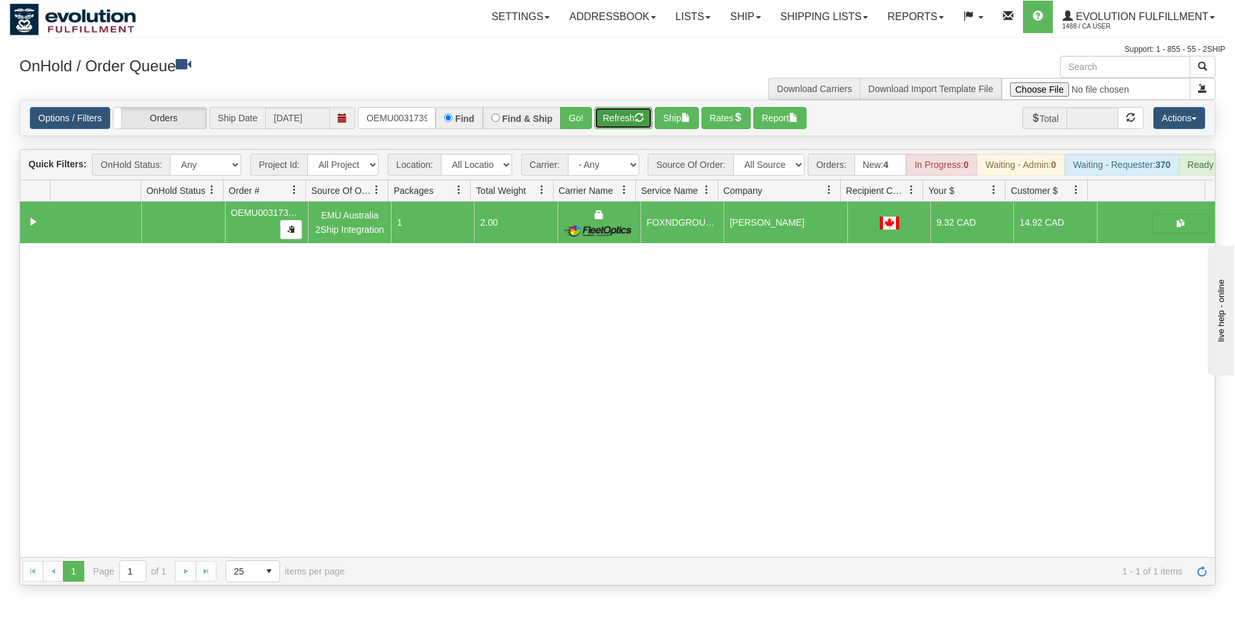
click at [625, 114] on button "Refresh" at bounding box center [624, 118] width 58 height 22
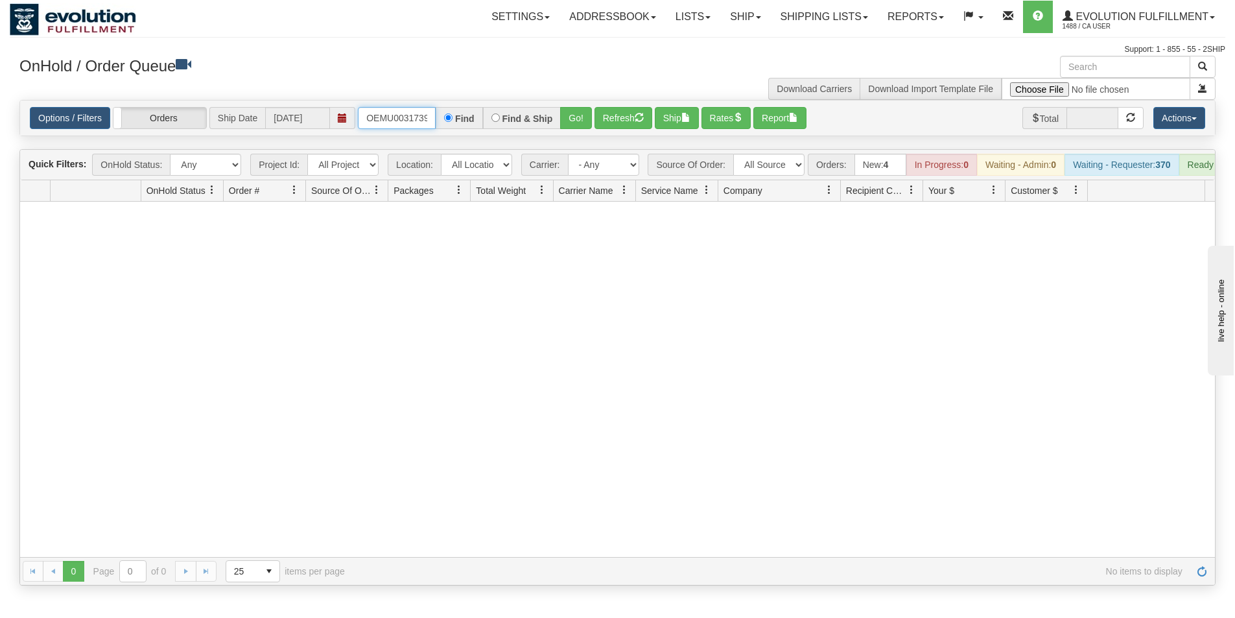
scroll to position [0, 17]
drag, startPoint x: 366, startPoint y: 117, endPoint x: 452, endPoint y: 134, distance: 87.7
click at [452, 134] on div "Options / Filters Group Shipments Orders Ship Date [DATE] OEMU0031739001 Find F…" at bounding box center [617, 117] width 1195 height 35
click at [574, 120] on button "Go!" at bounding box center [576, 118] width 32 height 22
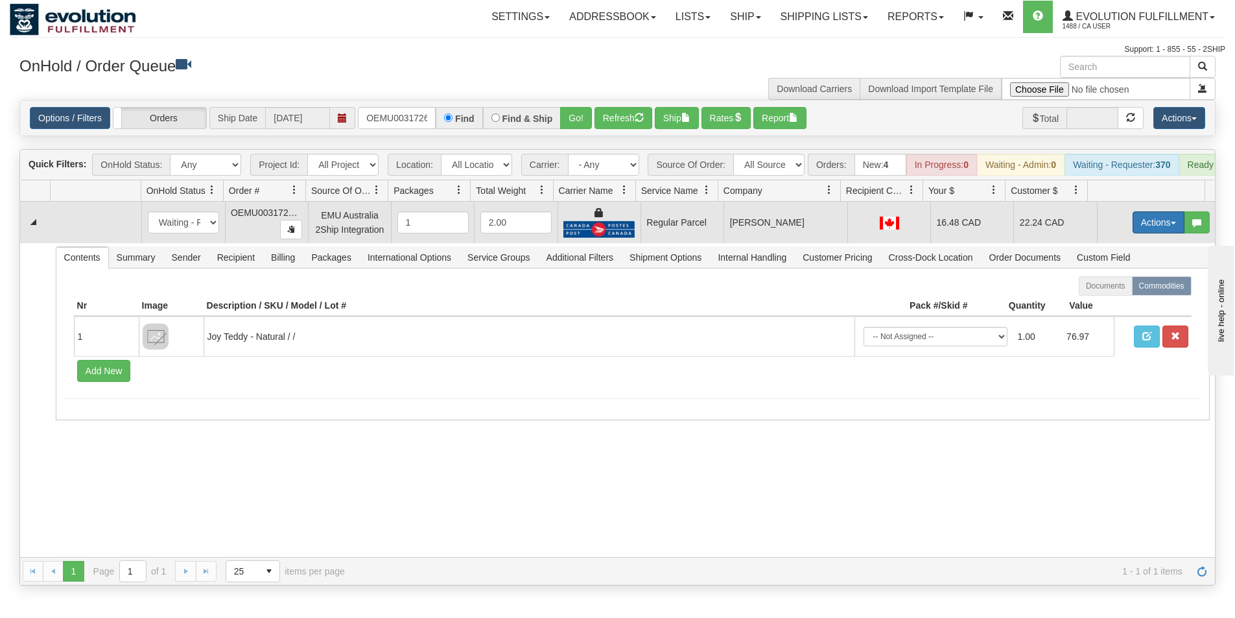
click at [1142, 227] on button "Actions" at bounding box center [1159, 222] width 52 height 22
click at [1105, 286] on span "Rate All Services" at bounding box center [1132, 281] width 78 height 10
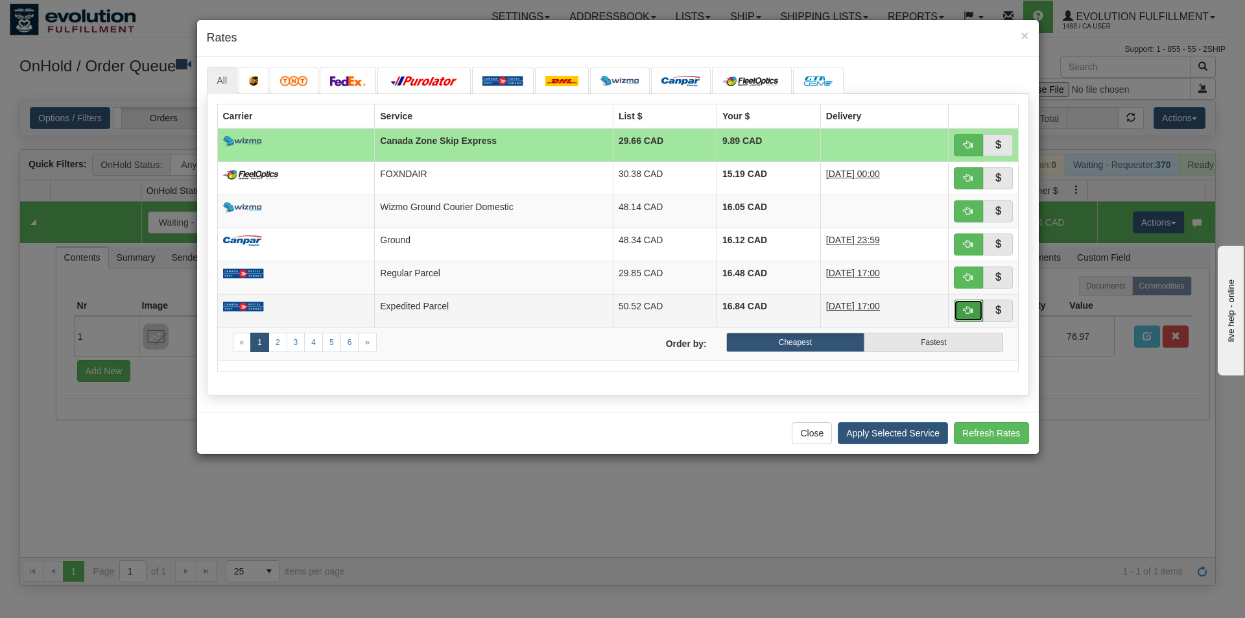
click at [967, 307] on span "button" at bounding box center [967, 309] width 9 height 9
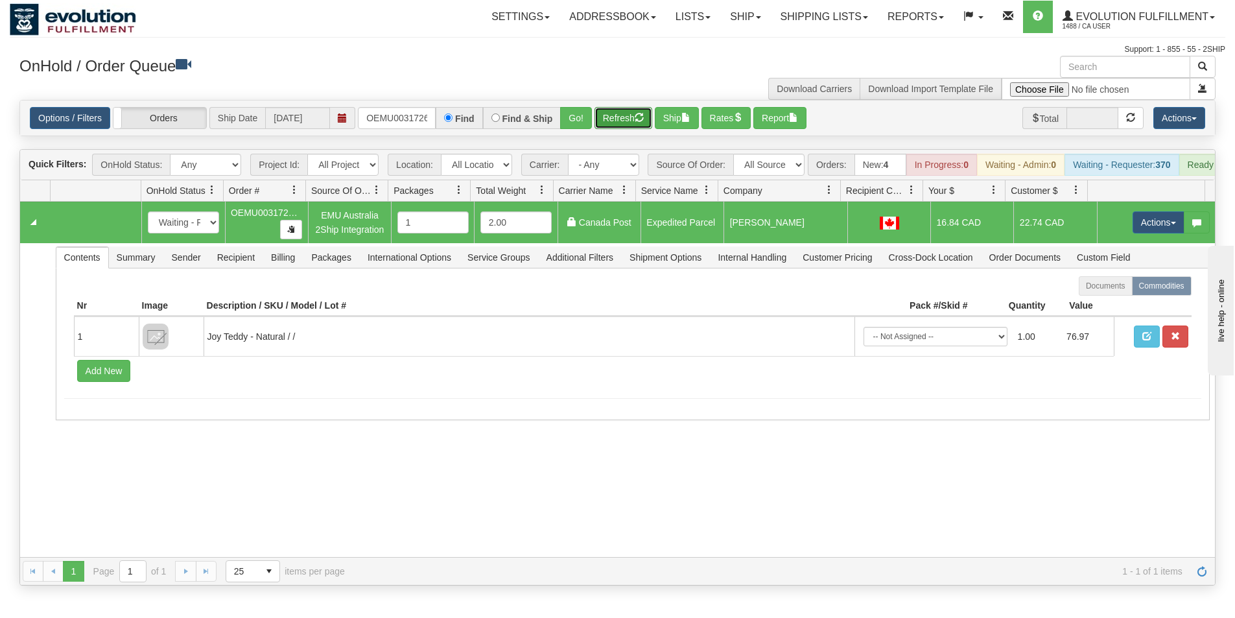
click at [619, 122] on button "Refresh" at bounding box center [624, 118] width 58 height 22
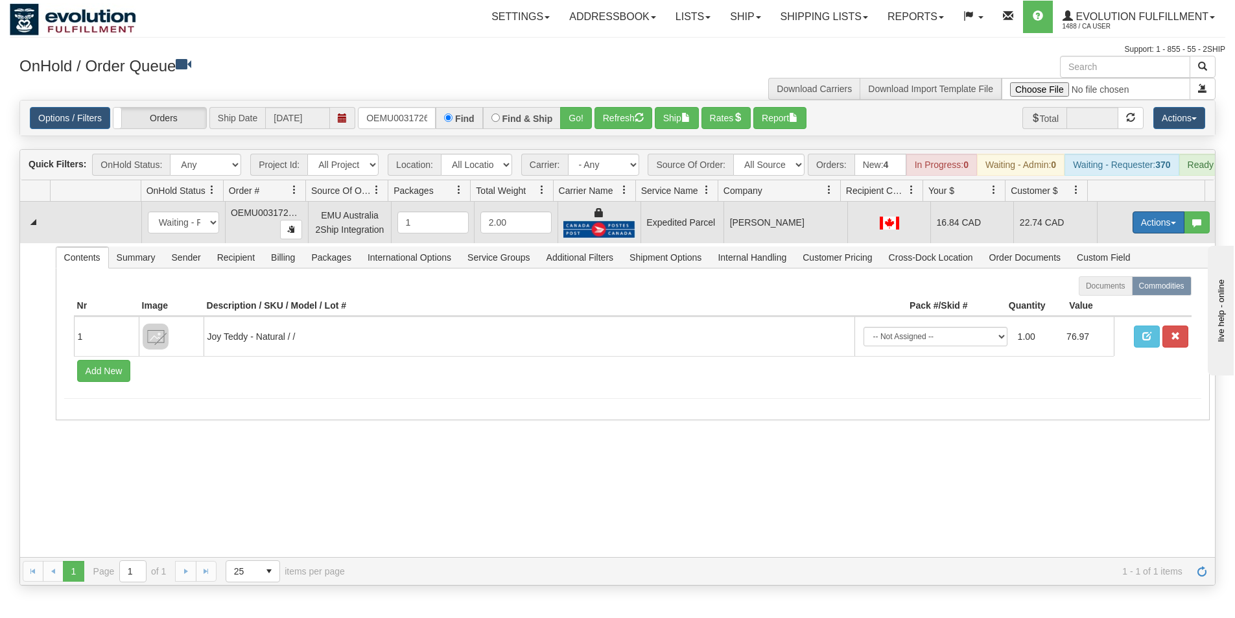
click at [1137, 230] on button "Actions" at bounding box center [1159, 222] width 52 height 22
click at [1098, 303] on span "Ship" at bounding box center [1106, 297] width 27 height 10
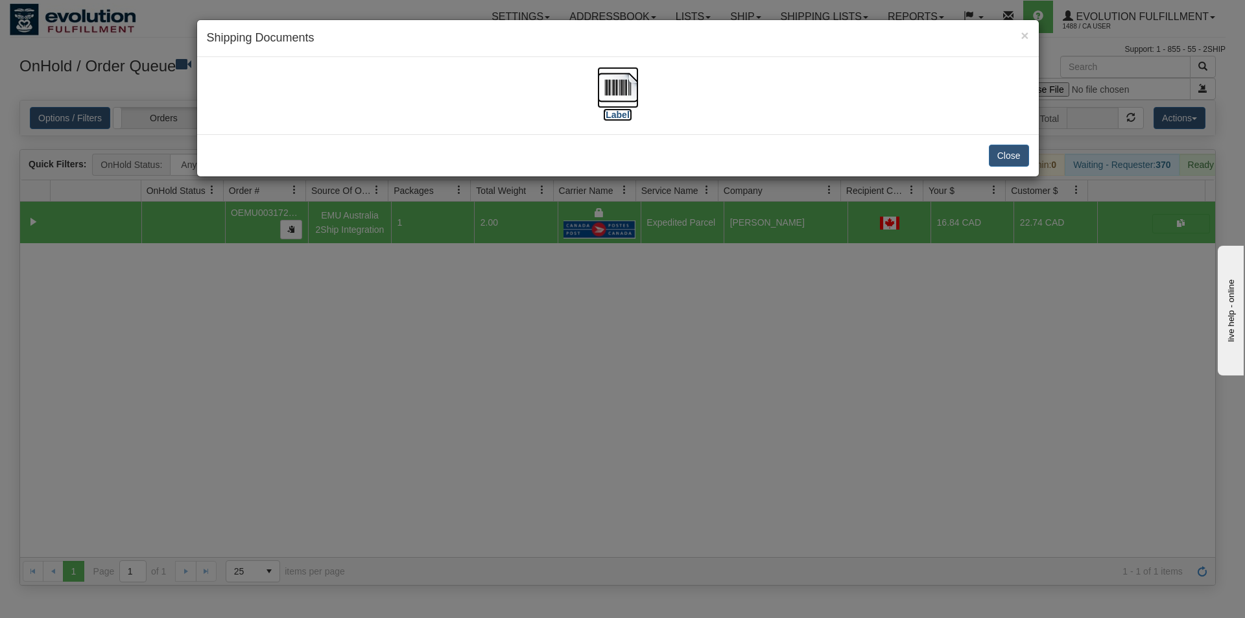
click at [624, 93] on img at bounding box center [617, 87] width 41 height 41
click at [621, 392] on div "× Shipping Documents [Label] Close" at bounding box center [622, 309] width 1245 height 618
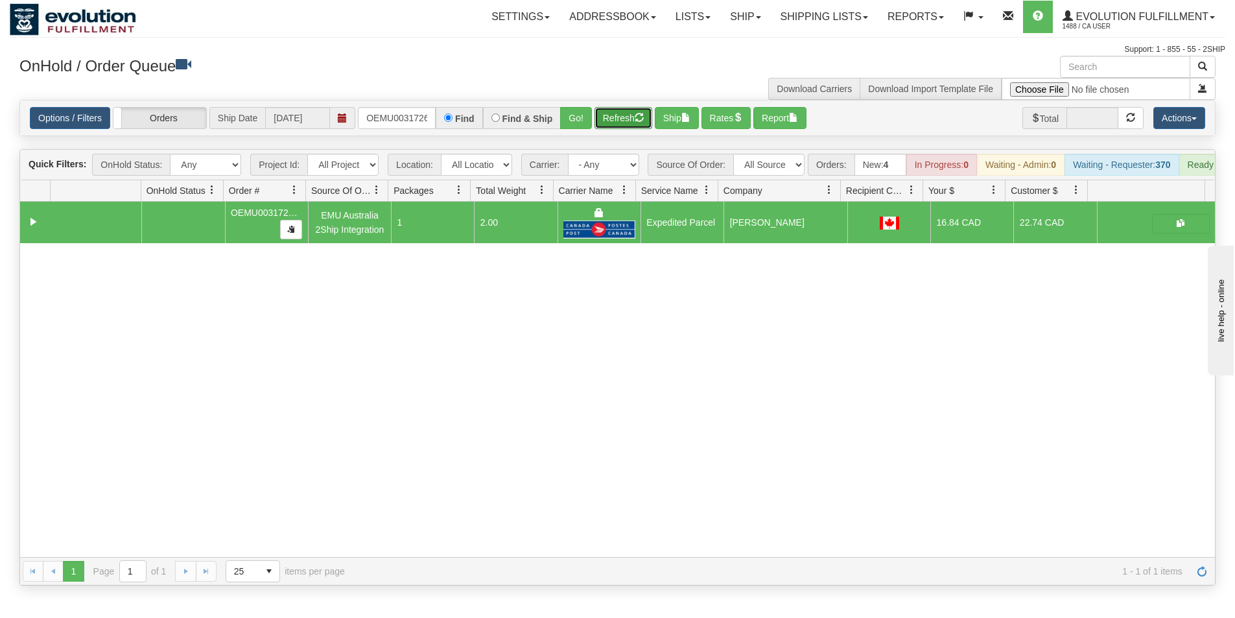
click at [618, 126] on button "Refresh" at bounding box center [624, 118] width 58 height 22
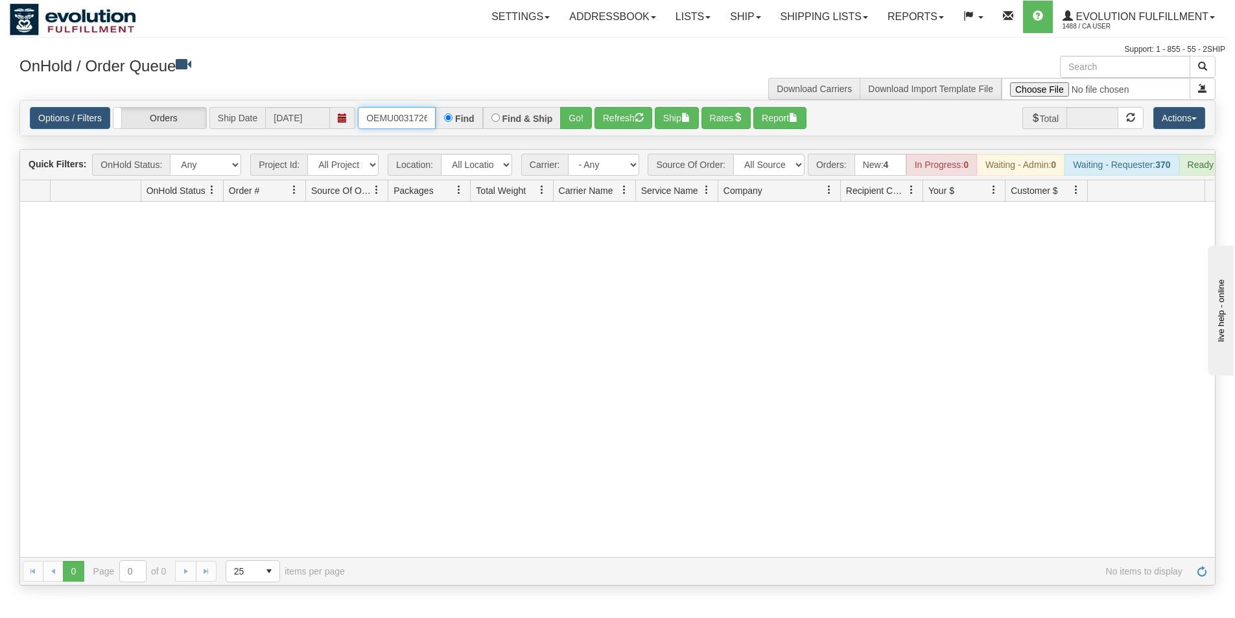
scroll to position [0, 17]
drag, startPoint x: 365, startPoint y: 116, endPoint x: 452, endPoint y: 123, distance: 87.1
click at [452, 123] on div "OEMU0031726001 Find Find & Ship Go!" at bounding box center [475, 118] width 234 height 22
click at [574, 122] on button "Go!" at bounding box center [576, 118] width 32 height 22
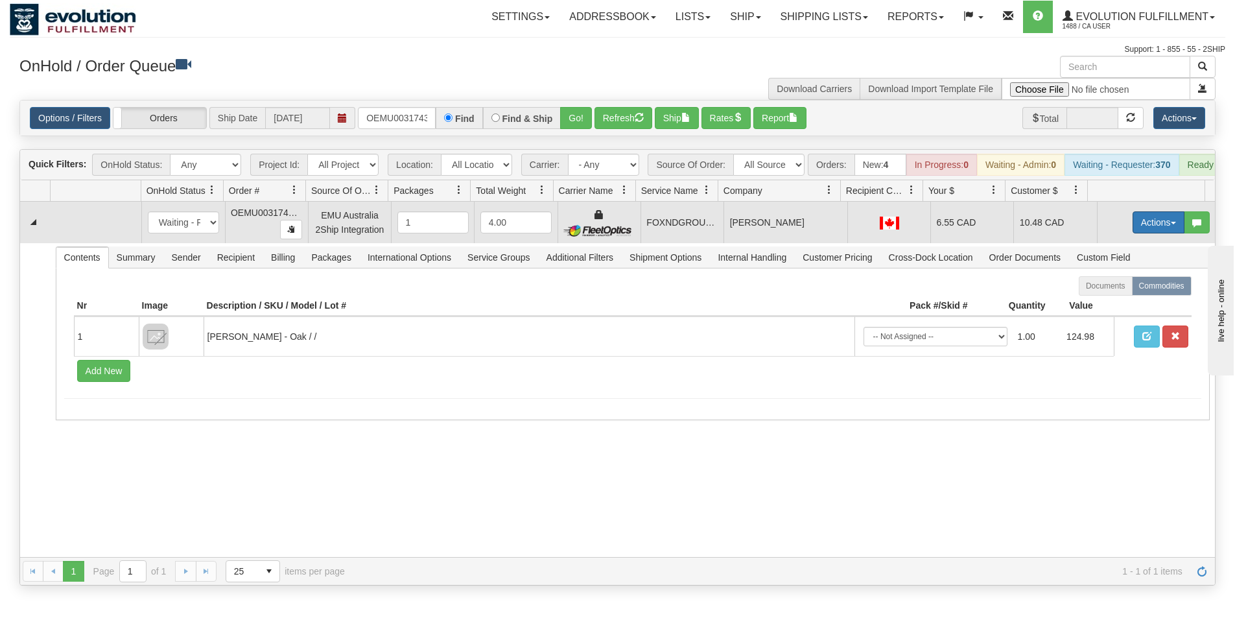
click at [1140, 231] on button "Actions" at bounding box center [1159, 222] width 52 height 22
click at [1102, 303] on span "Ship" at bounding box center [1106, 297] width 27 height 10
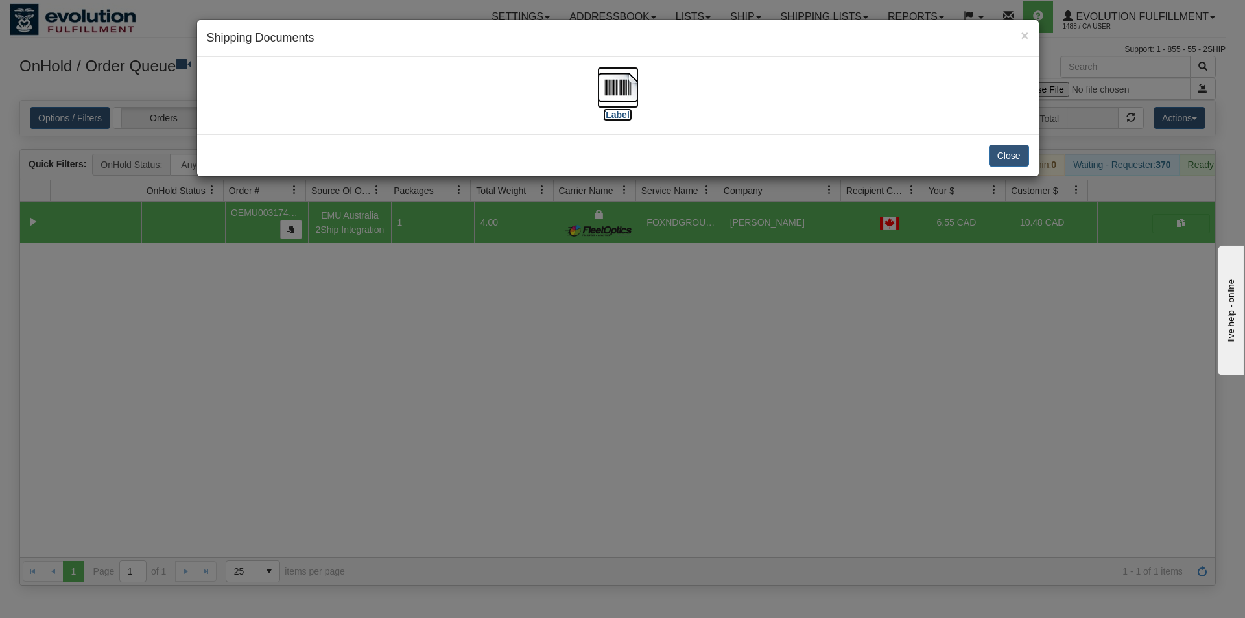
click at [609, 82] on img at bounding box center [617, 87] width 41 height 41
click at [682, 438] on div "× Shipping Documents [Label] Close" at bounding box center [622, 309] width 1245 height 618
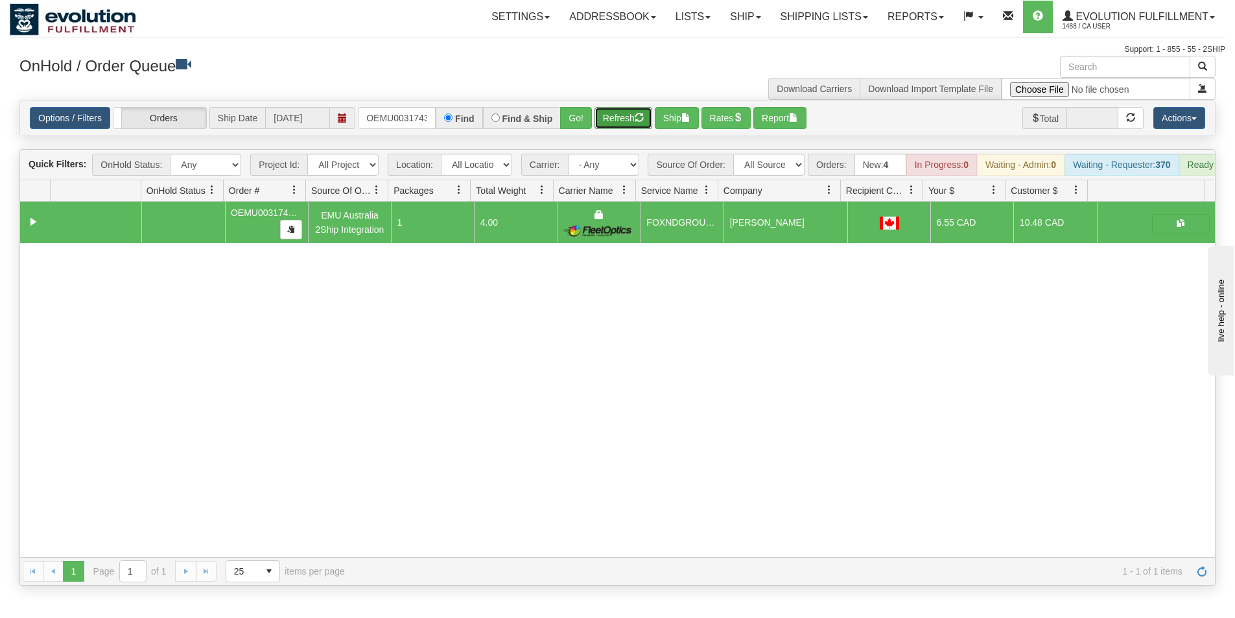
click at [628, 123] on button "Refresh" at bounding box center [624, 118] width 58 height 22
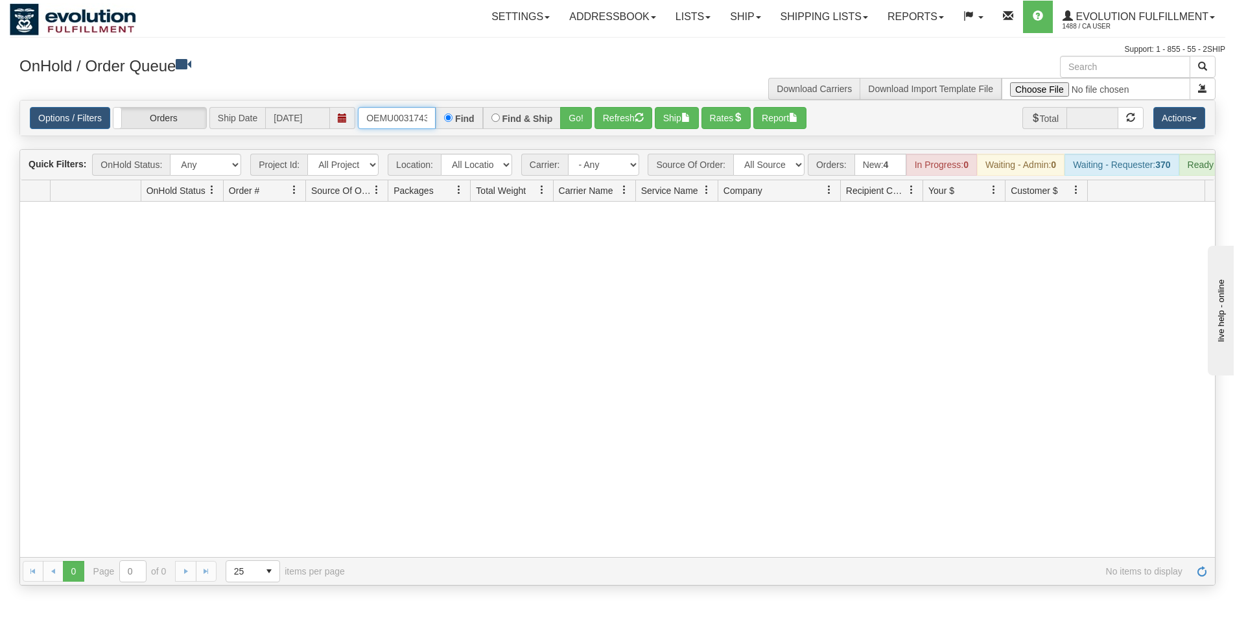
scroll to position [0, 17]
drag, startPoint x: 367, startPoint y: 113, endPoint x: 471, endPoint y: 125, distance: 105.1
click at [471, 125] on div "OEMU0031743001 Find Find & Ship Go!" at bounding box center [475, 118] width 234 height 22
type input "OEMU0031737001"
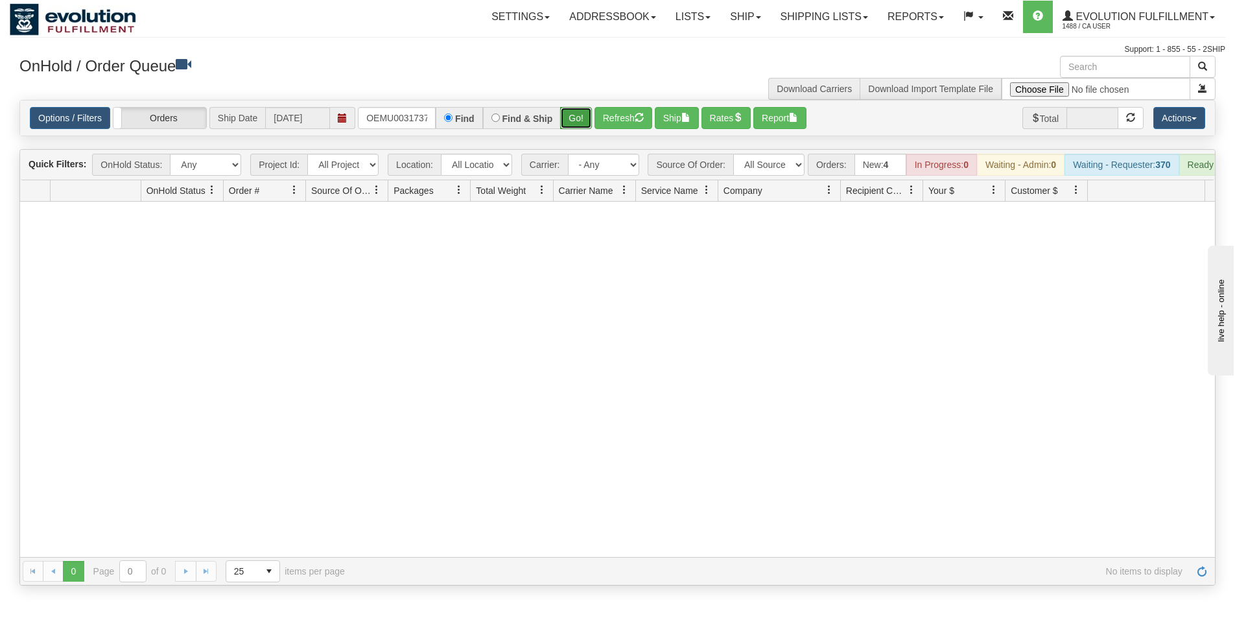
click at [569, 115] on button "Go!" at bounding box center [576, 118] width 32 height 22
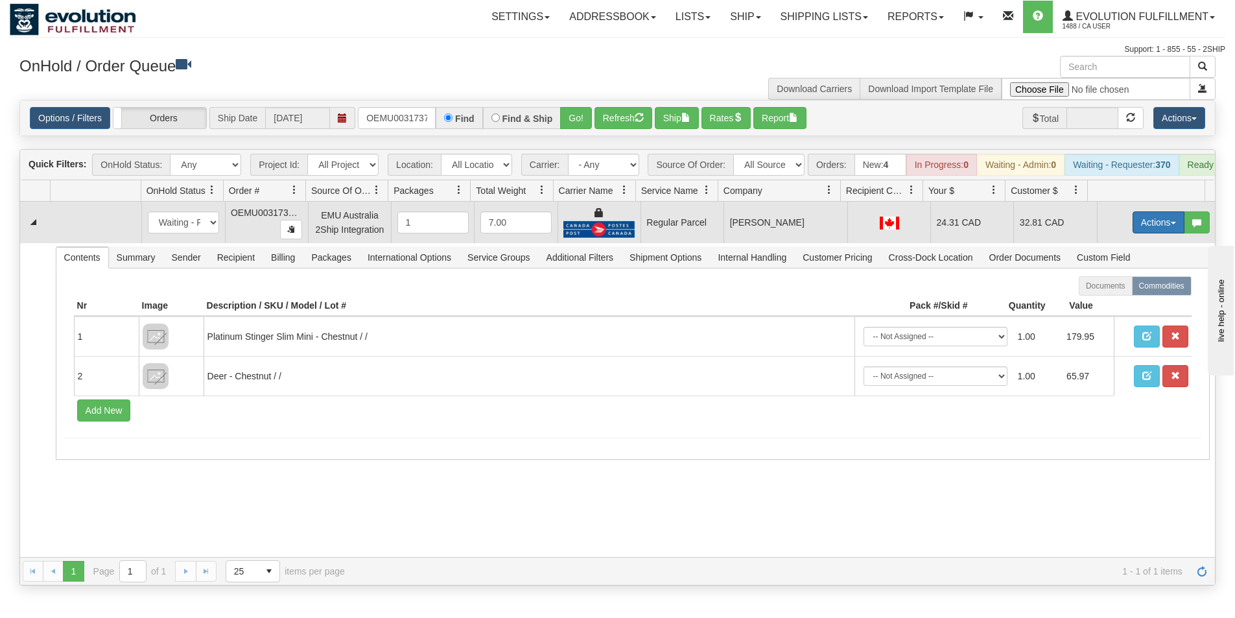
click at [1155, 233] on button "Actions" at bounding box center [1159, 222] width 52 height 22
click at [1120, 286] on span "Rate All Services" at bounding box center [1132, 281] width 78 height 10
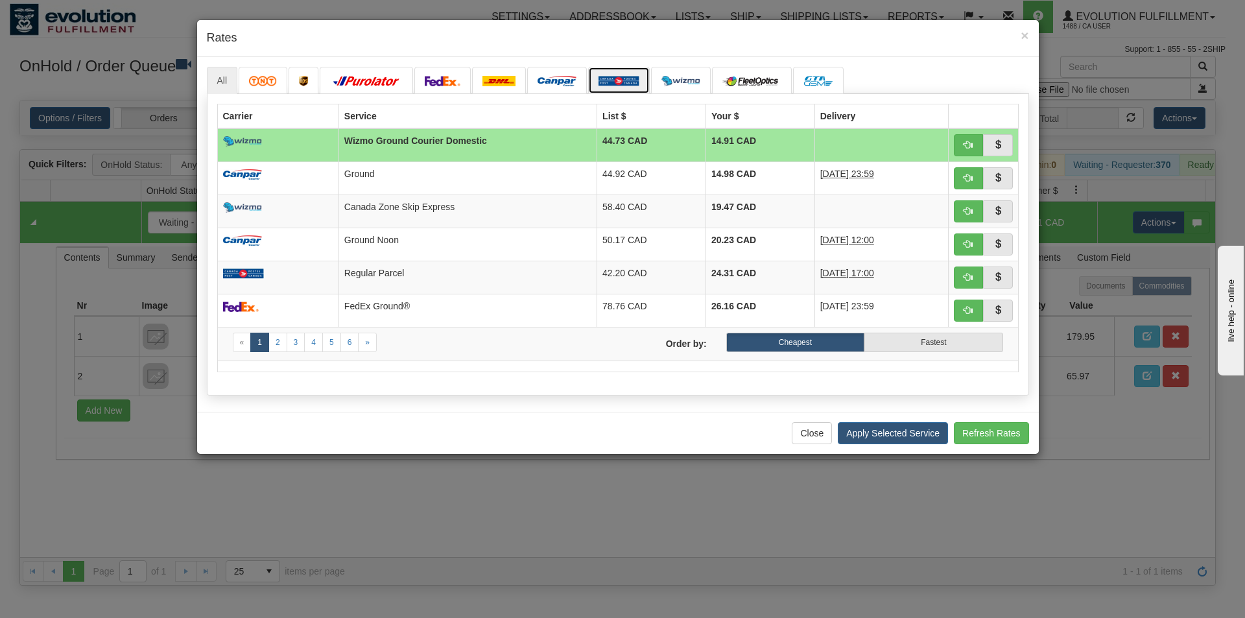
click at [613, 82] on img at bounding box center [618, 81] width 41 height 10
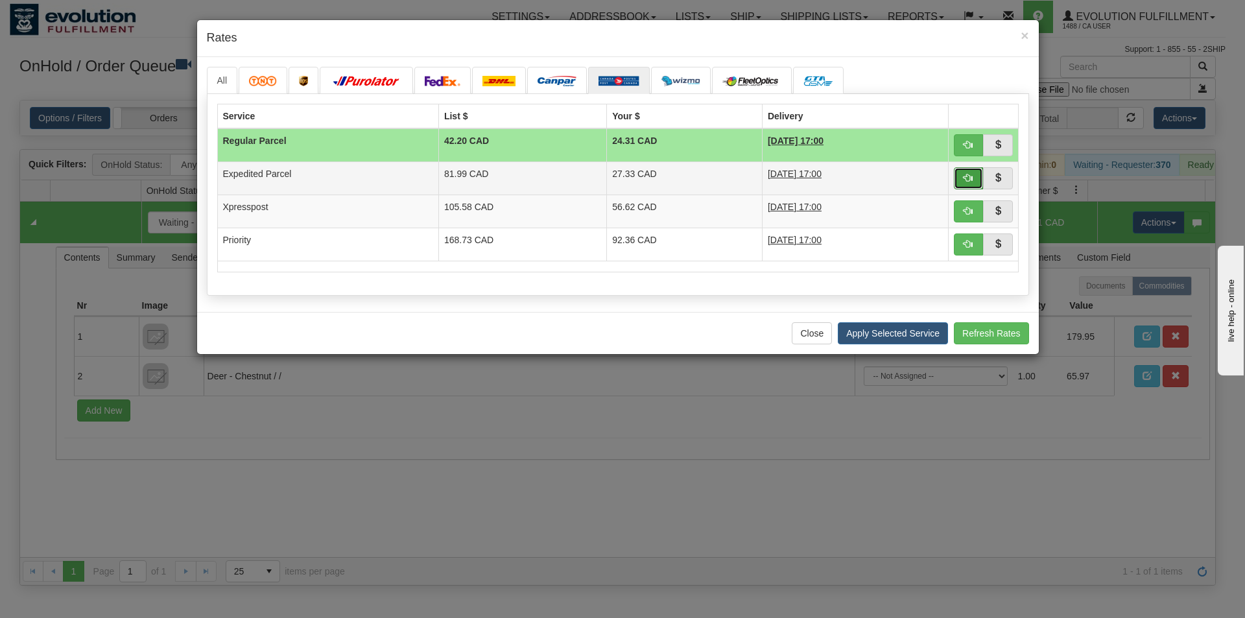
click at [959, 178] on button "button" at bounding box center [969, 178] width 30 height 22
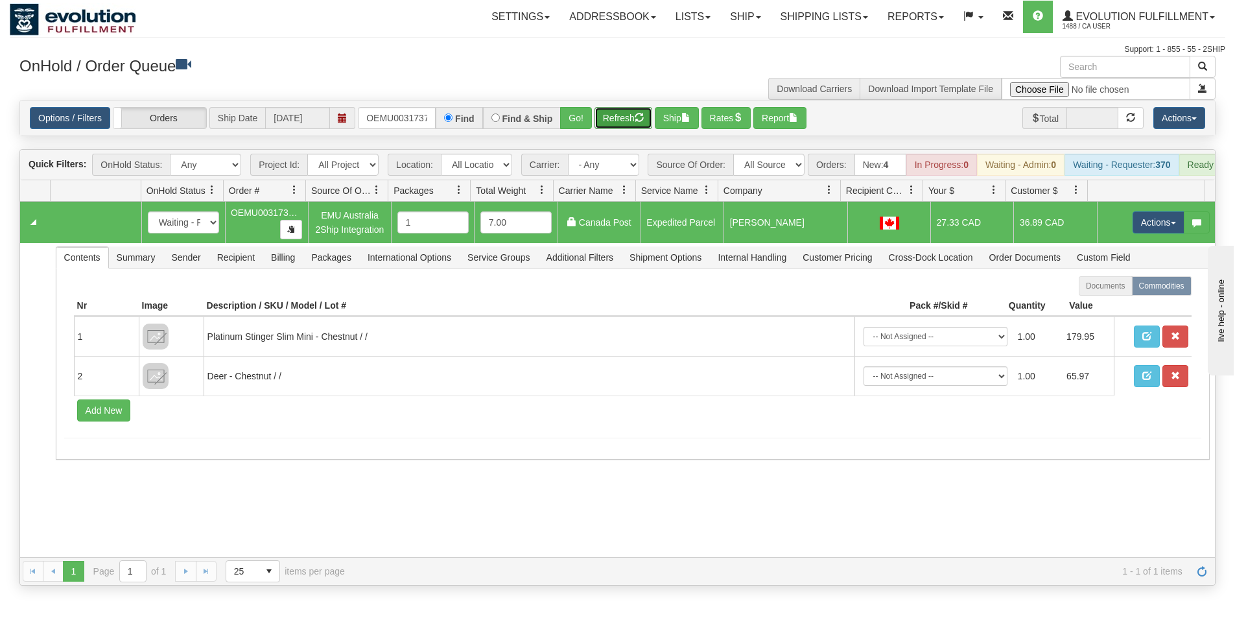
click at [608, 119] on button "Refresh" at bounding box center [624, 118] width 58 height 22
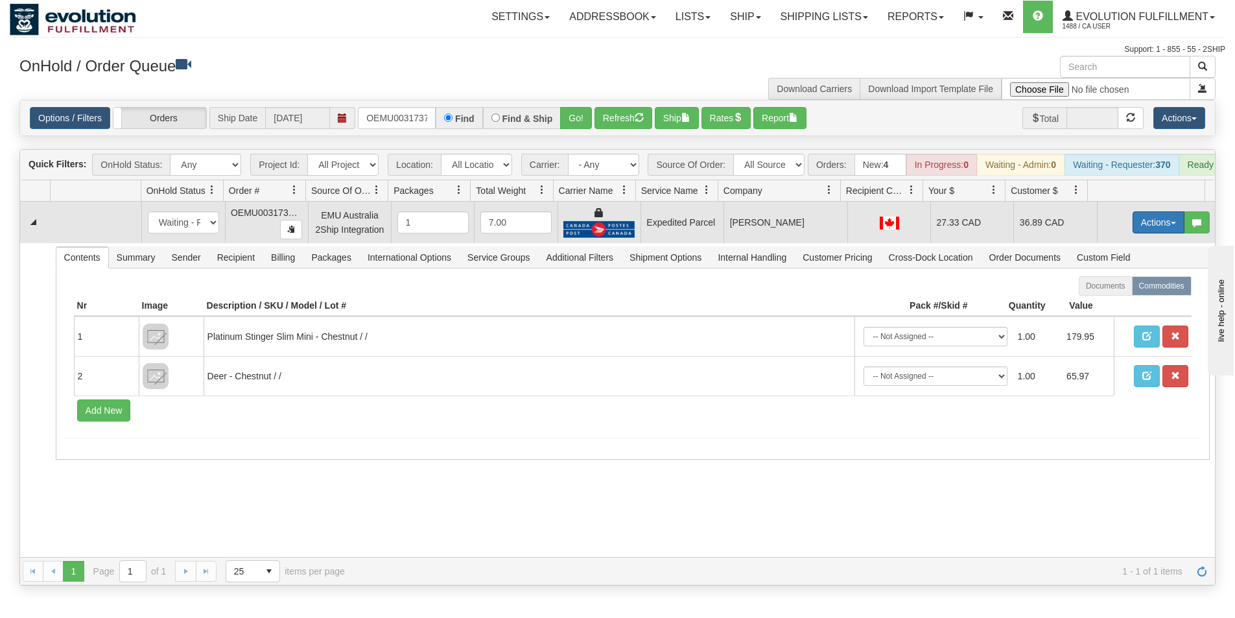
click at [1148, 230] on button "Actions" at bounding box center [1159, 222] width 52 height 22
click at [1100, 303] on span "Ship" at bounding box center [1106, 297] width 27 height 10
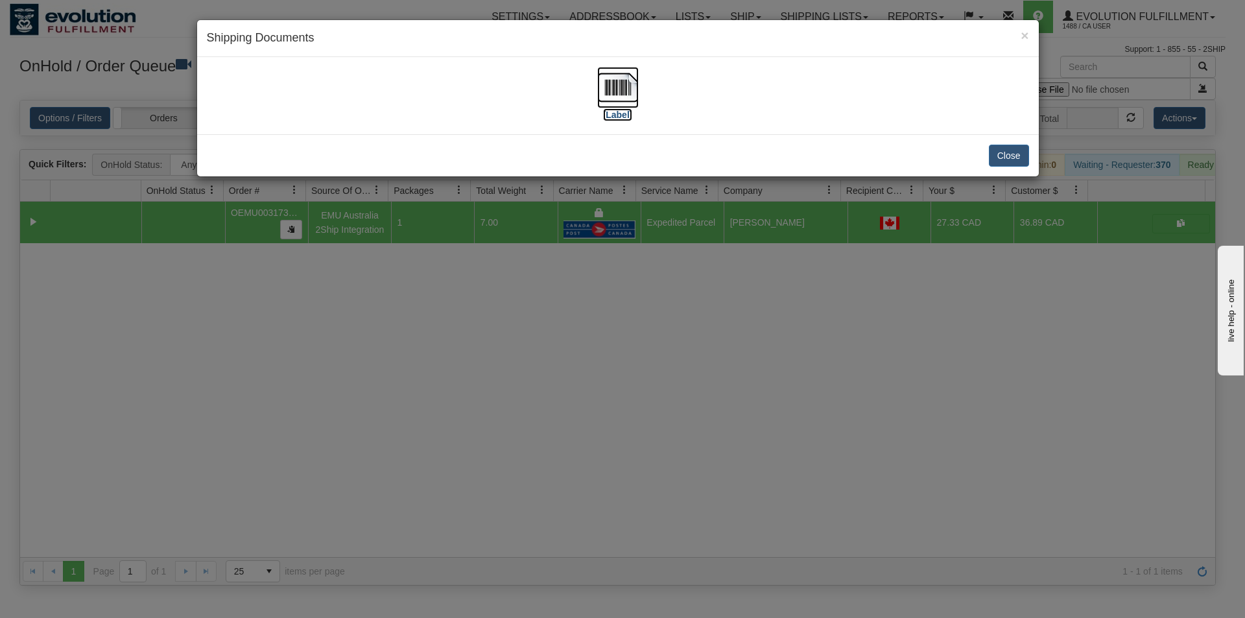
click at [616, 89] on img at bounding box center [617, 87] width 41 height 41
click at [565, 391] on div "× Shipping Documents [Label] Close" at bounding box center [622, 309] width 1245 height 618
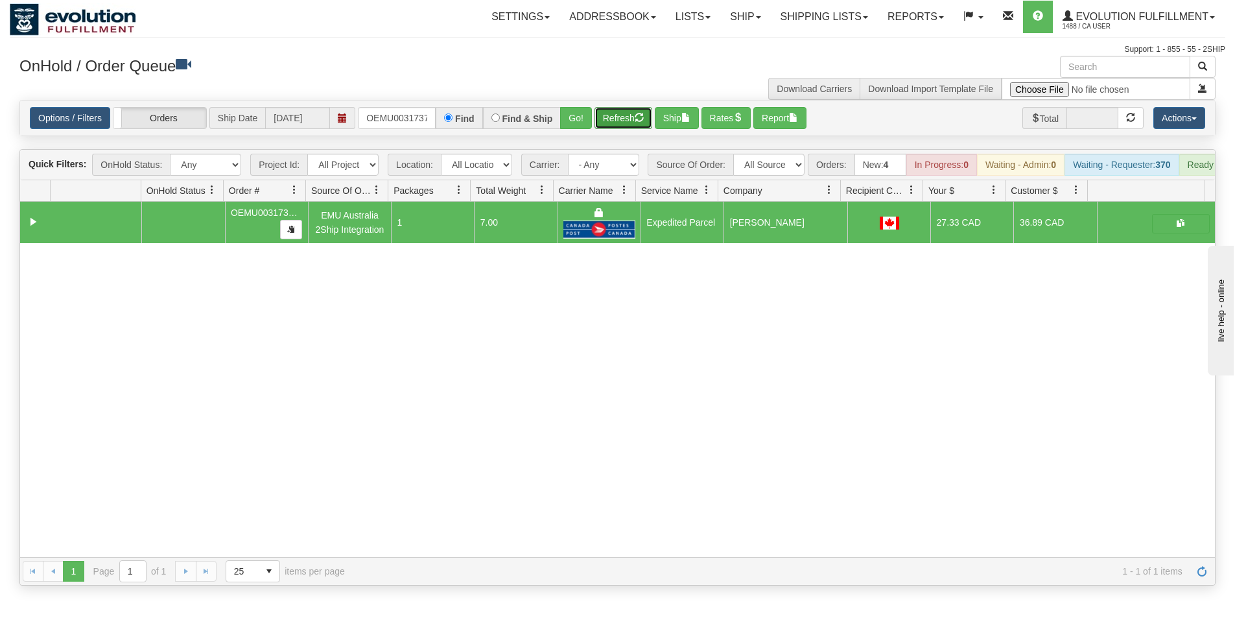
click at [618, 124] on button "Refresh" at bounding box center [624, 118] width 58 height 22
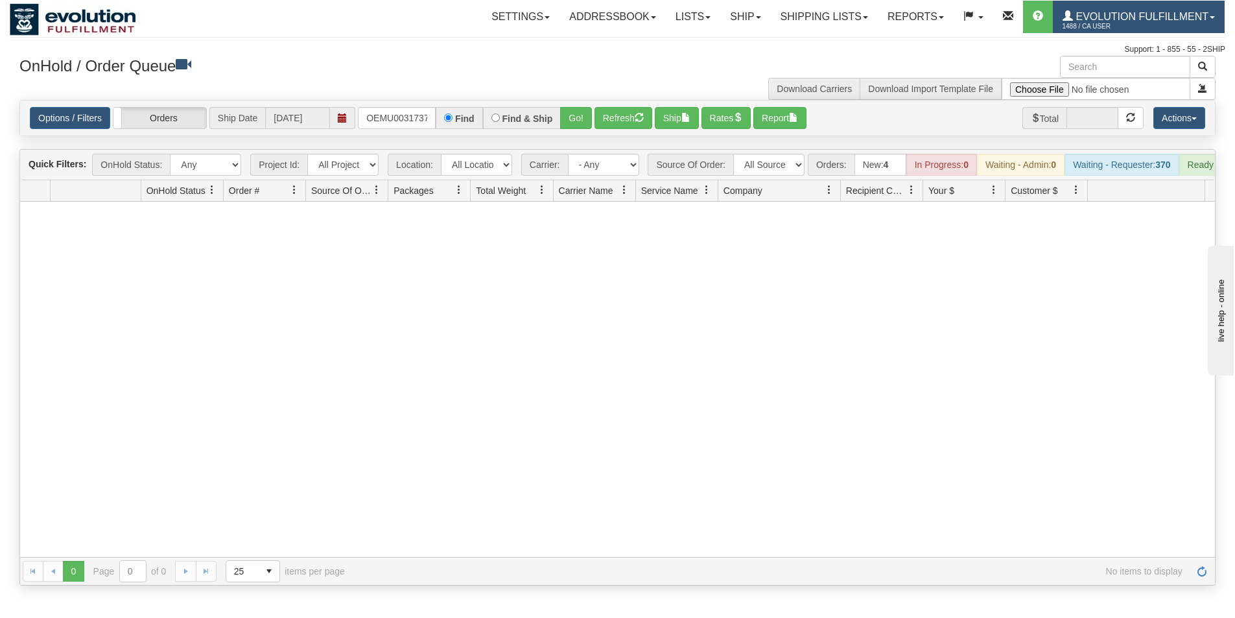
click at [1195, 25] on link "Evolution Fulfillment 1488 / CA User" at bounding box center [1139, 17] width 172 height 32
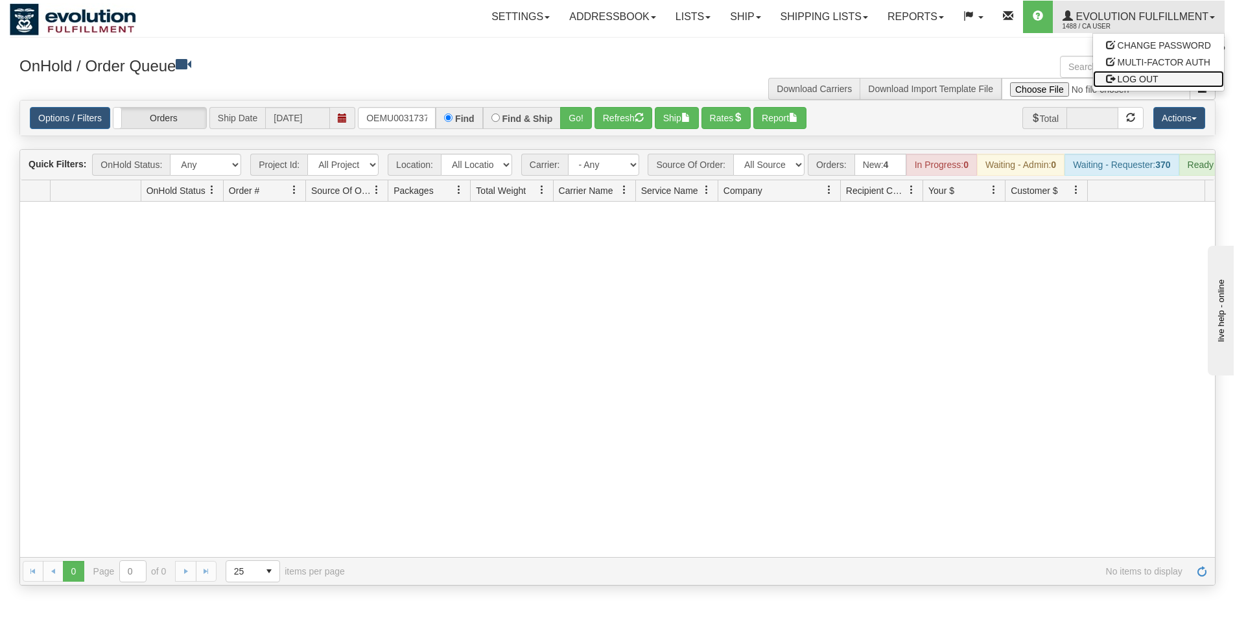
click at [1144, 79] on span "LOG OUT" at bounding box center [1138, 79] width 41 height 10
